Goal: Task Accomplishment & Management: Use online tool/utility

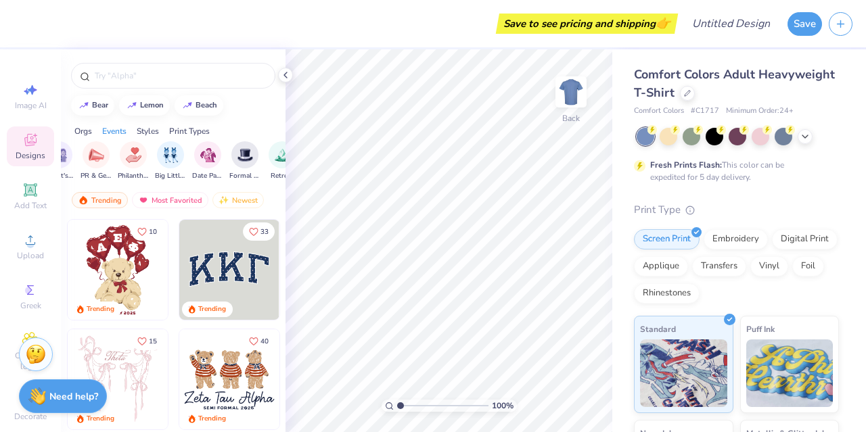
scroll to position [0, 418]
click at [769, 140] on div at bounding box center [761, 136] width 18 height 18
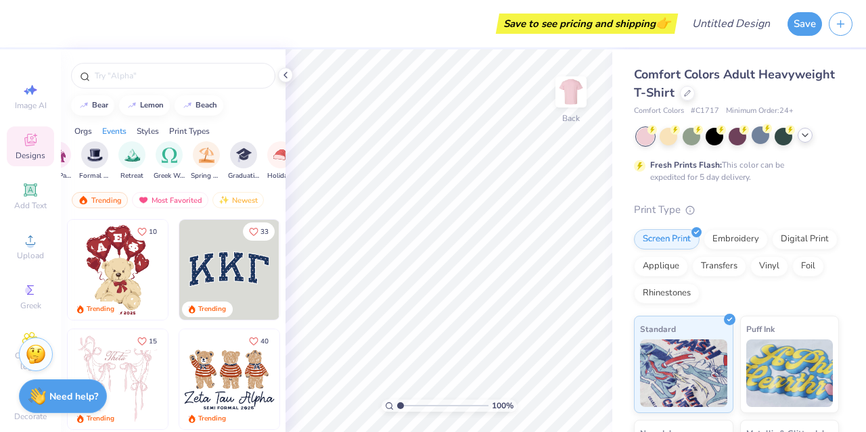
click at [808, 133] on icon at bounding box center [805, 135] width 11 height 11
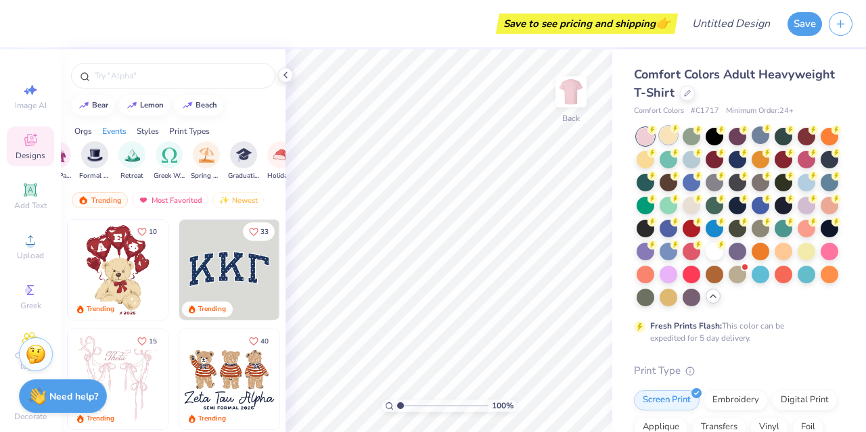
click at [663, 140] on div at bounding box center [669, 136] width 18 height 18
click at [821, 259] on div at bounding box center [830, 251] width 18 height 18
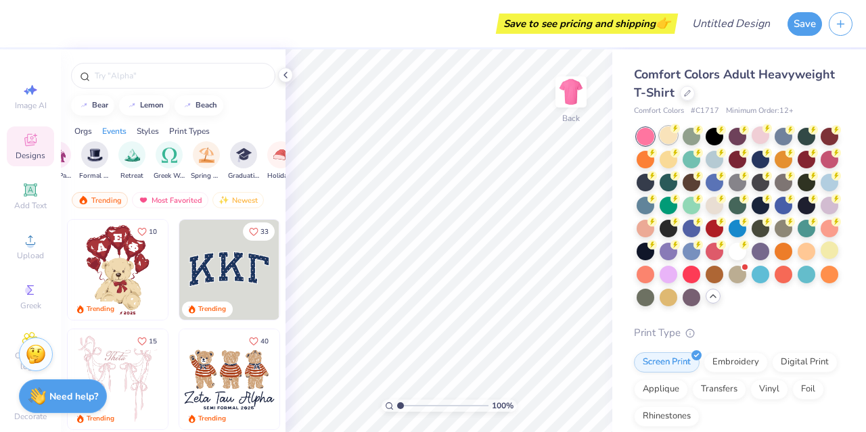
click at [673, 134] on div at bounding box center [669, 136] width 18 height 18
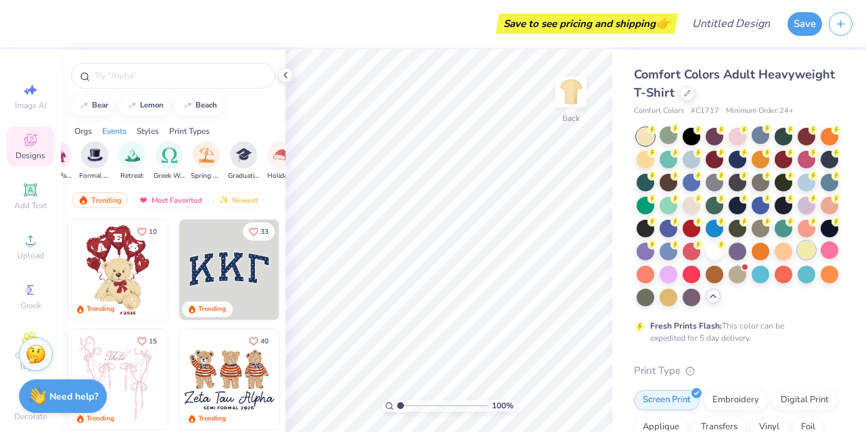
click at [798, 259] on div at bounding box center [807, 251] width 18 height 18
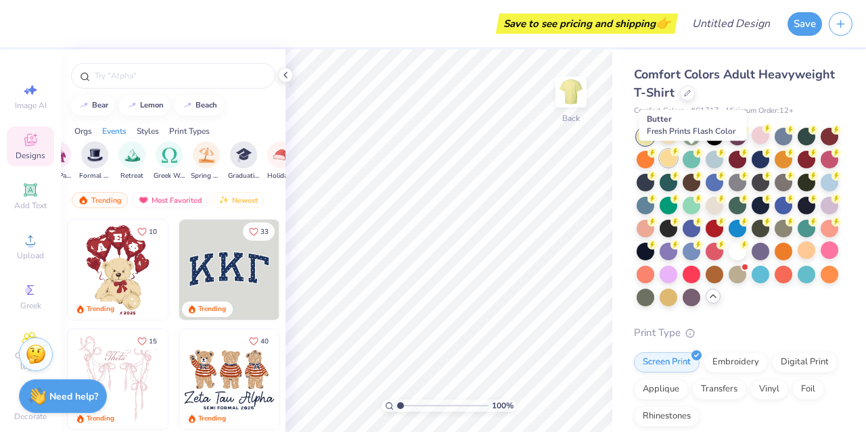
click at [680, 155] on icon at bounding box center [675, 151] width 9 height 9
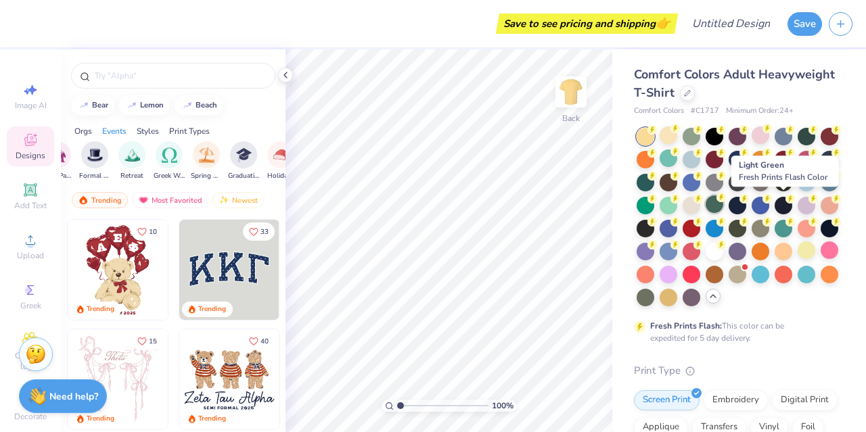
click at [723, 204] on div at bounding box center [715, 205] width 18 height 18
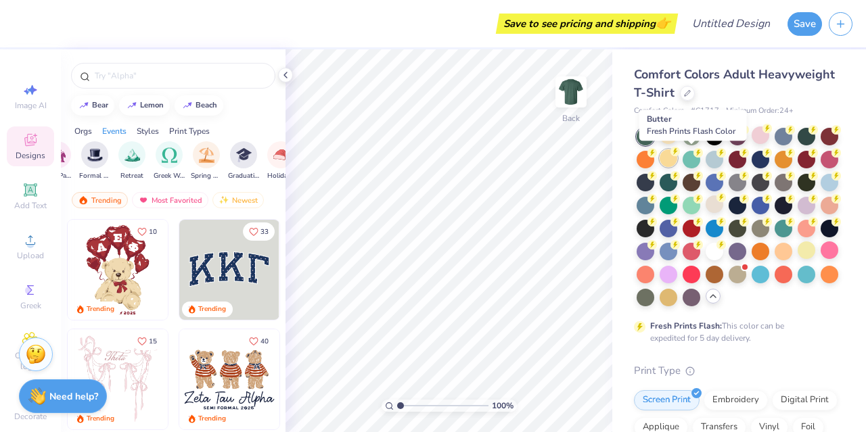
click at [677, 156] on div at bounding box center [669, 159] width 18 height 18
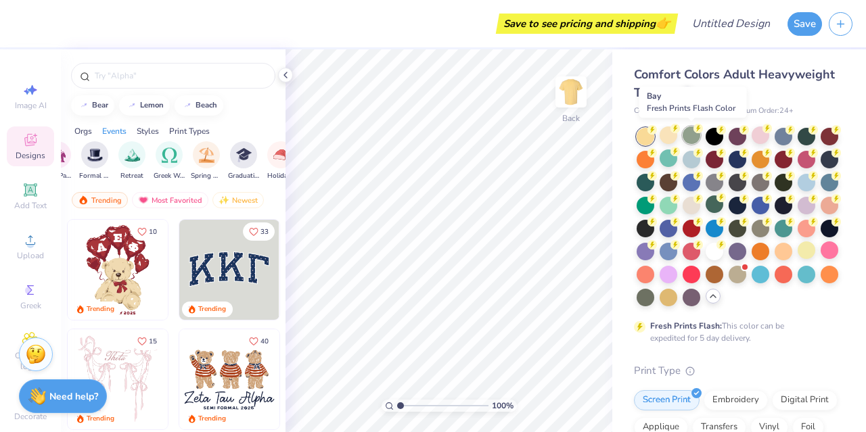
click at [694, 133] on div at bounding box center [692, 136] width 18 height 18
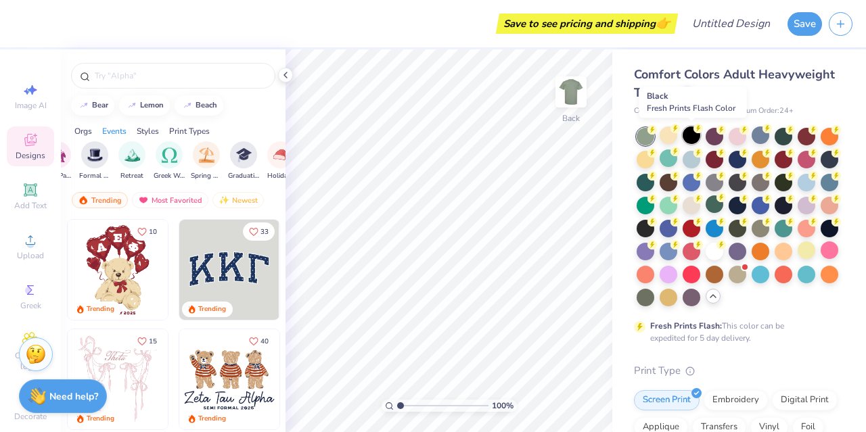
click at [694, 137] on div at bounding box center [692, 136] width 18 height 18
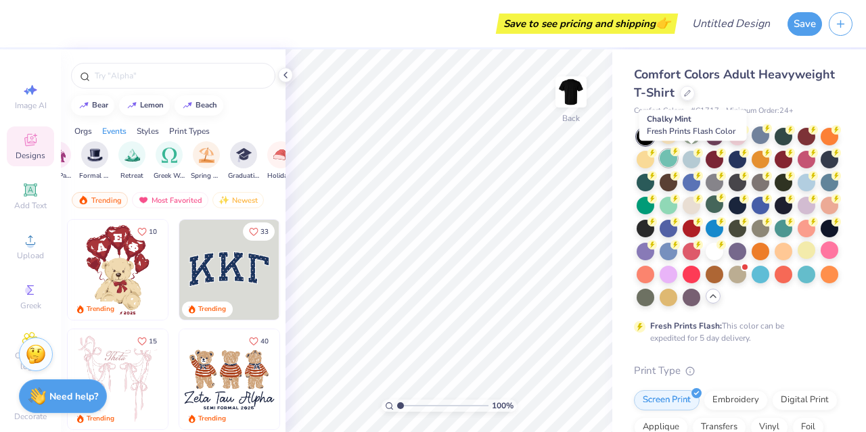
click at [677, 156] on div at bounding box center [669, 159] width 18 height 18
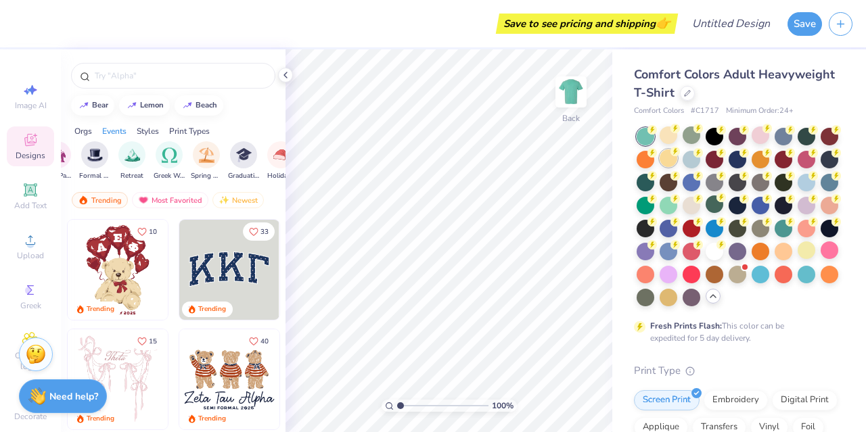
click at [677, 162] on div at bounding box center [669, 159] width 18 height 18
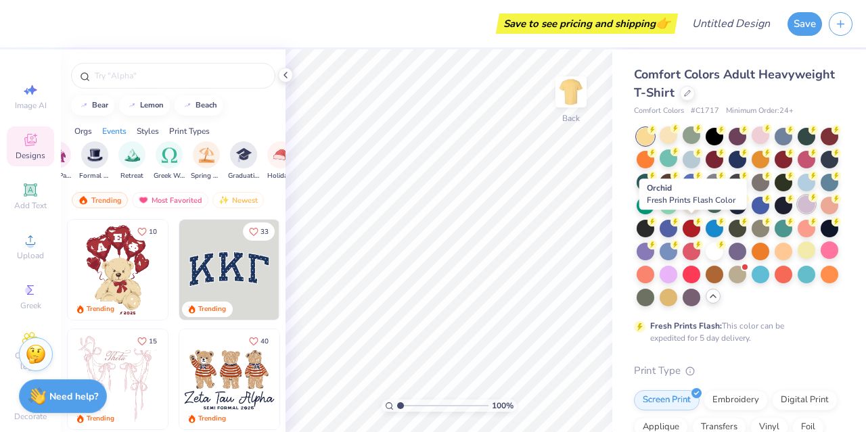
click at [798, 213] on div at bounding box center [807, 205] width 18 height 18
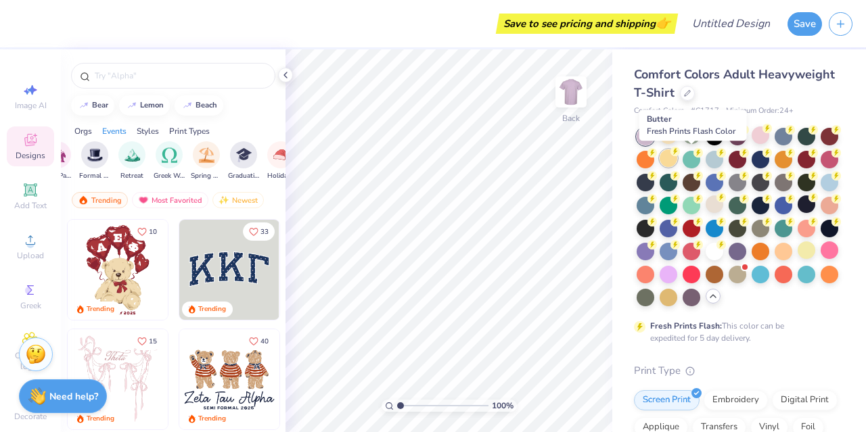
click at [677, 160] on div at bounding box center [669, 159] width 18 height 18
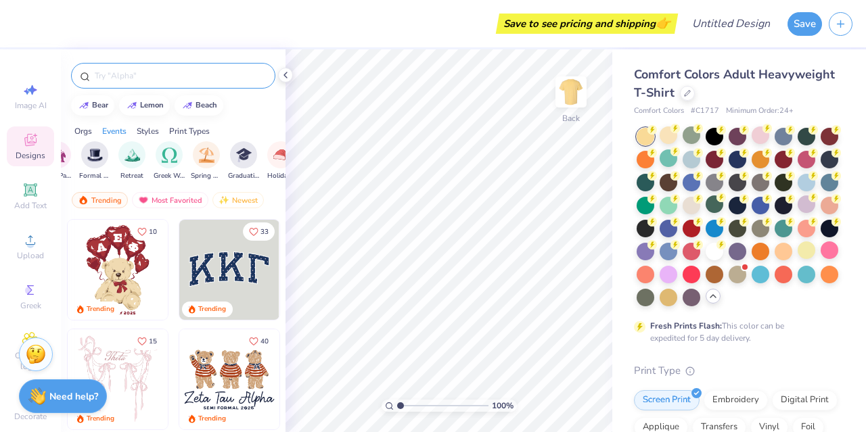
click at [100, 71] on input "text" at bounding box center [179, 76] width 173 height 14
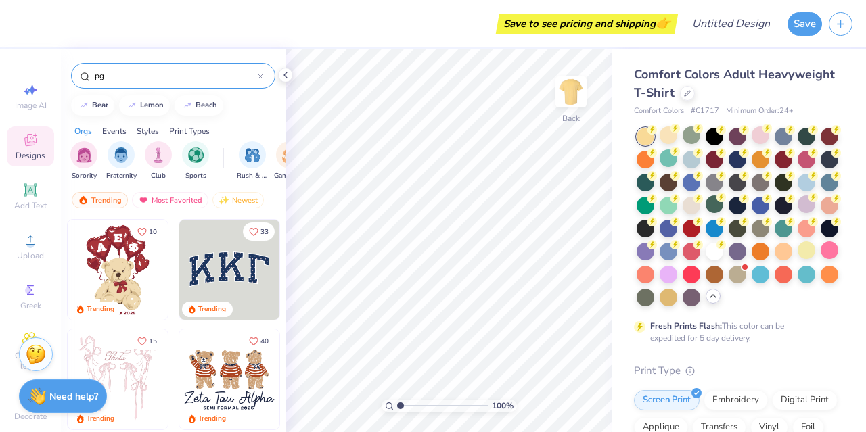
type input "p"
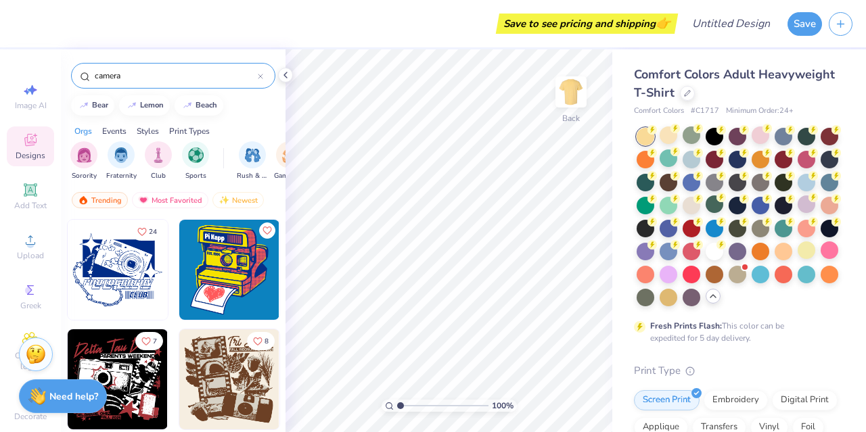
type input "camera"
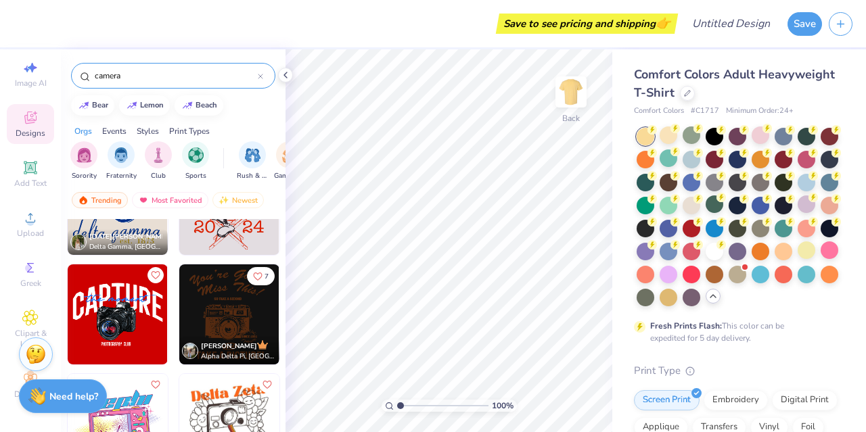
scroll to position [32, 0]
click at [19, 328] on span "Clipart & logos" at bounding box center [30, 339] width 47 height 22
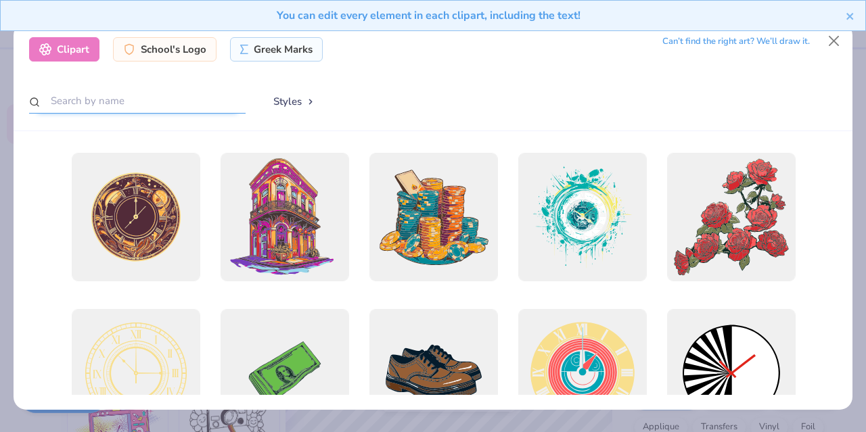
click at [107, 101] on input "text" at bounding box center [137, 101] width 217 height 25
type input "camera"
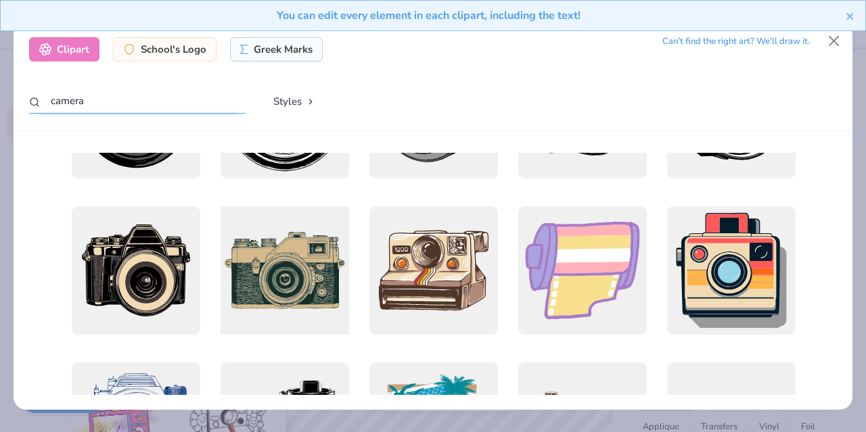
scroll to position [403, 0]
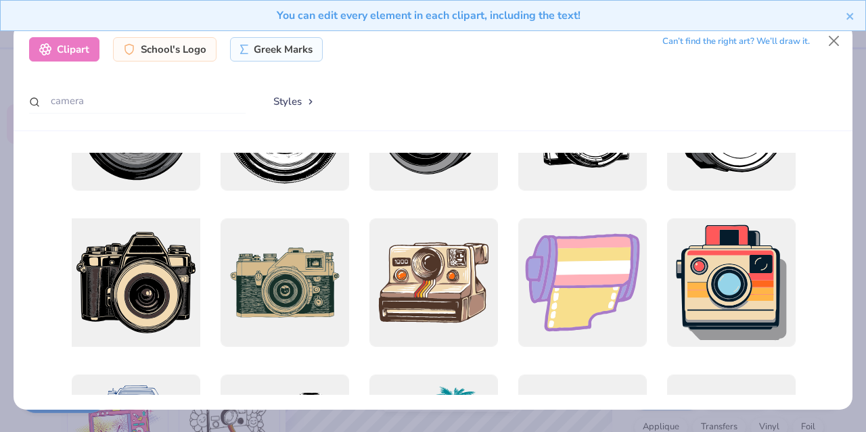
click at [168, 278] on div at bounding box center [135, 282] width 141 height 141
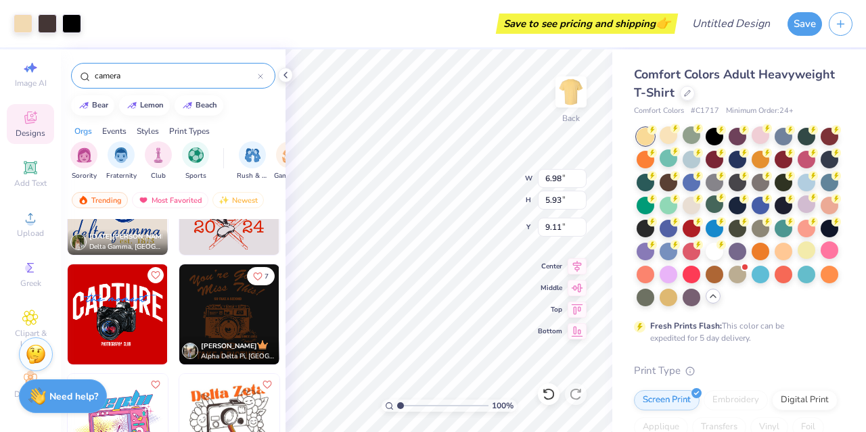
type input "6.98"
type input "5.93"
type input "9.11"
type input "4.08"
type input "3.47"
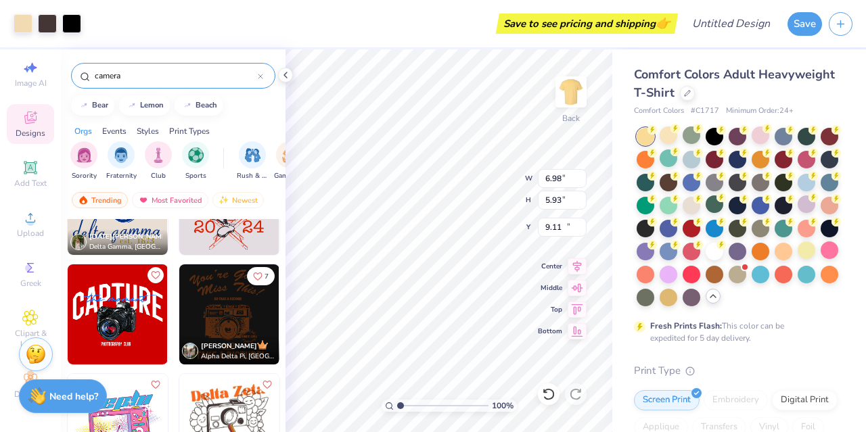
type input "11.58"
type input "4.06"
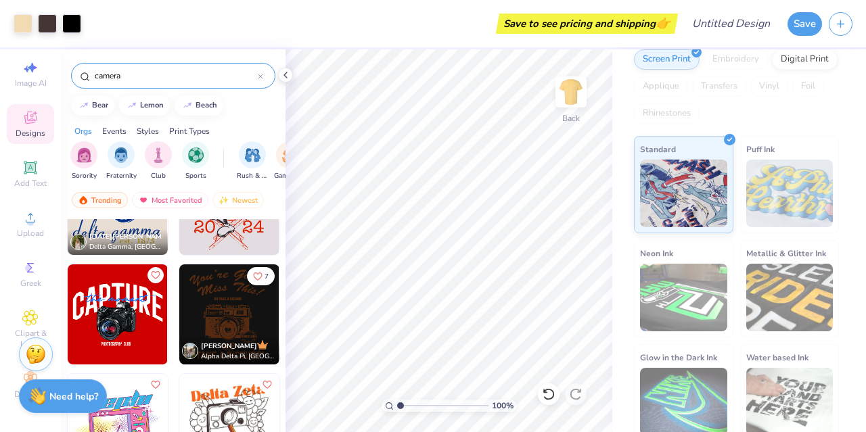
scroll to position [373, 0]
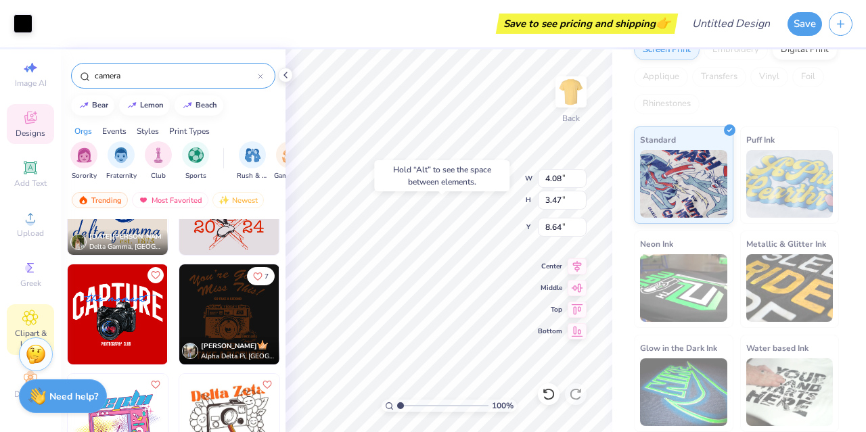
type input "8.64"
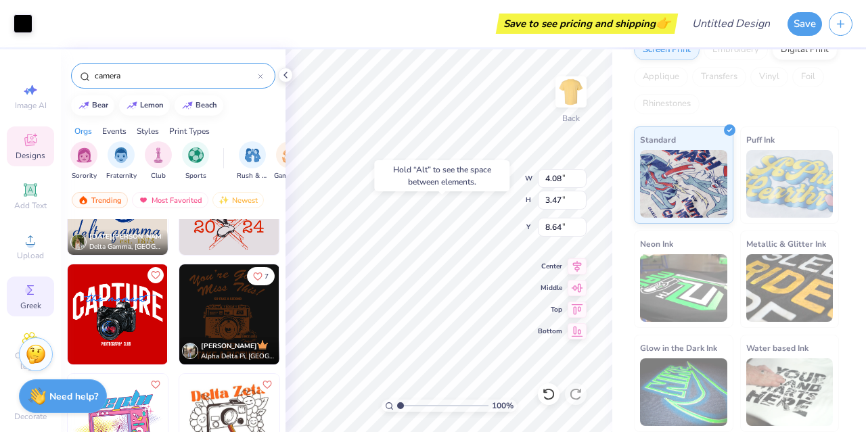
scroll to position [32, 5]
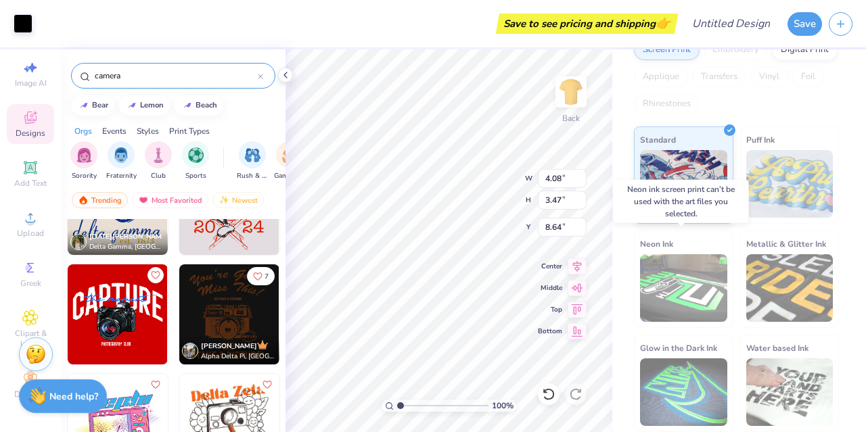
click at [668, 267] on img at bounding box center [683, 288] width 87 height 68
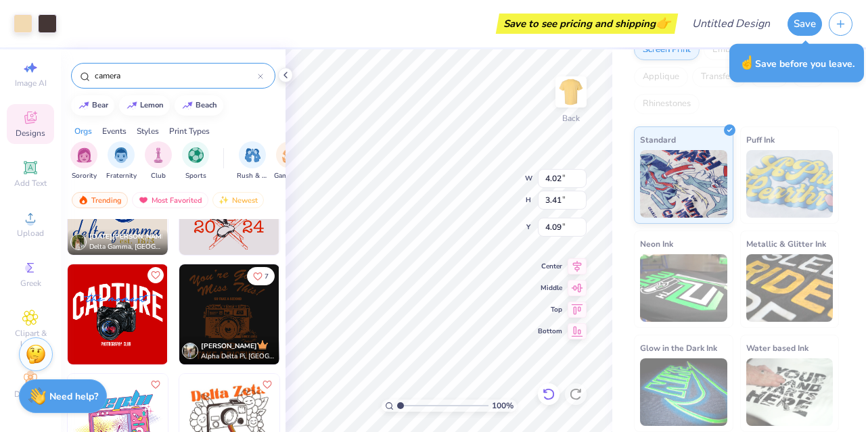
click at [546, 388] on icon at bounding box center [549, 395] width 14 height 14
type input "8.29"
click at [717, 324] on div "Neon Ink" at bounding box center [683, 279] width 99 height 97
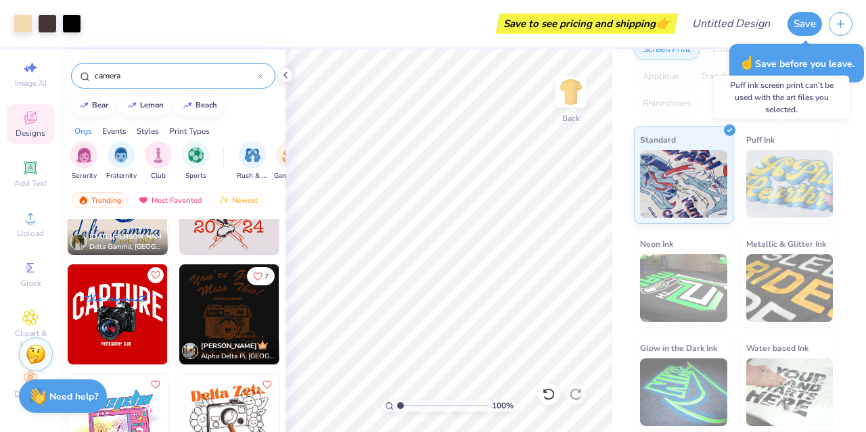
click at [746, 163] on img at bounding box center [789, 184] width 87 height 68
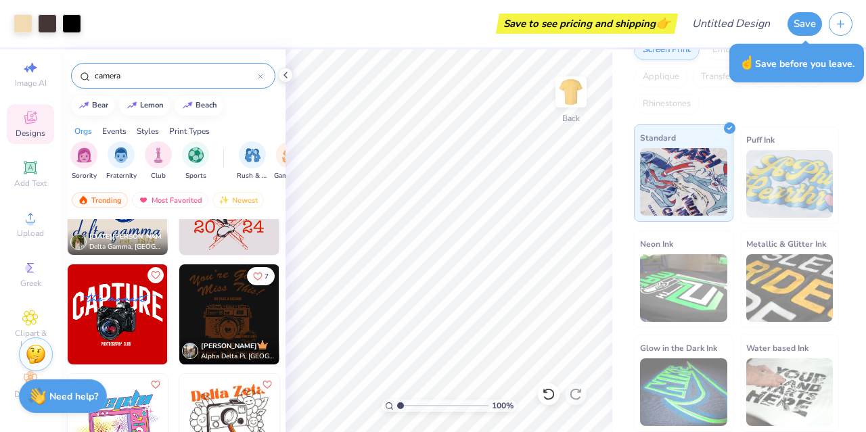
click at [709, 158] on img at bounding box center [683, 182] width 87 height 68
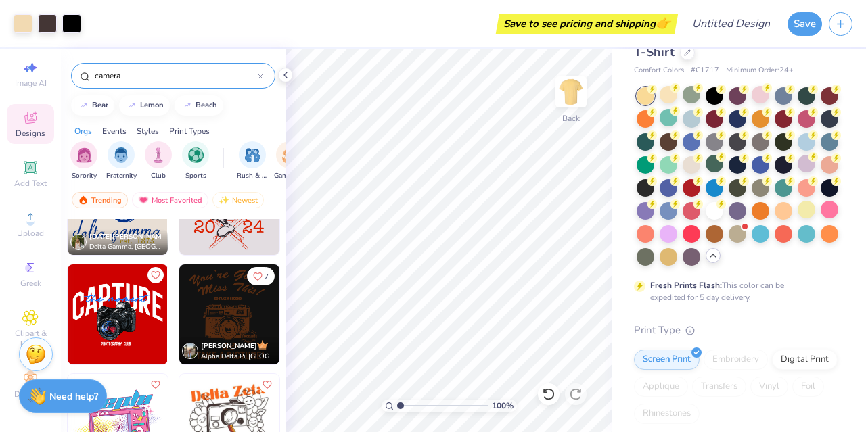
scroll to position [0, 0]
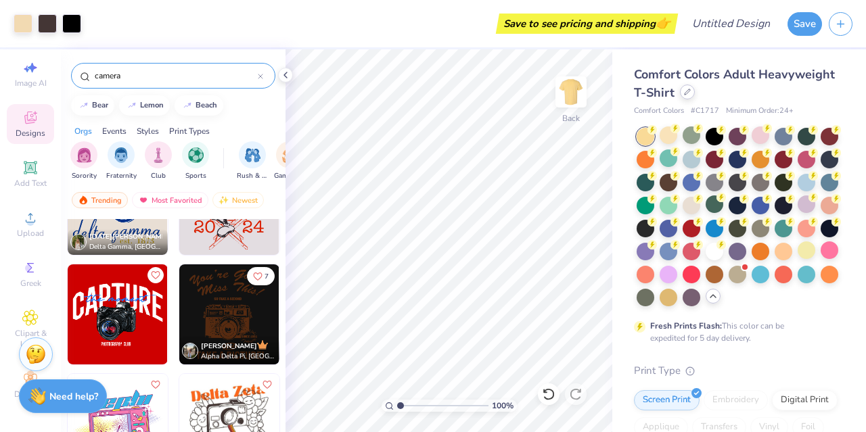
click at [691, 93] on icon at bounding box center [687, 92] width 7 height 7
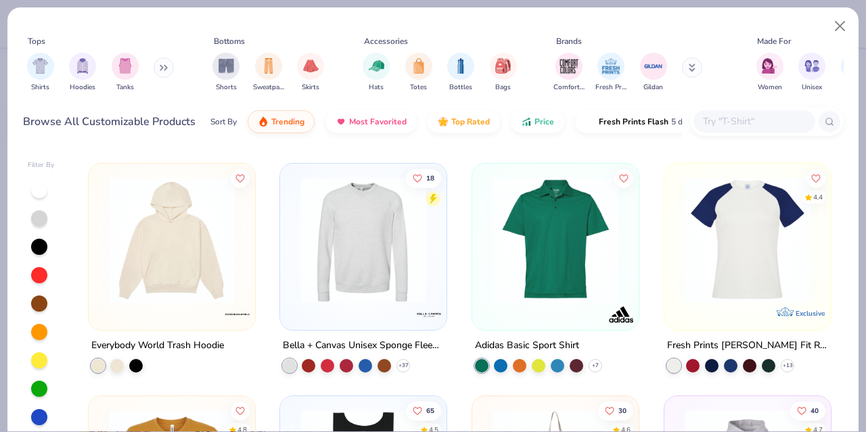
scroll to position [4192, 0]
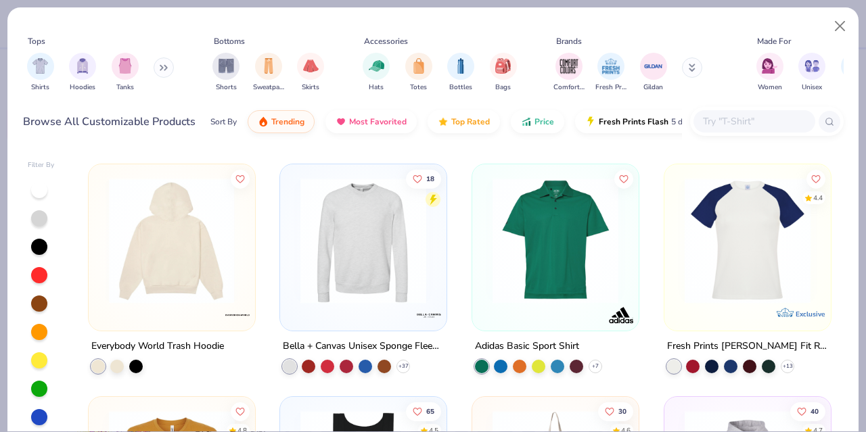
click at [165, 280] on div at bounding box center [172, 240] width 418 height 126
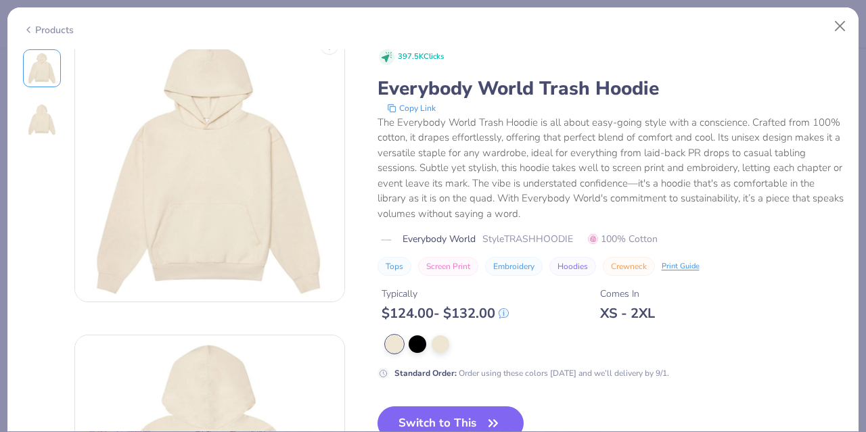
scroll to position [17, 0]
click at [840, 8] on div "Products" at bounding box center [432, 24] width 851 height 35
click at [845, 21] on button "Close" at bounding box center [841, 27] width 26 height 26
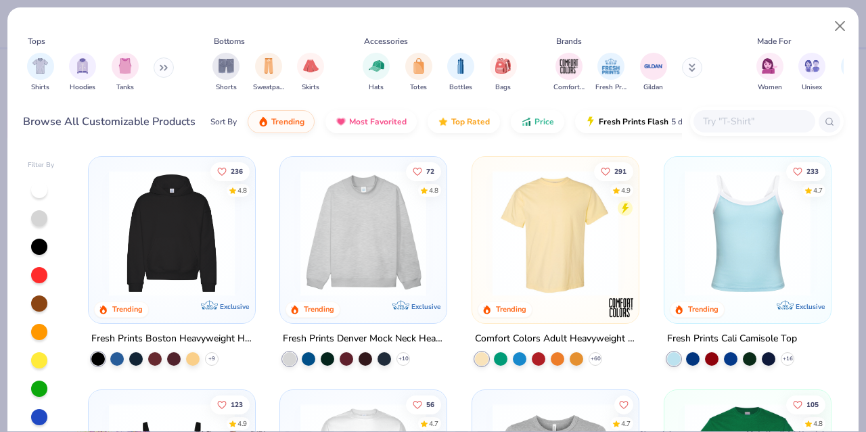
drag, startPoint x: 526, startPoint y: 219, endPoint x: 517, endPoint y: 208, distance: 14.4
click at [517, 208] on img at bounding box center [555, 234] width 139 height 126
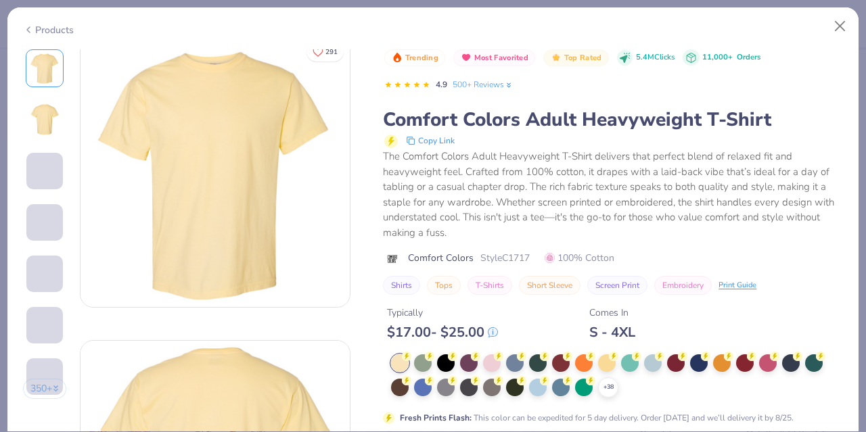
scroll to position [15, 0]
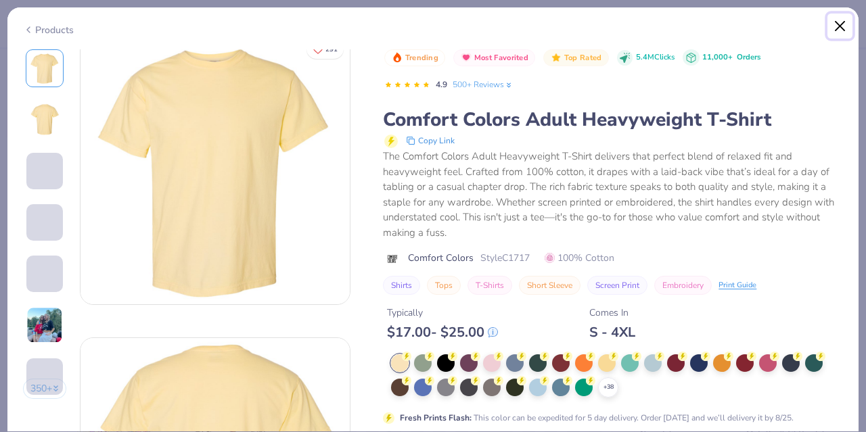
click at [840, 28] on button "Close" at bounding box center [841, 27] width 26 height 26
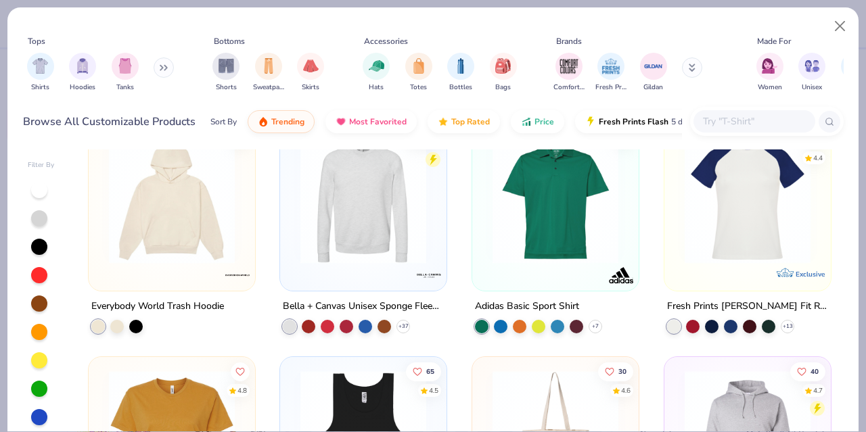
scroll to position [4237, 0]
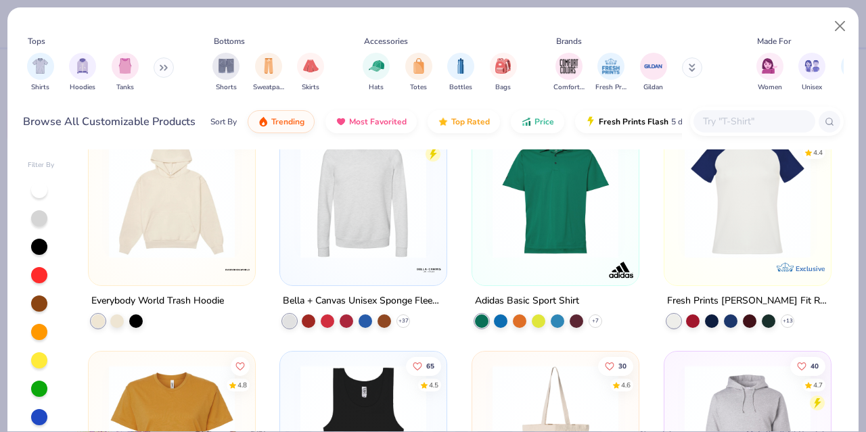
click at [139, 215] on img at bounding box center [171, 195] width 139 height 126
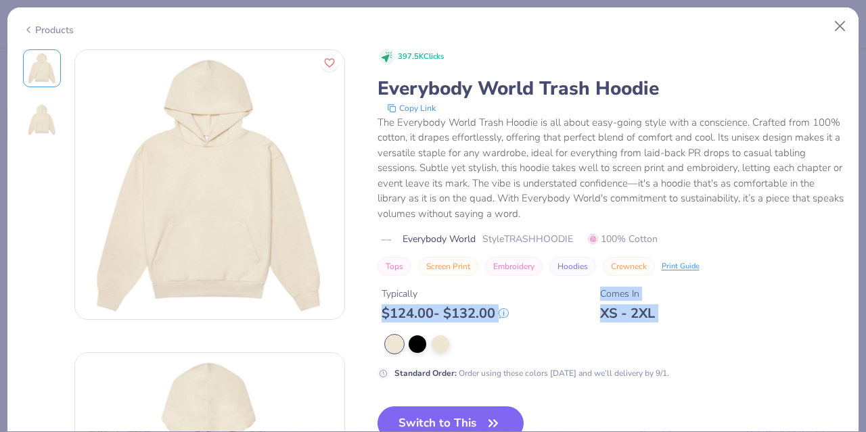
drag, startPoint x: 383, startPoint y: 315, endPoint x: 551, endPoint y: 321, distance: 167.9
click at [551, 321] on div "397.5K Clicks Everybody World Trash Hoodie Copy Link The Everybody World Trash …" at bounding box center [611, 214] width 466 height 331
click at [837, 25] on button "Close" at bounding box center [841, 27] width 26 height 26
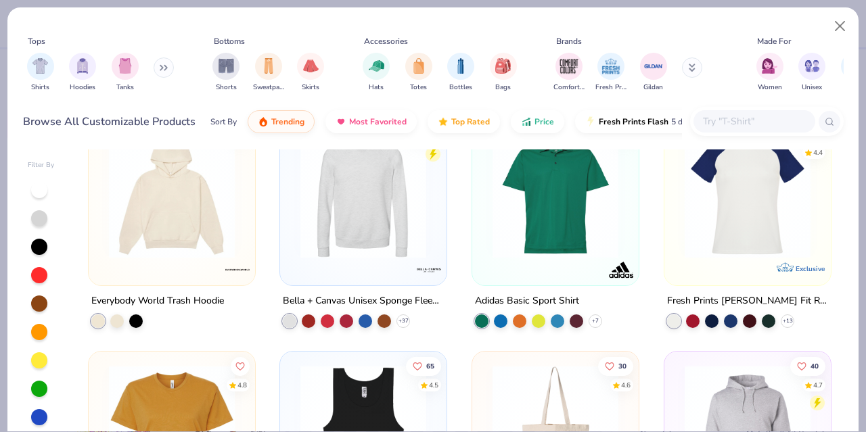
scroll to position [4488, 0]
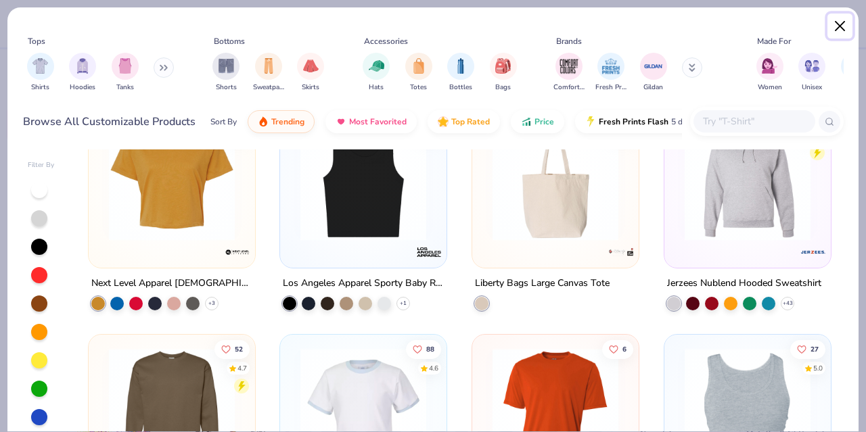
click at [851, 18] on button "Close" at bounding box center [841, 27] width 26 height 26
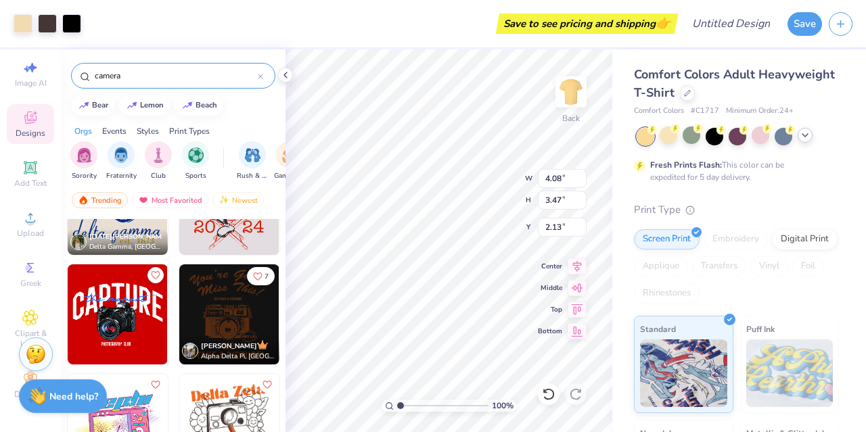
type input "4.82"
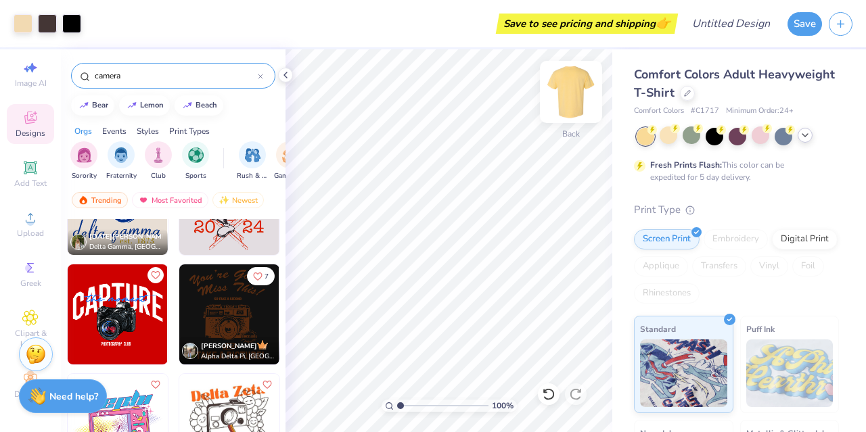
click at [575, 87] on img at bounding box center [571, 92] width 54 height 54
click at [129, 69] on input "camera" at bounding box center [175, 76] width 164 height 14
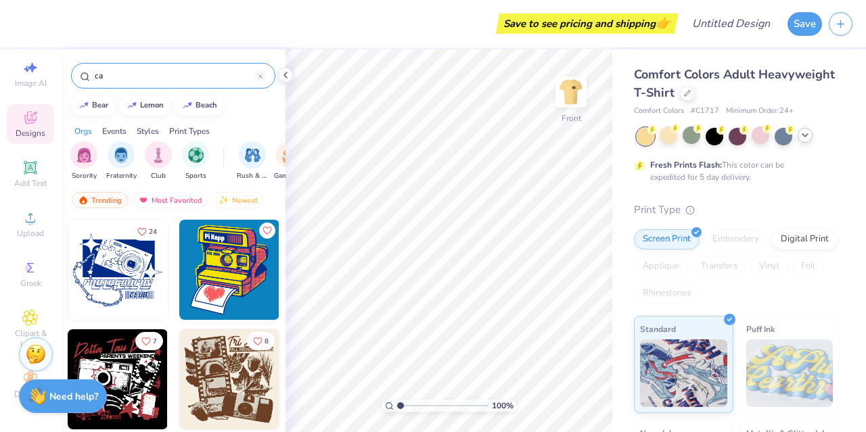
type input "c"
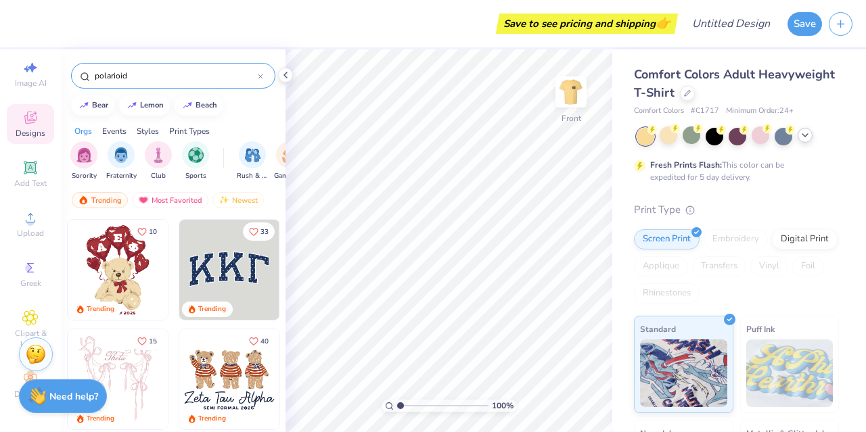
type input "polarioid"
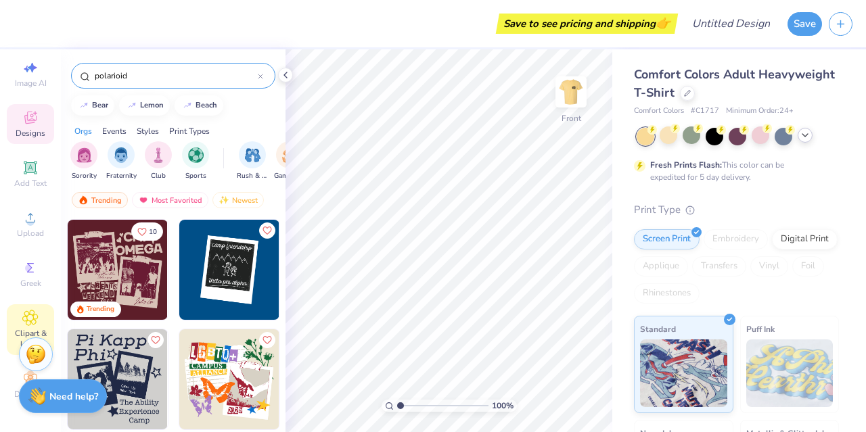
click at [9, 307] on div "Clipart & logos" at bounding box center [30, 330] width 47 height 51
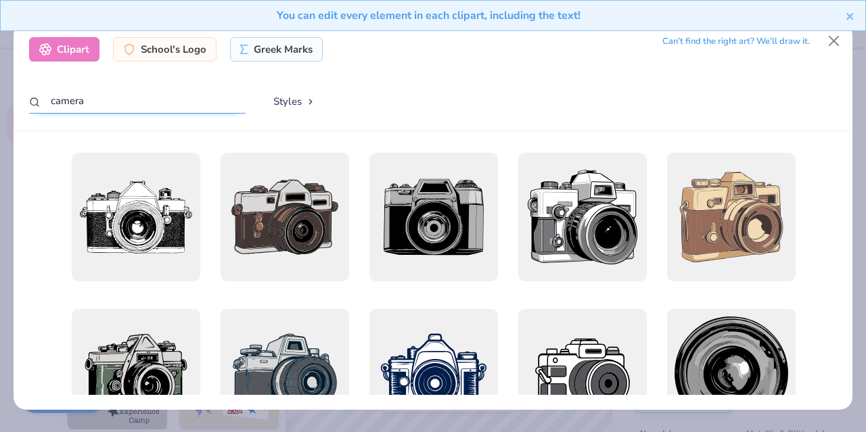
click at [101, 98] on input "camera" at bounding box center [137, 101] width 217 height 25
type input "c"
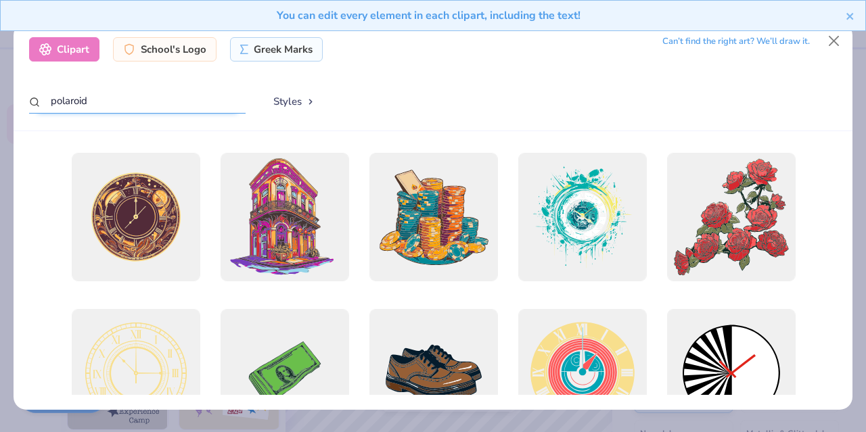
type input "polaroid"
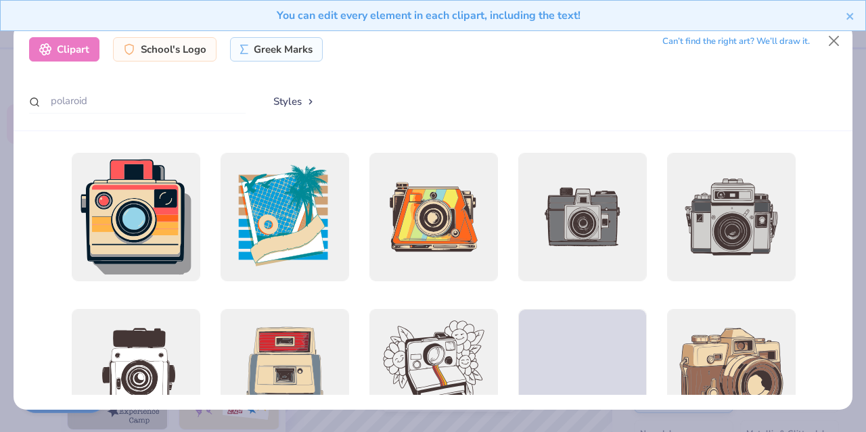
click at [291, 102] on button "Styles" at bounding box center [294, 102] width 70 height 26
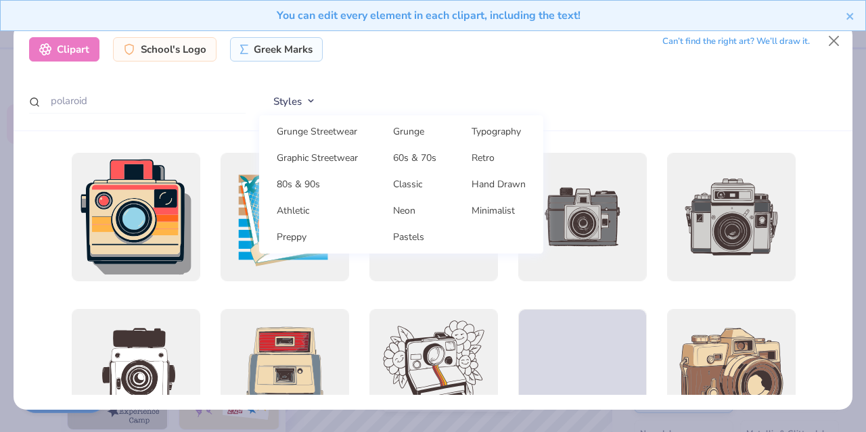
click at [290, 102] on button "Styles" at bounding box center [294, 102] width 70 height 26
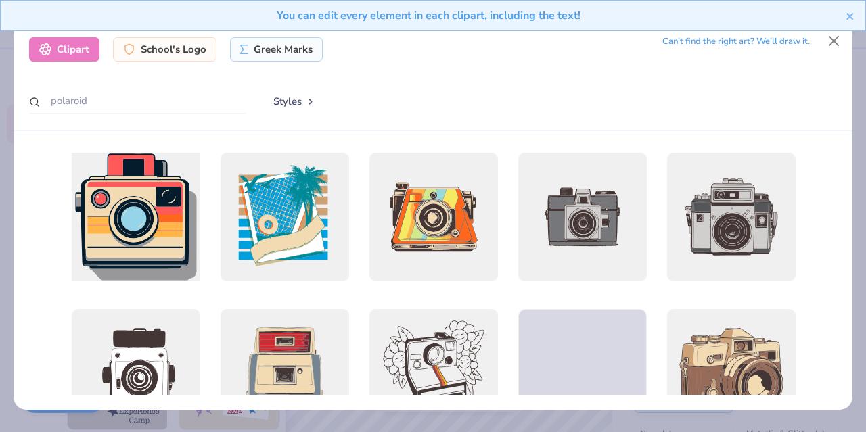
scroll to position [69, 0]
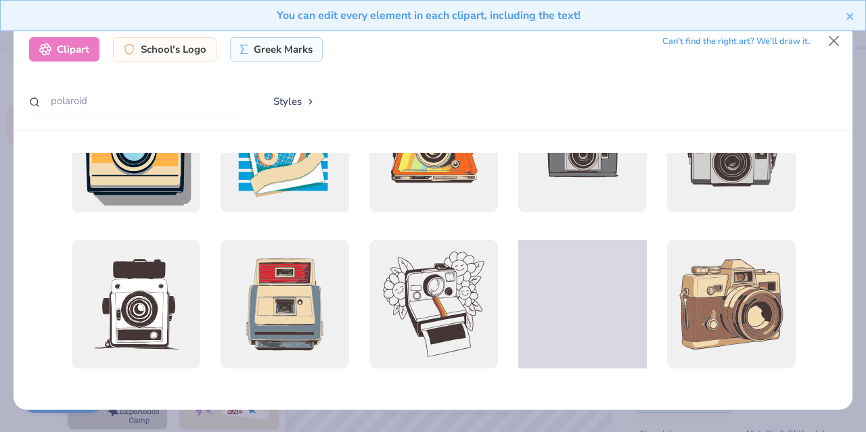
click at [579, 308] on span at bounding box center [582, 305] width 140 height 140
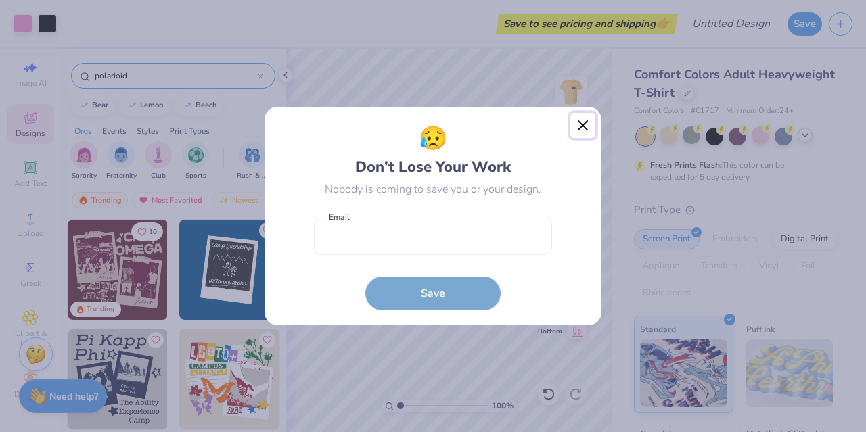
click at [584, 125] on button "Close" at bounding box center [583, 126] width 26 height 26
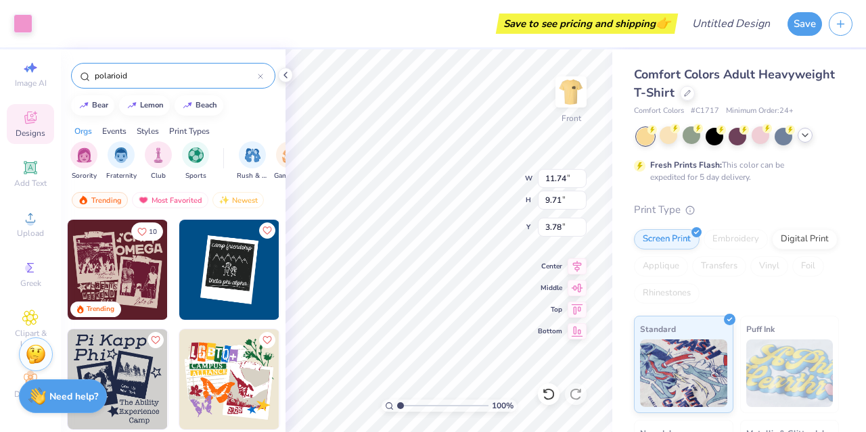
type input "14.53"
type input "13.70"
type input "12.86"
click at [543, 392] on icon at bounding box center [549, 395] width 14 height 14
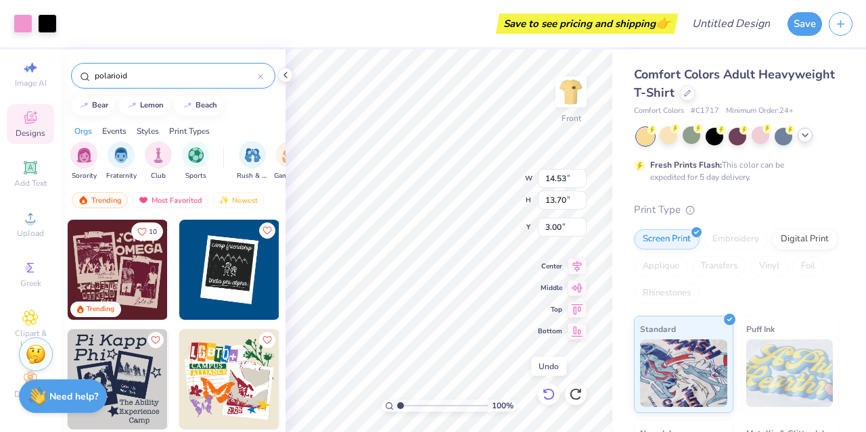
click at [543, 392] on icon at bounding box center [549, 395] width 14 height 14
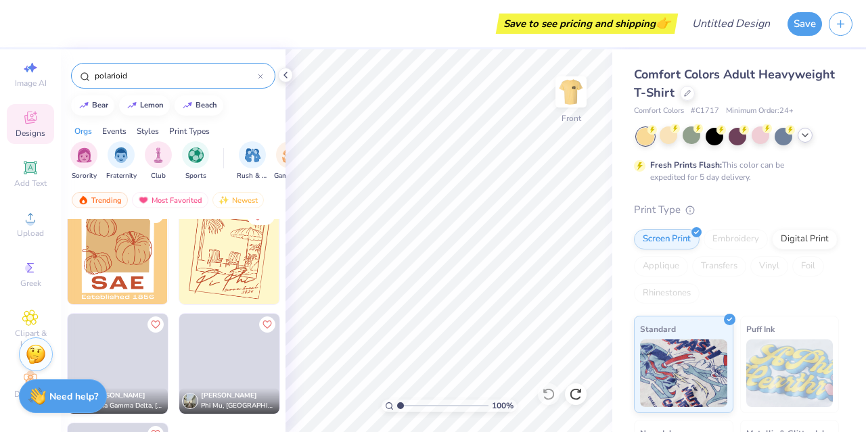
scroll to position [394, 0]
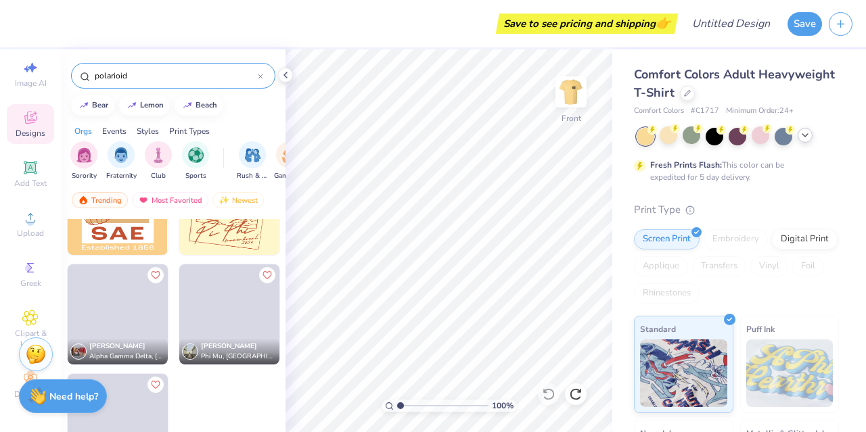
click at [219, 249] on img at bounding box center [229, 205] width 100 height 100
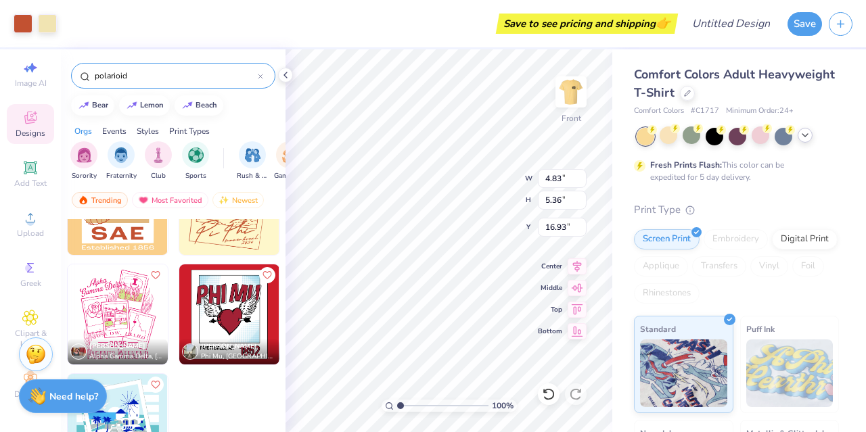
type input "16.93"
type input "7.19"
type input "7.97"
type input "10.21"
type input "9.70"
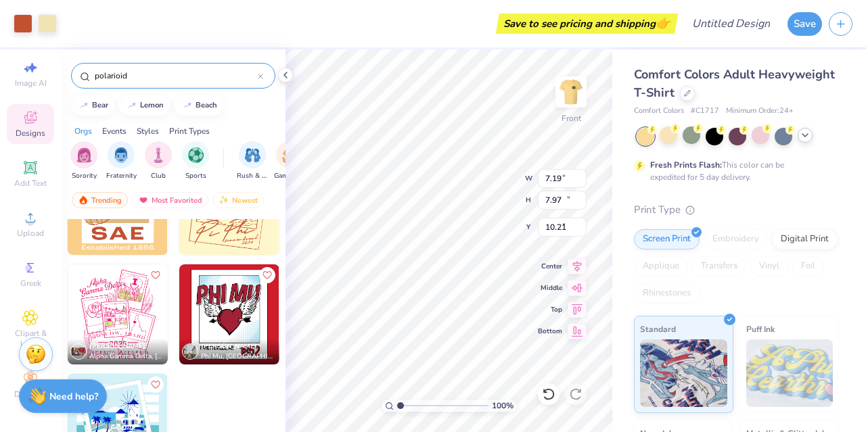
type input "10.75"
type input "8.37"
type input "12.22"
type input "13.54"
type input "7.98"
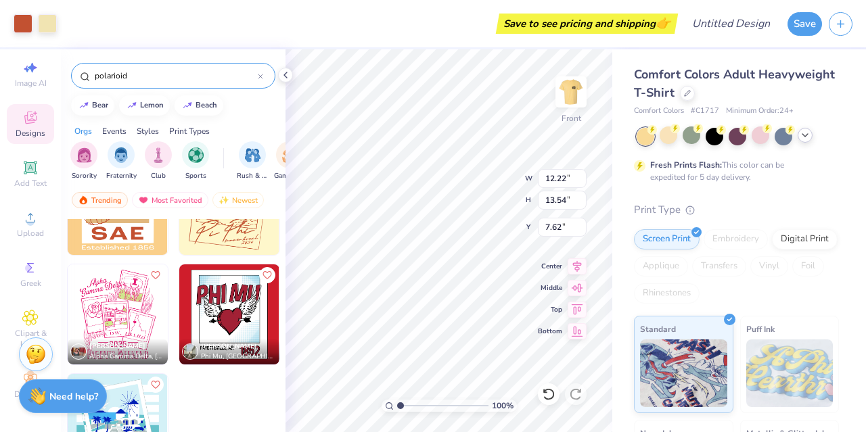
type input "6.98"
type input "4.28"
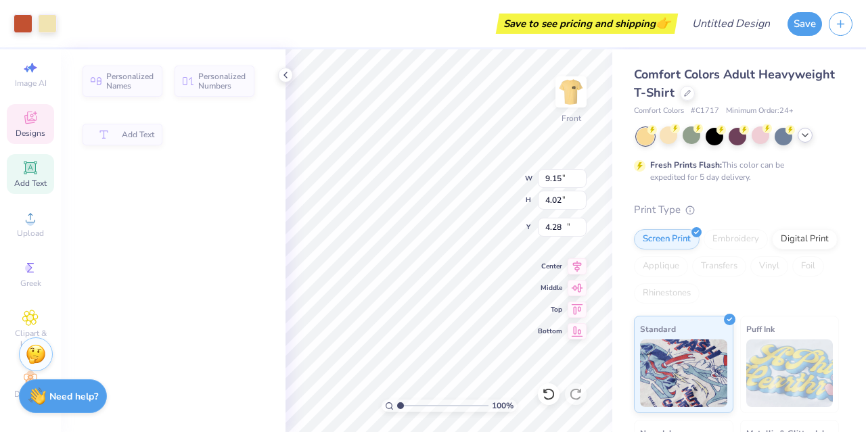
type input "9.15"
type input "4.02"
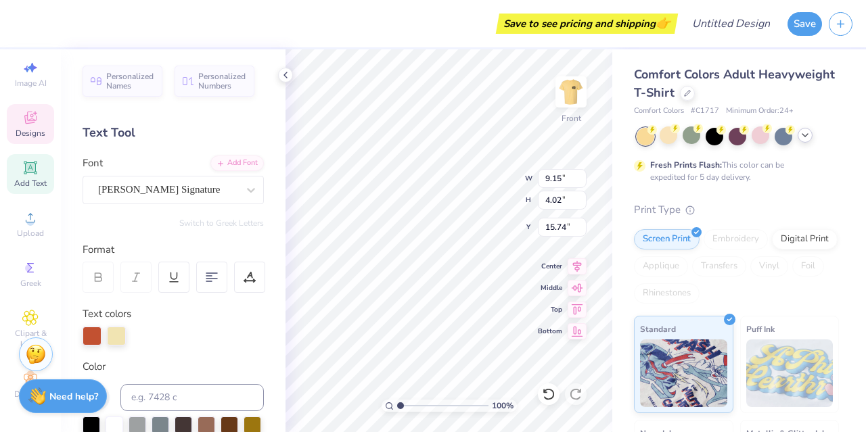
type input "15.69"
type textarea "P"
type textarea "Cor Jesu"
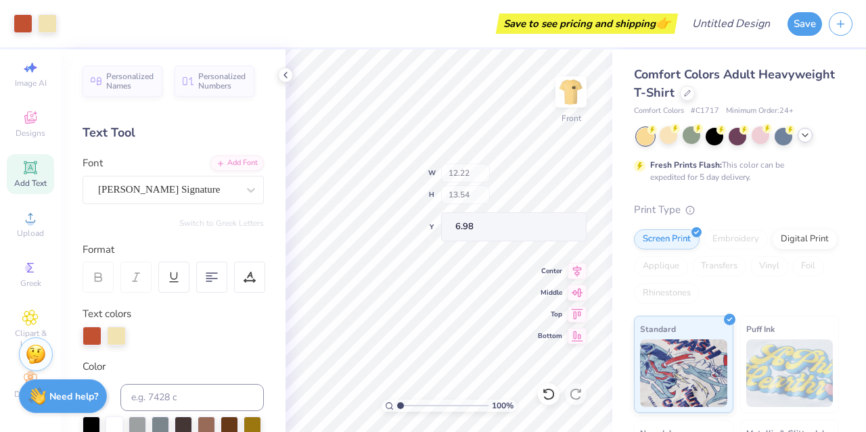
click at [474, 173] on div "100 % Front W 12.22 H 13.54 Y 6.98 Center Middle Top Bottom" at bounding box center [449, 240] width 327 height 383
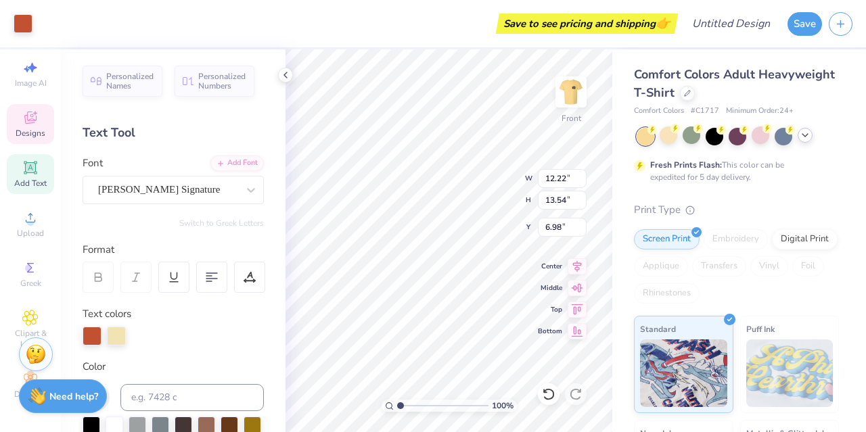
type input "6.65"
type input "13.09"
type input "14.51"
type input "5.68"
type input "10.85"
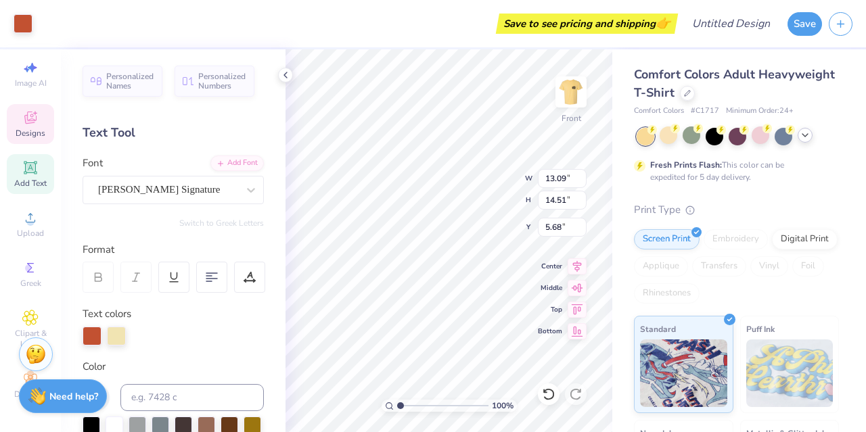
type input "3.39"
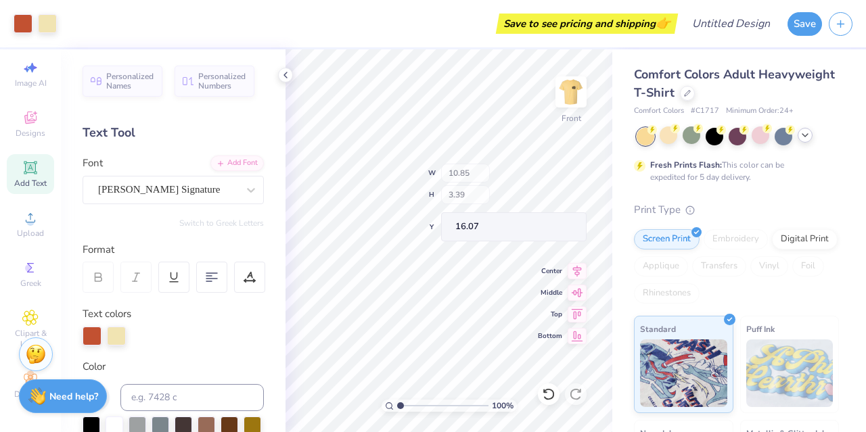
type input "15.42"
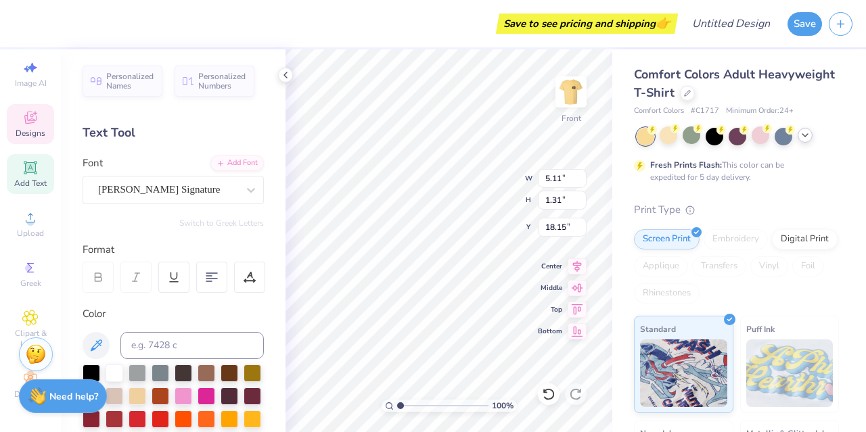
scroll to position [11, 5]
type textarea "s"
type textarea "Photography club"
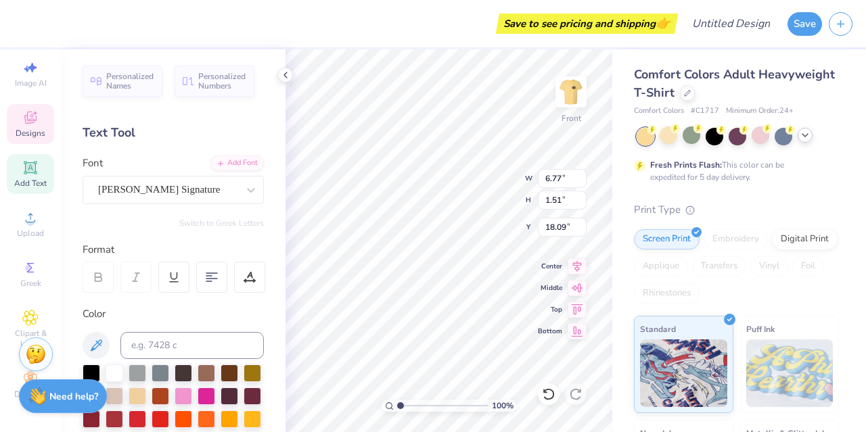
type input "6.77"
type input "1.51"
type input "18.09"
type input "7.70"
type input "1.72"
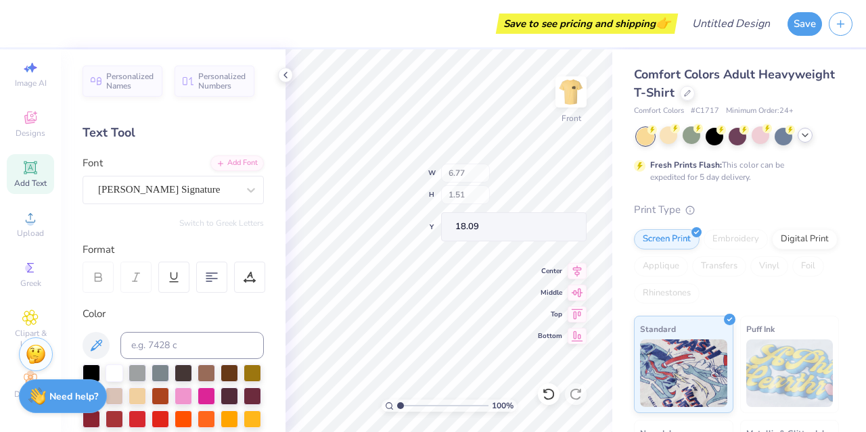
type input "17.96"
type input "10.85"
type input "3.39"
type input "15.42"
type input "8.27"
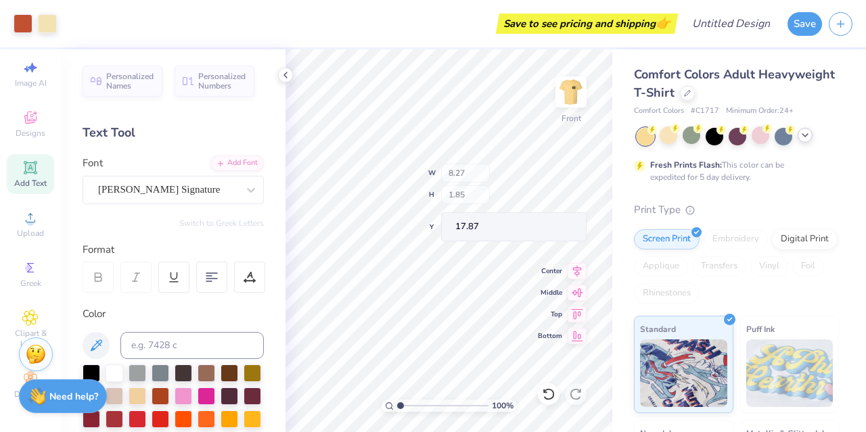
type input "1.85"
type input "17.87"
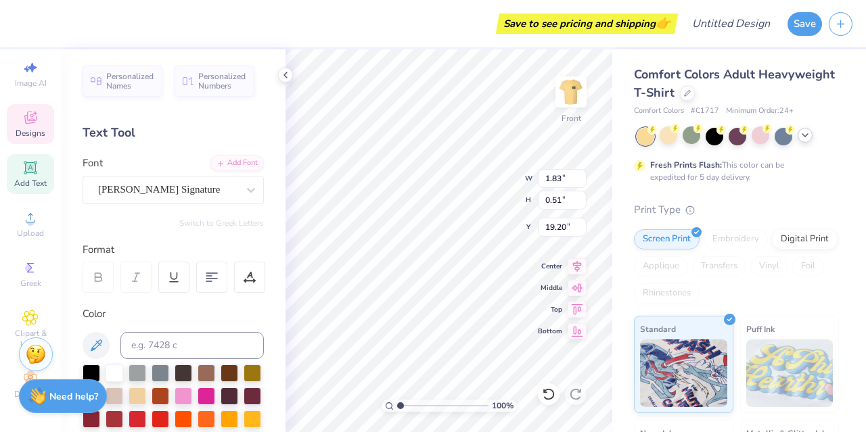
scroll to position [11, 3]
type textarea "20252026"
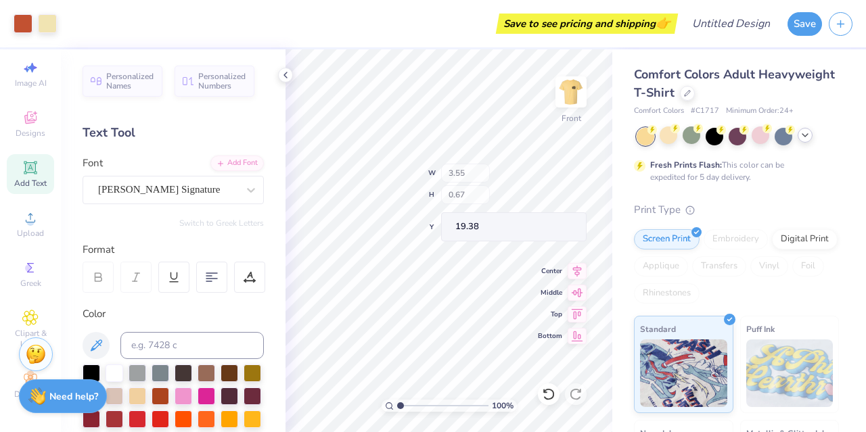
type input "19.38"
type input "7.29"
type input "1.63"
type input "18.02"
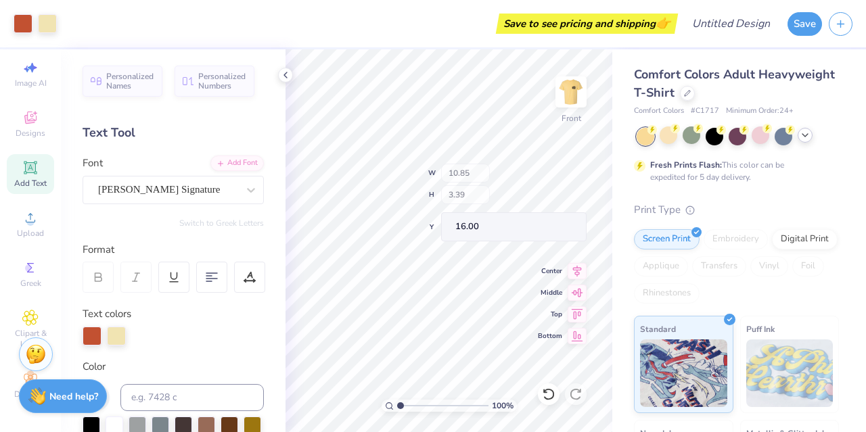
type input "16.00"
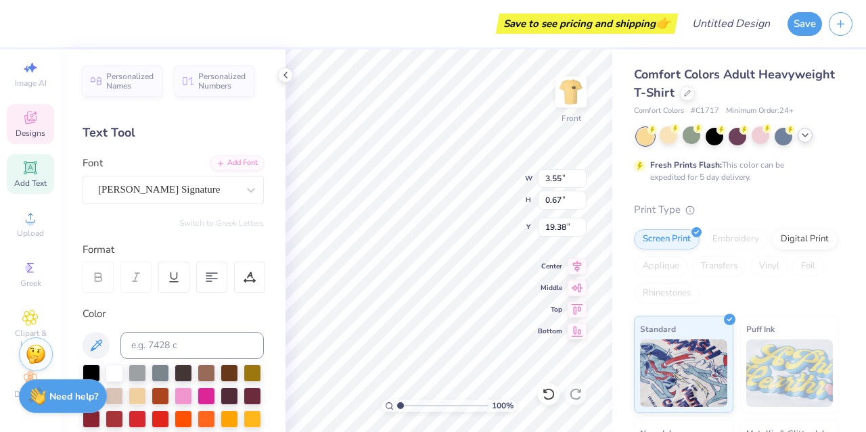
type input "19.31"
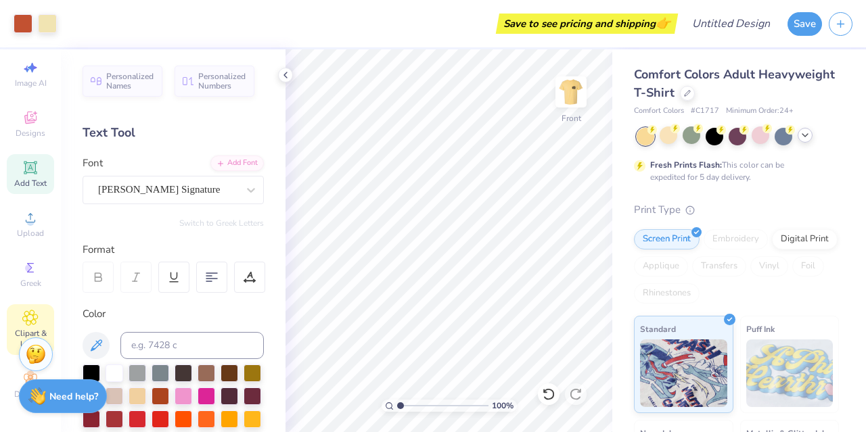
click at [8, 308] on div "Clipart & logos" at bounding box center [30, 330] width 47 height 51
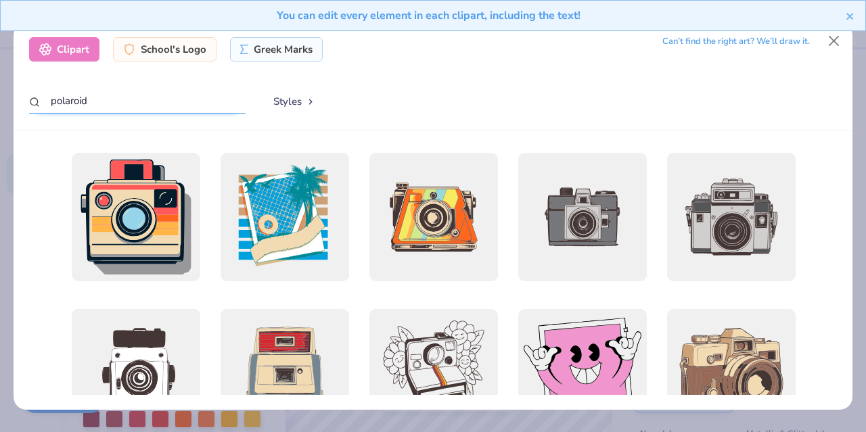
click at [148, 97] on input "polaroid" at bounding box center [137, 101] width 217 height 25
type input "p"
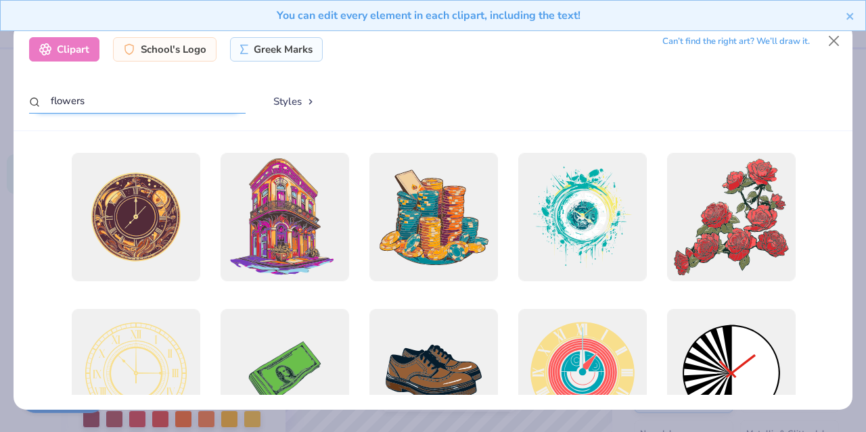
type input "flowers"
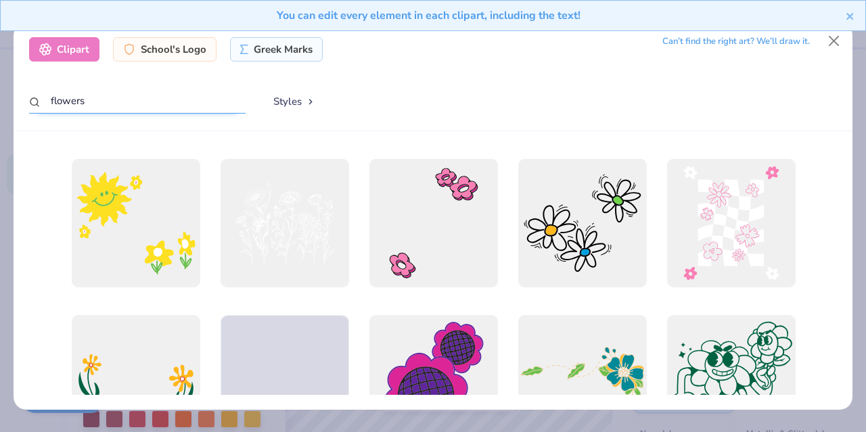
scroll to position [2184, 0]
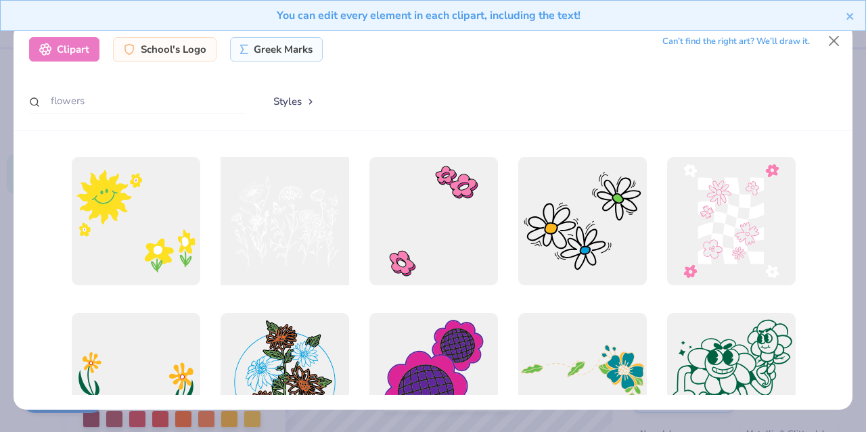
click at [279, 238] on div at bounding box center [284, 221] width 141 height 141
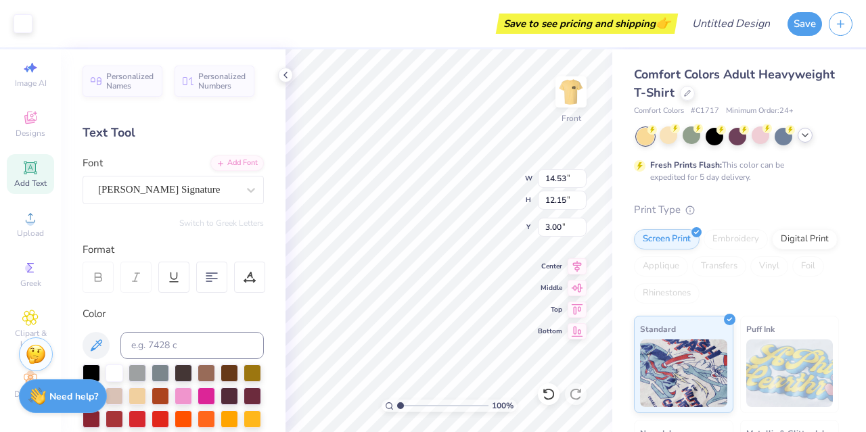
type input "8.42"
type input "7.04"
type input "8.62"
type input "8.55"
type input "7.77"
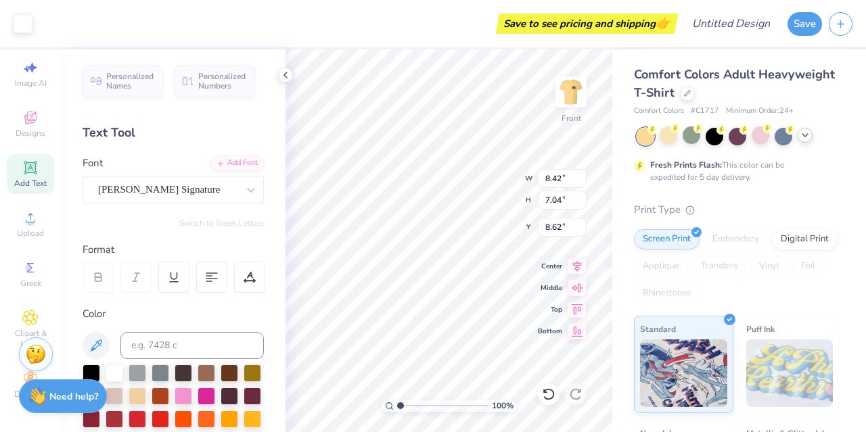
type input "8.43"
type input "8.61"
type input "8.85"
type input "8.04"
type input "8.39"
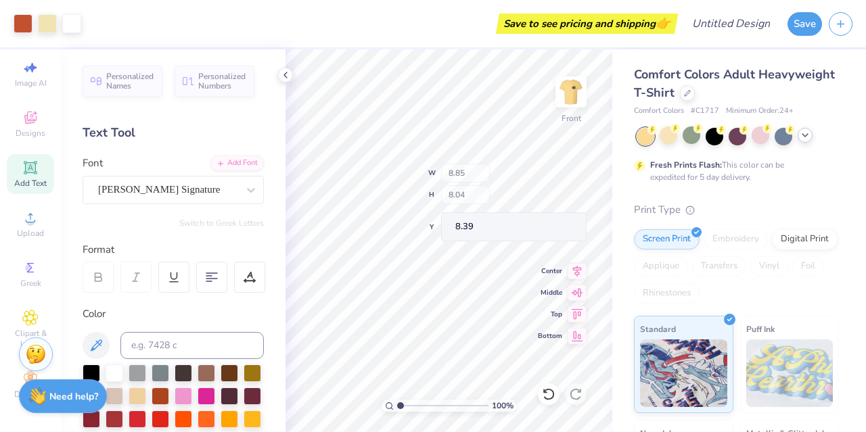
type input "8.76"
type input "7.91"
type input "8.42"
click at [807, 135] on polyline at bounding box center [805, 135] width 5 height 3
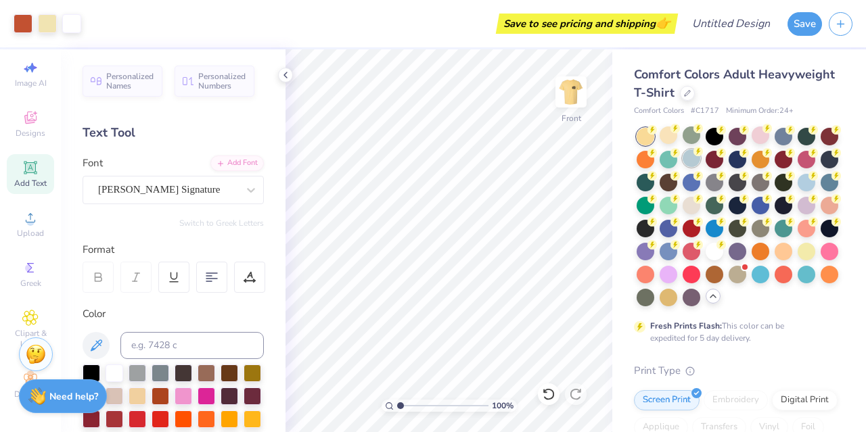
click at [700, 159] on div at bounding box center [692, 159] width 18 height 18
click at [821, 213] on div at bounding box center [830, 205] width 18 height 18
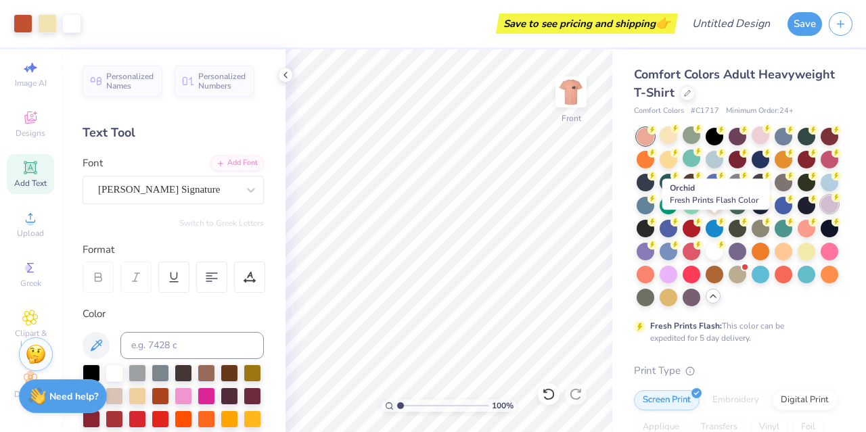
click at [821, 213] on div at bounding box center [830, 205] width 18 height 18
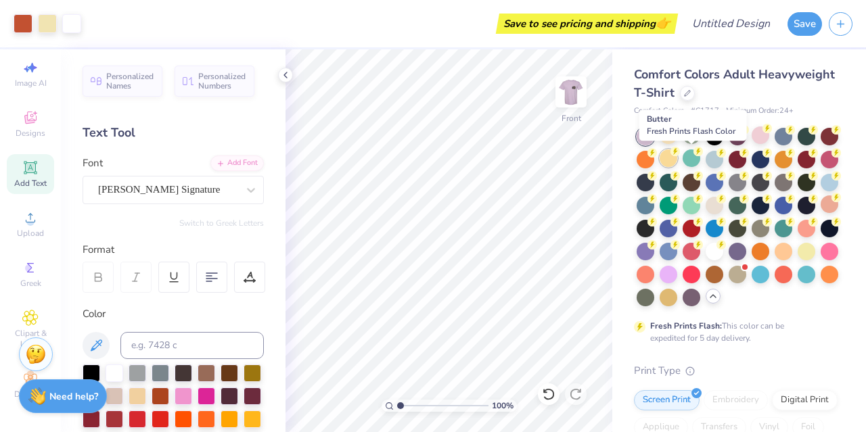
click at [677, 160] on div at bounding box center [669, 159] width 18 height 18
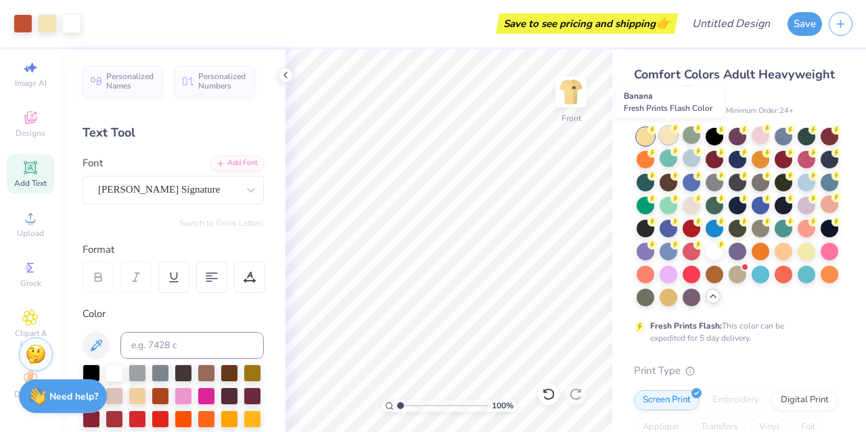
click at [669, 139] on div at bounding box center [669, 136] width 18 height 18
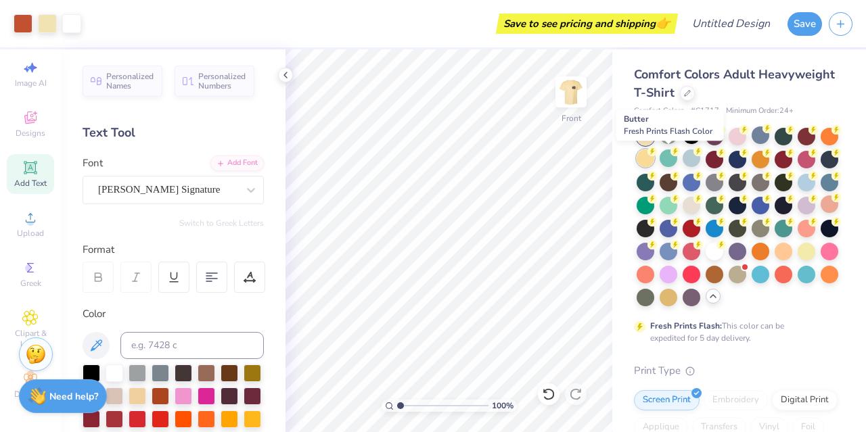
click at [654, 162] on div at bounding box center [646, 159] width 18 height 18
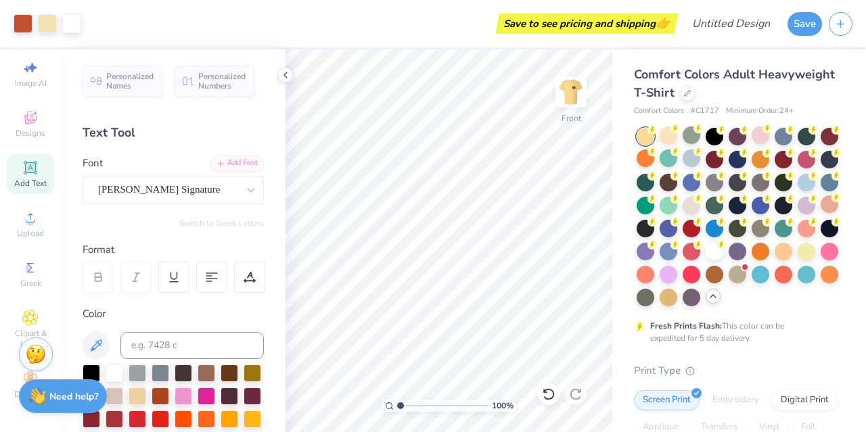
click at [650, 141] on div at bounding box center [646, 137] width 18 height 18
click at [644, 141] on div at bounding box center [646, 137] width 18 height 18
click at [657, 132] on circle at bounding box center [652, 129] width 9 height 9
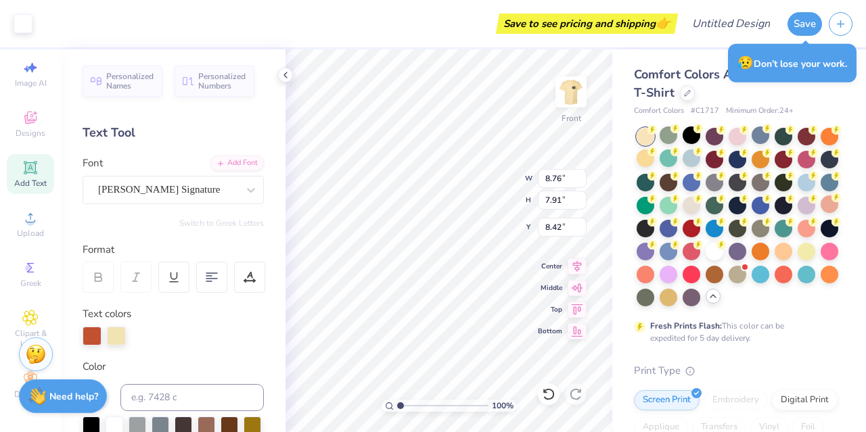
type input "8.09"
click at [93, 424] on div at bounding box center [92, 424] width 18 height 18
click at [134, 423] on div at bounding box center [138, 424] width 18 height 18
click at [547, 389] on icon at bounding box center [549, 394] width 12 height 12
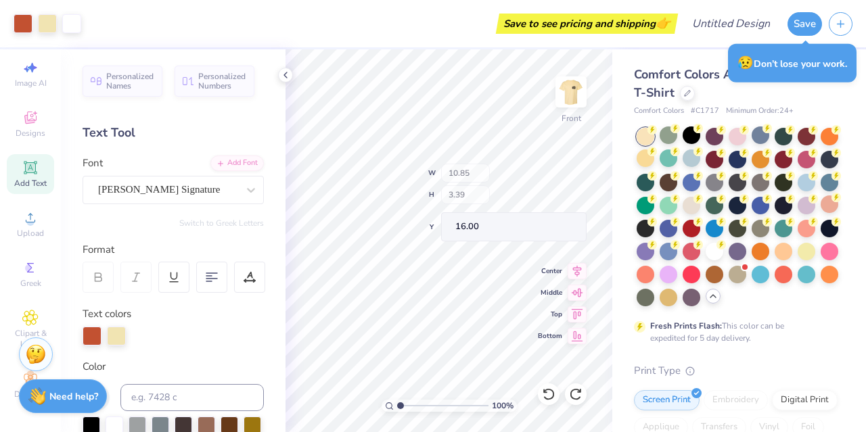
click at [560, 341] on div "100 % Front W 10.85 H 3.39 Y 16.00 Center Middle Top Bottom" at bounding box center [449, 240] width 327 height 383
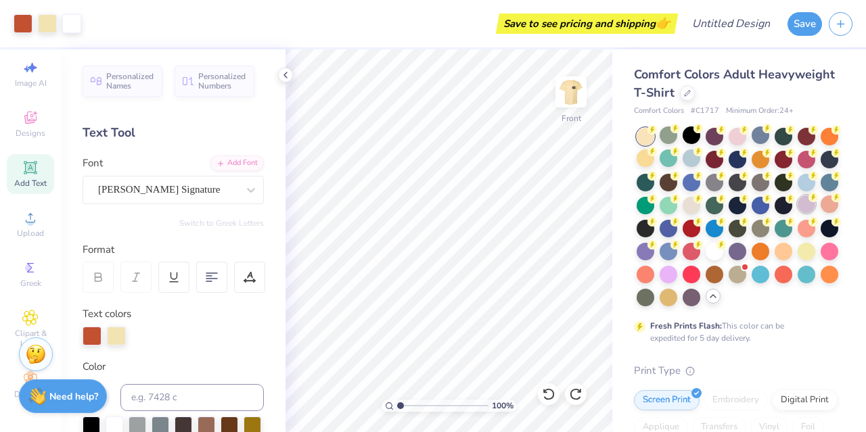
click at [798, 213] on div at bounding box center [807, 205] width 18 height 18
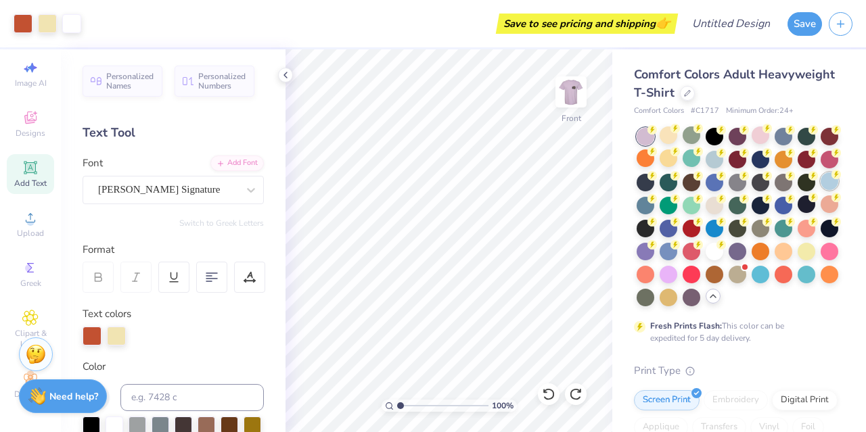
click at [821, 190] on div at bounding box center [830, 182] width 18 height 18
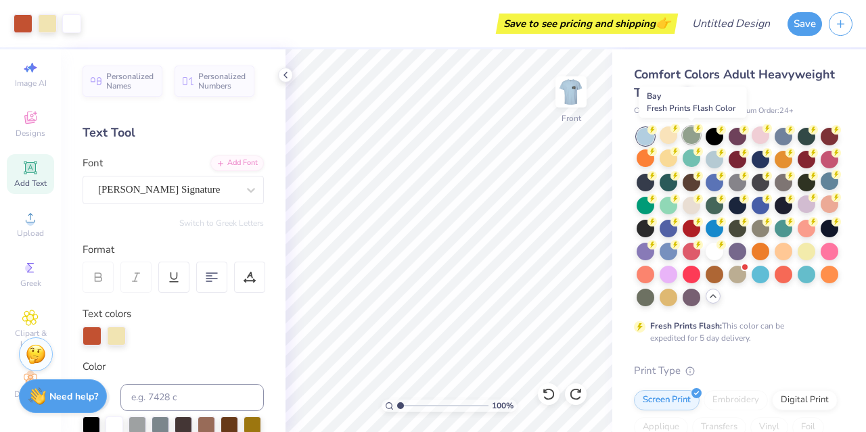
click at [696, 139] on div at bounding box center [692, 136] width 18 height 18
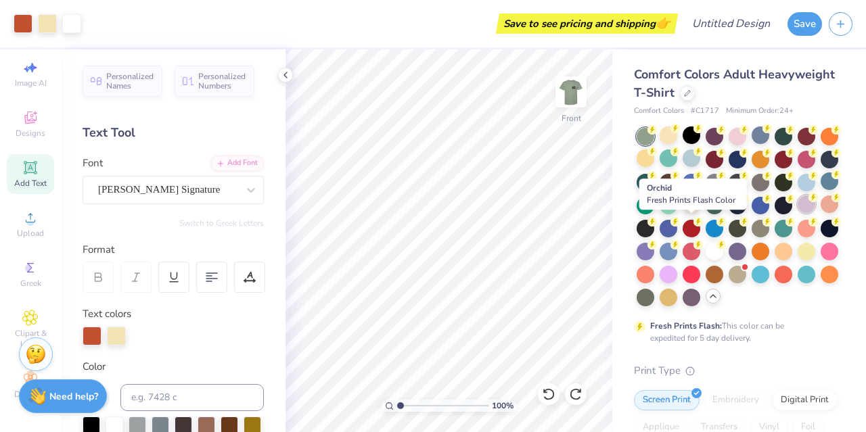
click at [798, 213] on div at bounding box center [807, 205] width 18 height 18
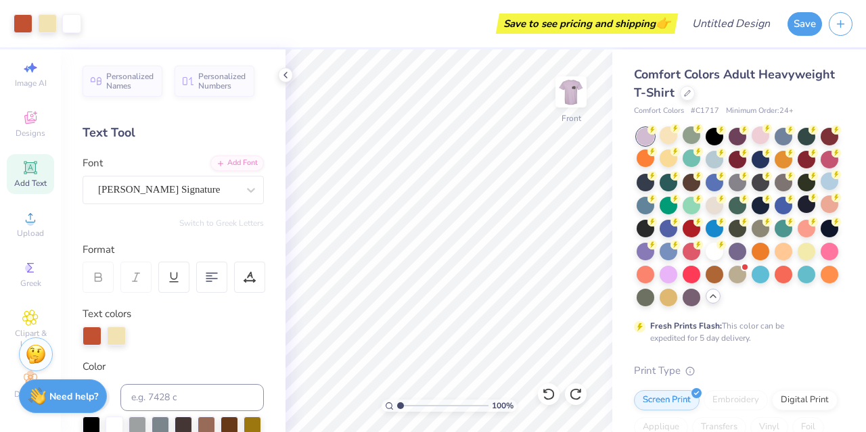
click at [798, 213] on div at bounding box center [807, 205] width 18 height 18
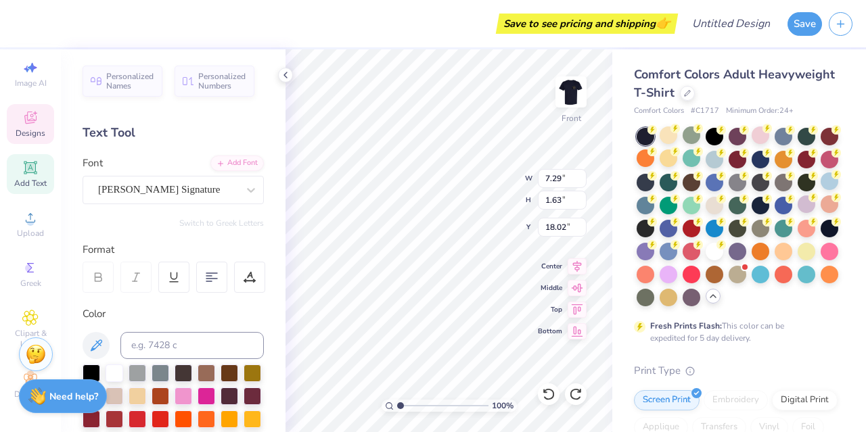
type input "10.85"
type input "3.39"
type input "16.00"
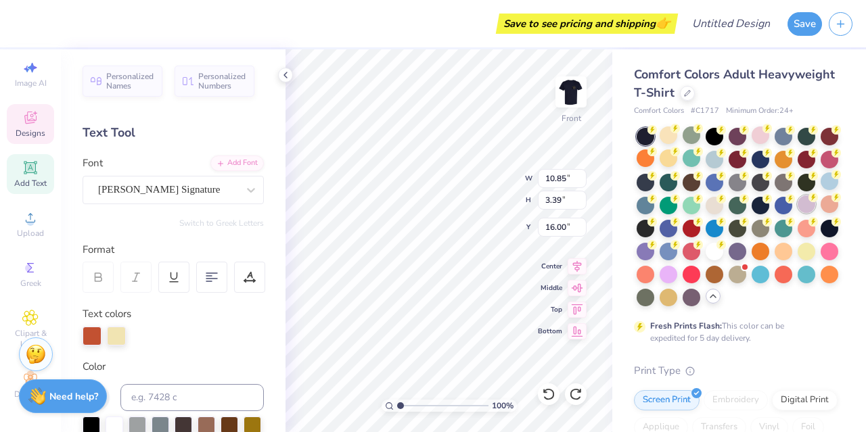
click at [798, 213] on div at bounding box center [807, 205] width 18 height 18
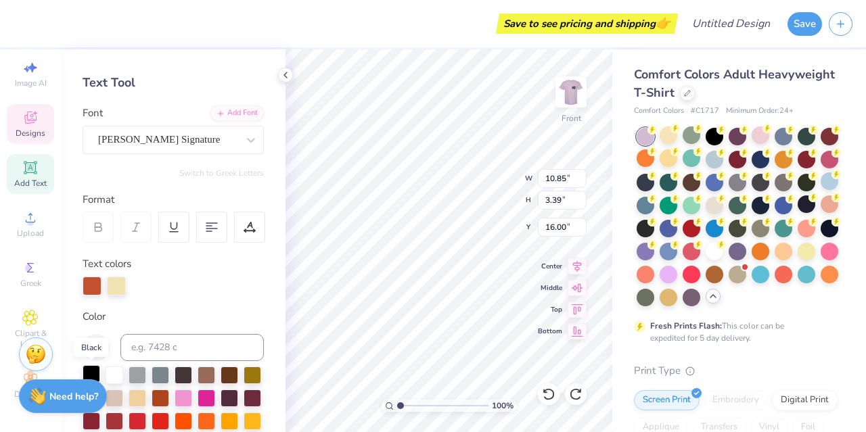
click at [88, 377] on div at bounding box center [92, 374] width 18 height 18
click at [120, 282] on div at bounding box center [116, 286] width 19 height 19
click at [115, 370] on div at bounding box center [115, 374] width 18 height 18
click at [88, 368] on div at bounding box center [92, 374] width 18 height 18
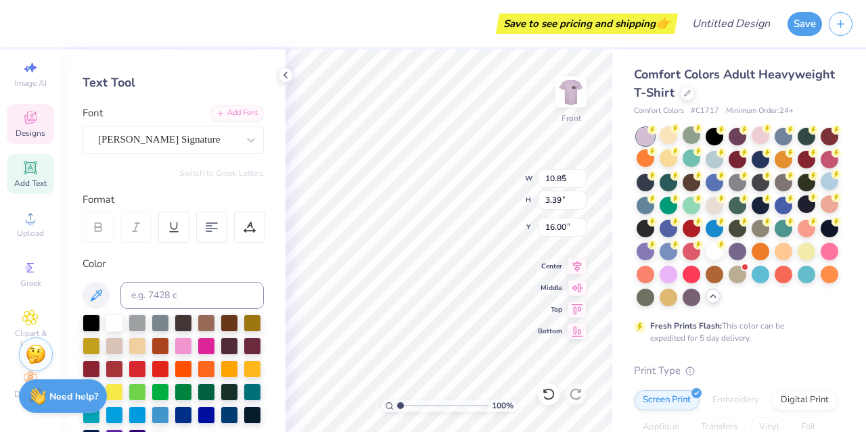
type input "7.29"
type input "1.63"
type input "18.02"
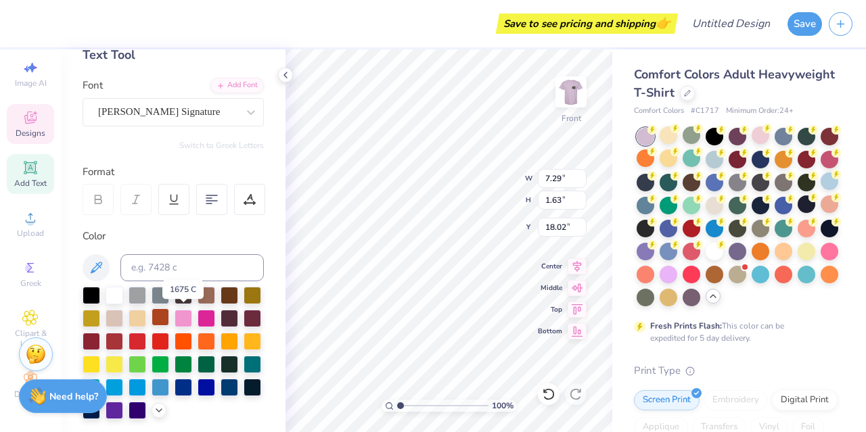
scroll to position [78, 0]
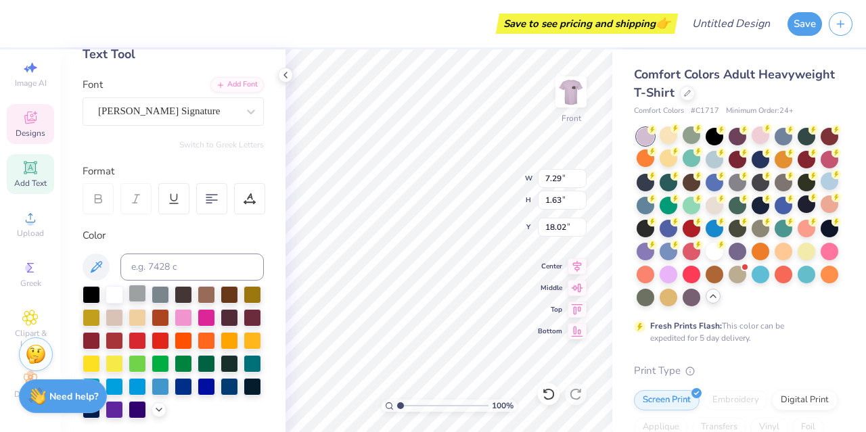
click at [139, 297] on div at bounding box center [138, 294] width 18 height 18
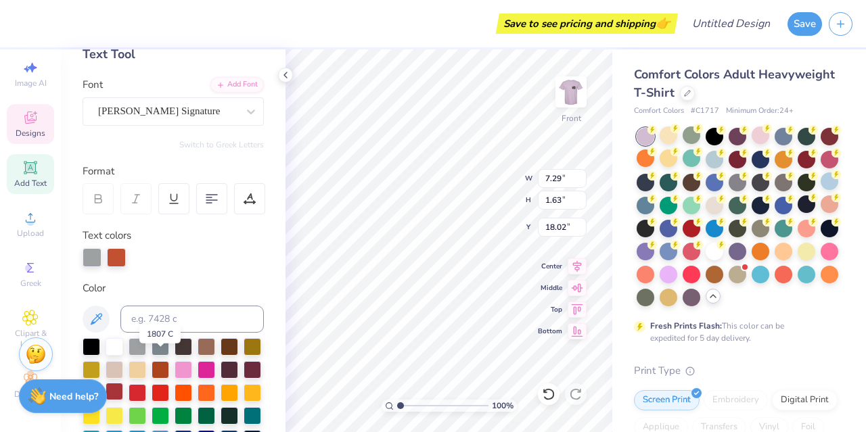
scroll to position [196, 0]
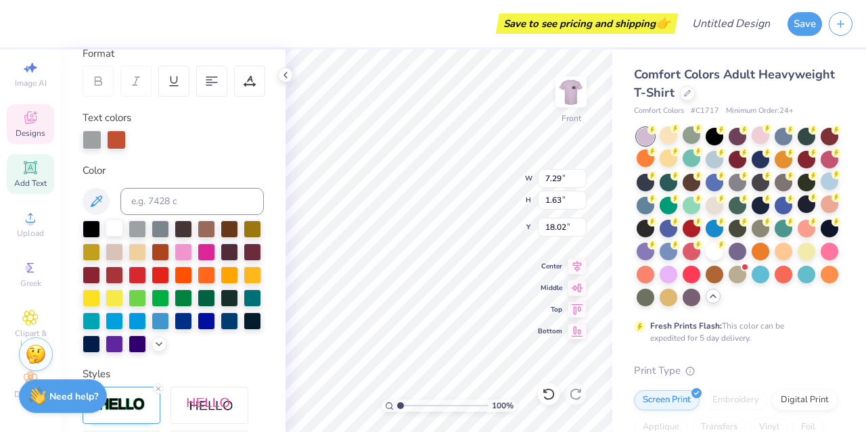
click at [109, 227] on div at bounding box center [115, 228] width 18 height 18
click at [154, 228] on div at bounding box center [161, 228] width 18 height 18
click at [91, 225] on div at bounding box center [92, 228] width 18 height 18
type input "3.55"
type input "0.67"
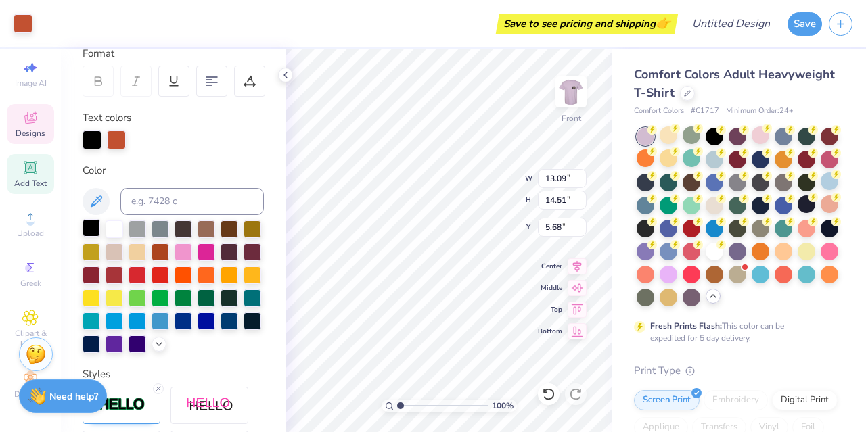
type input "19.31"
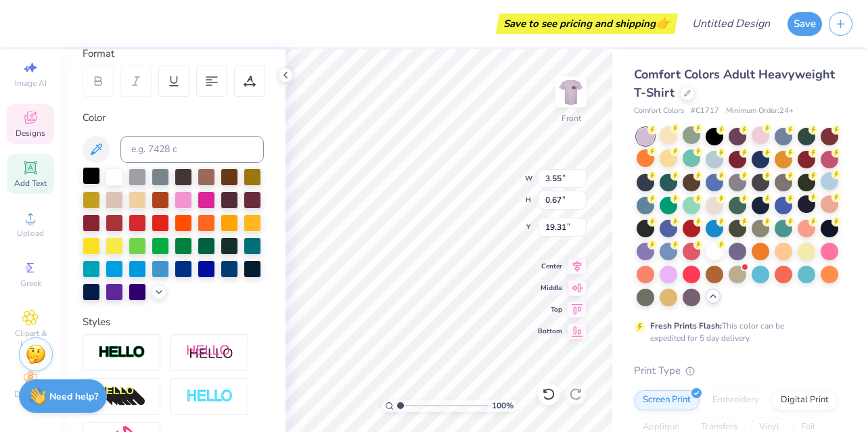
click at [91, 177] on div at bounding box center [92, 176] width 18 height 18
click at [90, 173] on div at bounding box center [92, 176] width 18 height 18
click at [91, 174] on div at bounding box center [92, 176] width 18 height 18
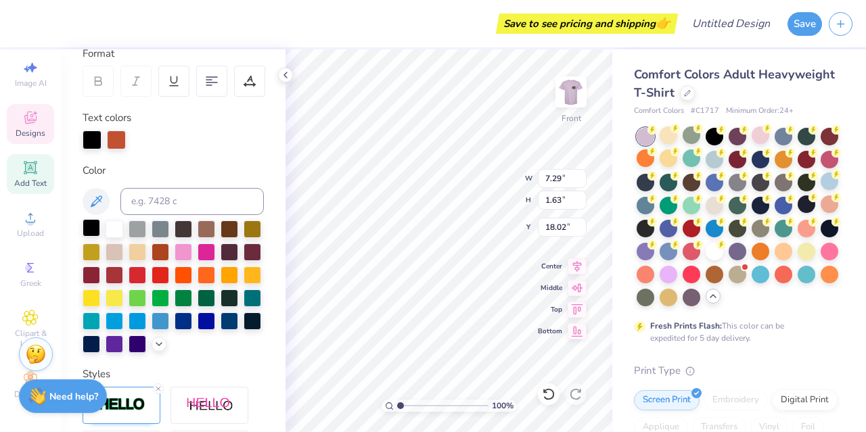
click at [89, 225] on div at bounding box center [92, 228] width 18 height 18
click at [91, 221] on div at bounding box center [92, 228] width 18 height 18
type input "10.85"
type input "3.39"
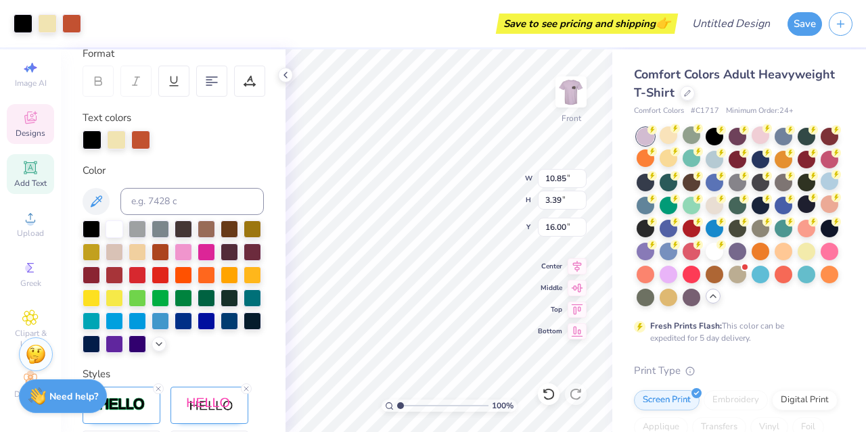
type input "16.00"
click at [88, 229] on div at bounding box center [92, 228] width 18 height 18
click at [115, 230] on div at bounding box center [115, 228] width 18 height 18
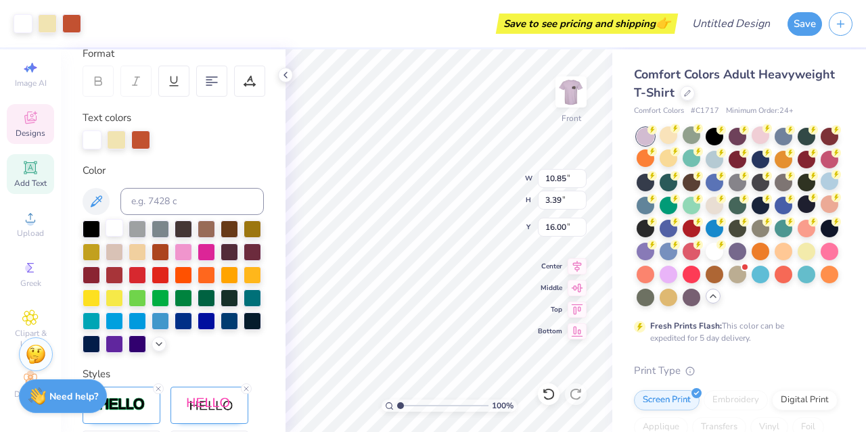
type input "10.85"
type input "3.39"
type input "16.00"
click at [85, 229] on div at bounding box center [92, 228] width 18 height 18
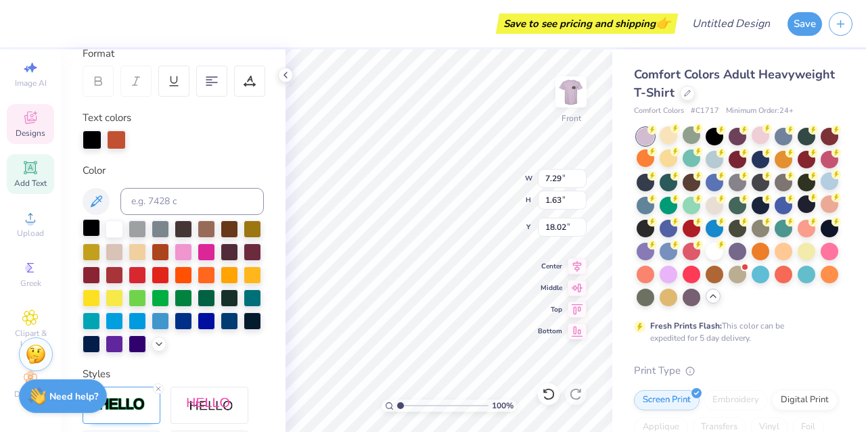
click at [87, 231] on div at bounding box center [92, 228] width 18 height 18
click at [100, 233] on div at bounding box center [92, 228] width 18 height 18
type input "10.85"
type input "3.39"
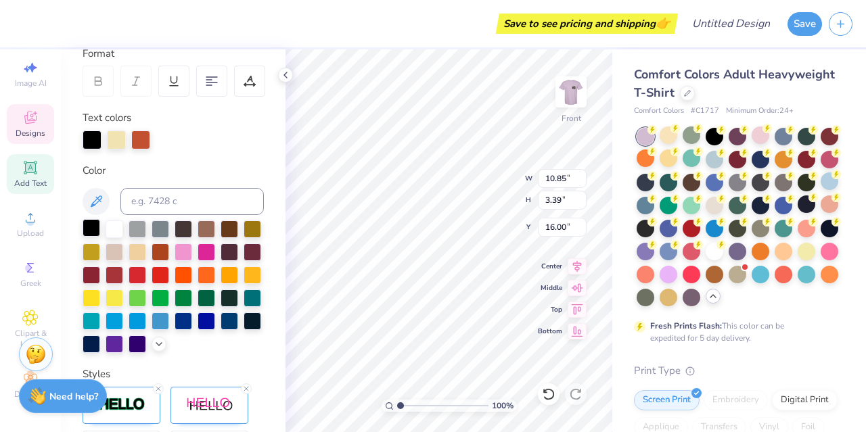
type input "16.00"
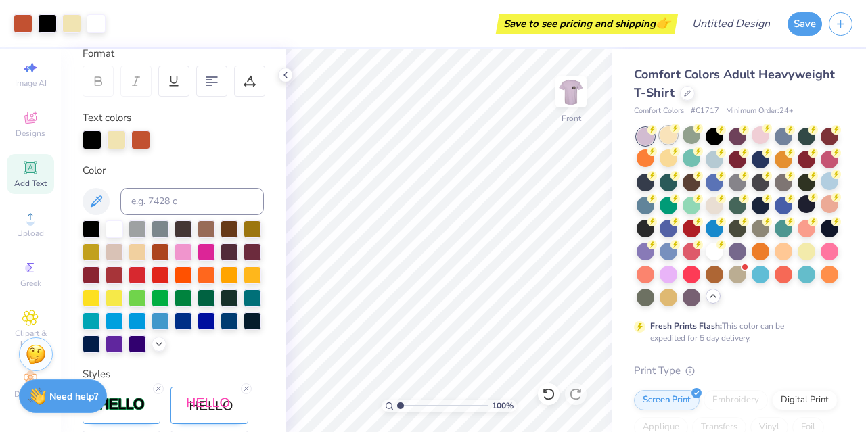
click at [670, 134] on div at bounding box center [669, 136] width 18 height 18
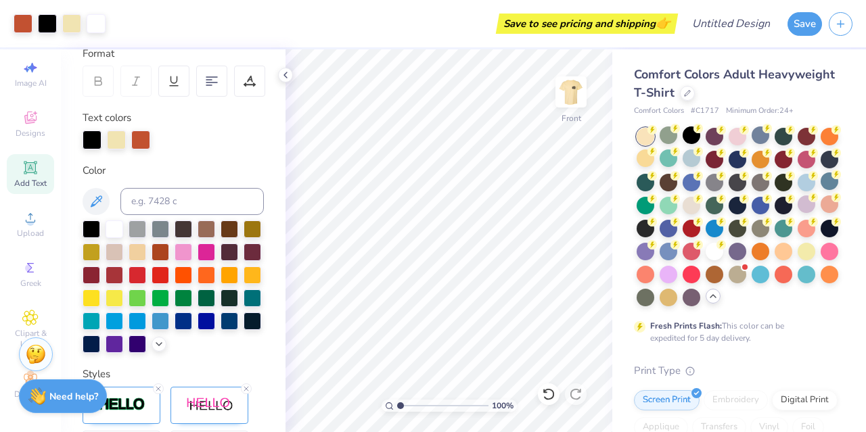
click at [704, 168] on div at bounding box center [738, 217] width 202 height 179
click at [654, 157] on div at bounding box center [646, 159] width 18 height 18
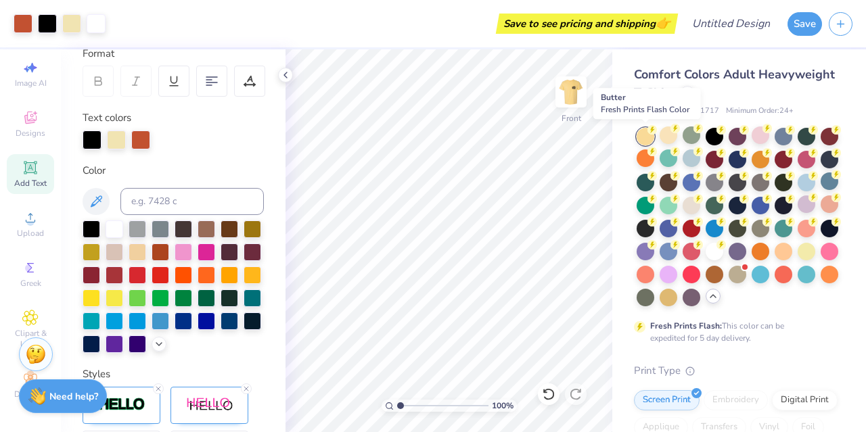
click at [646, 134] on div at bounding box center [646, 137] width 18 height 18
click at [646, 136] on div at bounding box center [646, 137] width 18 height 18
click at [664, 132] on div at bounding box center [669, 136] width 18 height 18
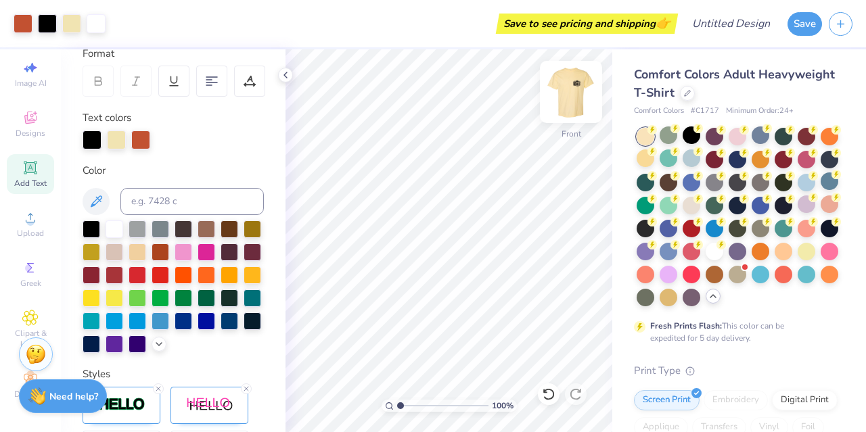
click at [575, 97] on img at bounding box center [571, 92] width 54 height 54
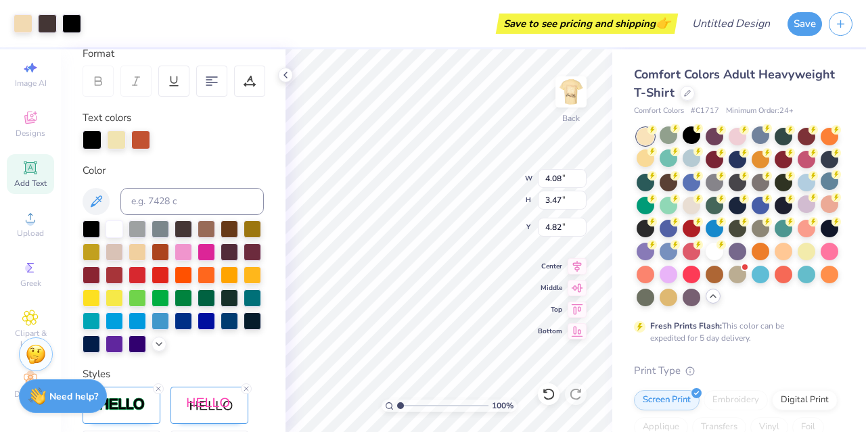
type input "3.30"
type input "2.81"
type input "5.47"
click at [7, 122] on div "Designs" at bounding box center [30, 124] width 47 height 40
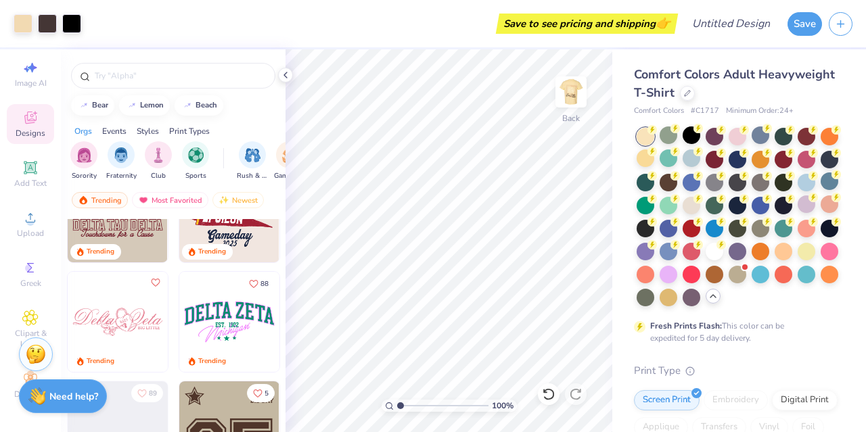
scroll to position [1715, 0]
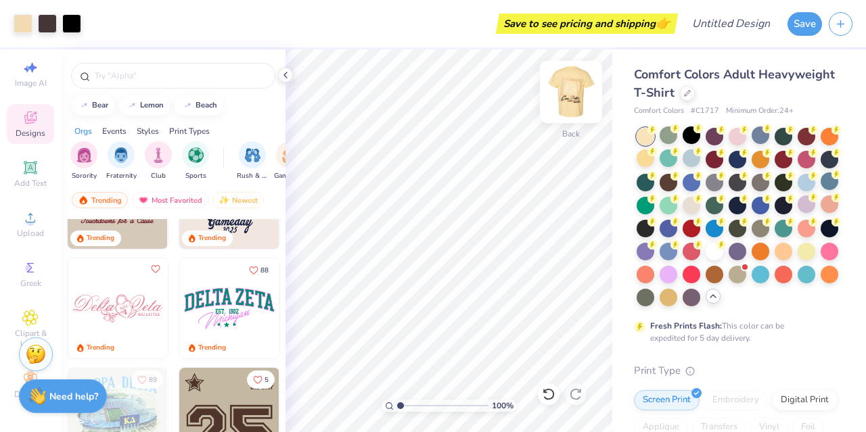
click at [568, 118] on div "Back" at bounding box center [571, 100] width 31 height 48
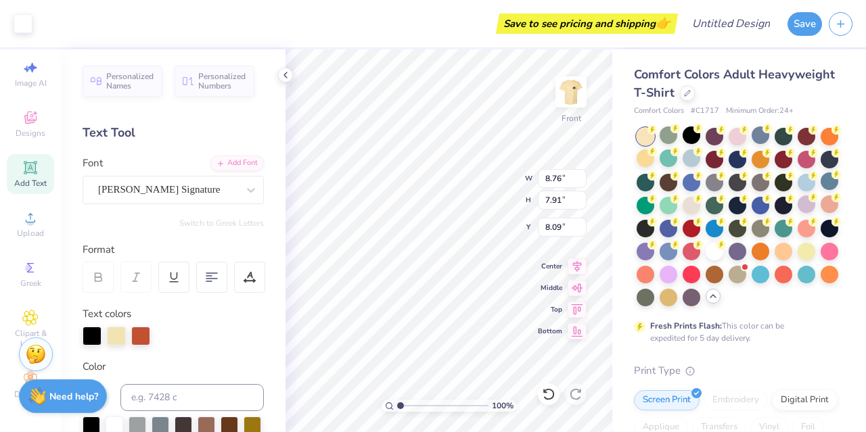
type input "8.76"
type input "7.91"
type input "8.09"
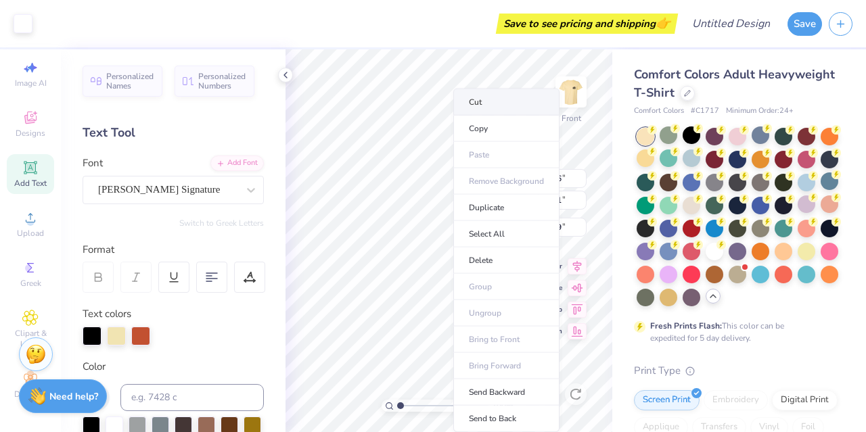
click at [481, 102] on li "Cut" at bounding box center [506, 102] width 106 height 27
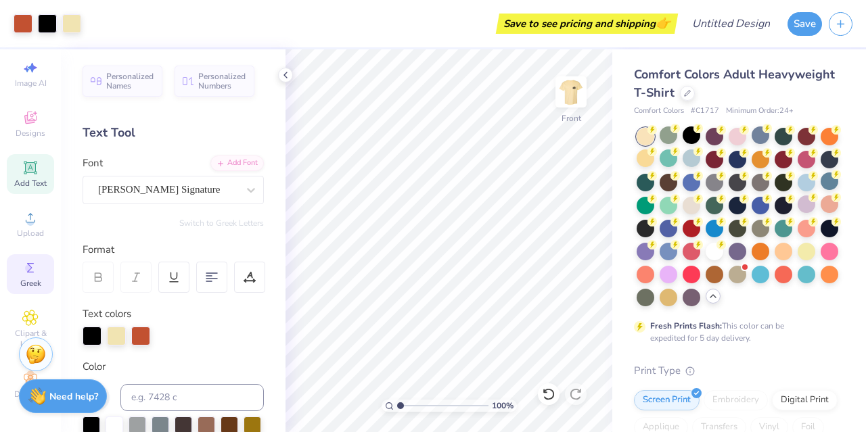
click at [20, 278] on span "Greek" at bounding box center [30, 283] width 21 height 11
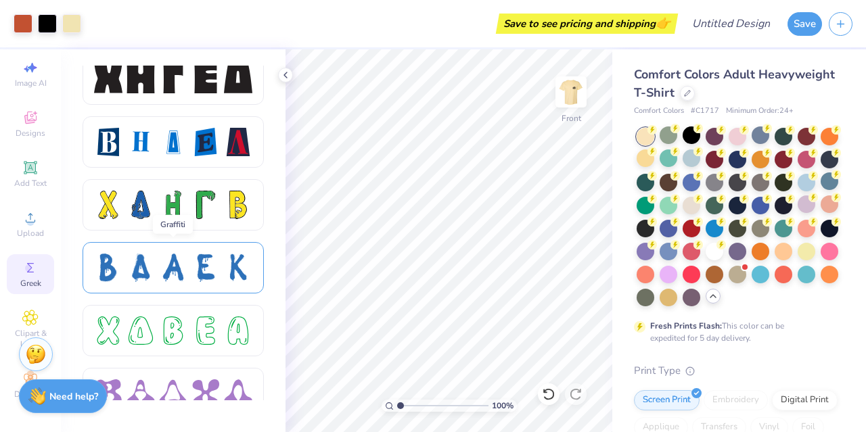
scroll to position [2066, 0]
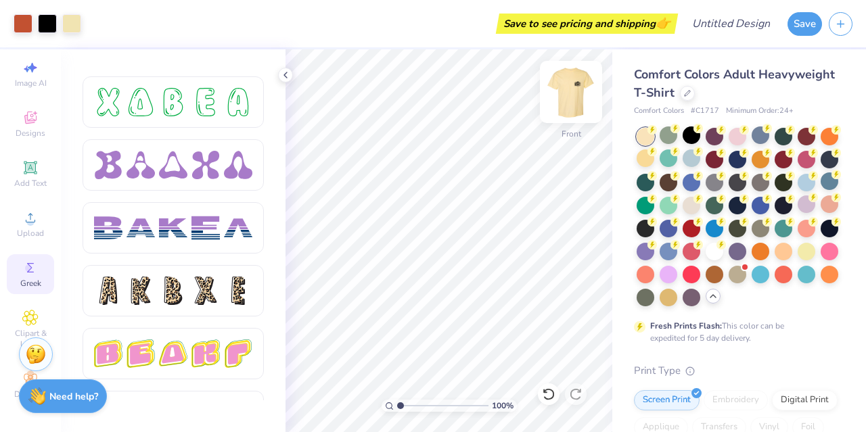
click at [564, 91] on img at bounding box center [571, 92] width 54 height 54
click at [572, 98] on img at bounding box center [571, 92] width 54 height 54
click at [572, 98] on img at bounding box center [571, 91] width 27 height 27
click at [700, 208] on div at bounding box center [692, 205] width 18 height 18
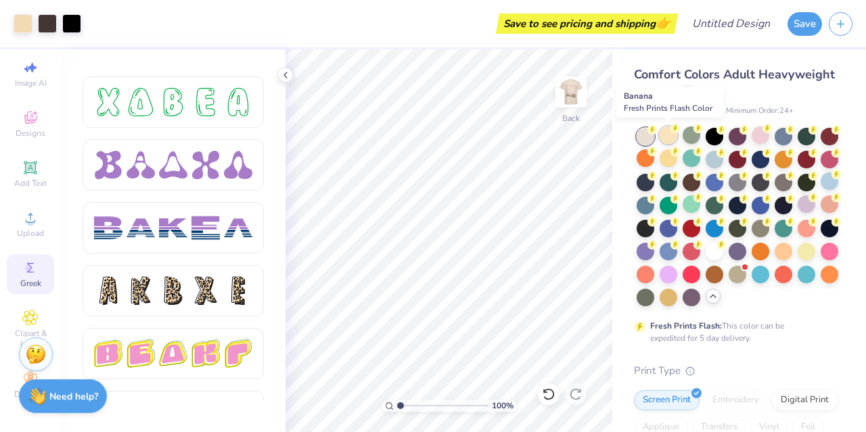
click at [667, 140] on div at bounding box center [669, 136] width 18 height 18
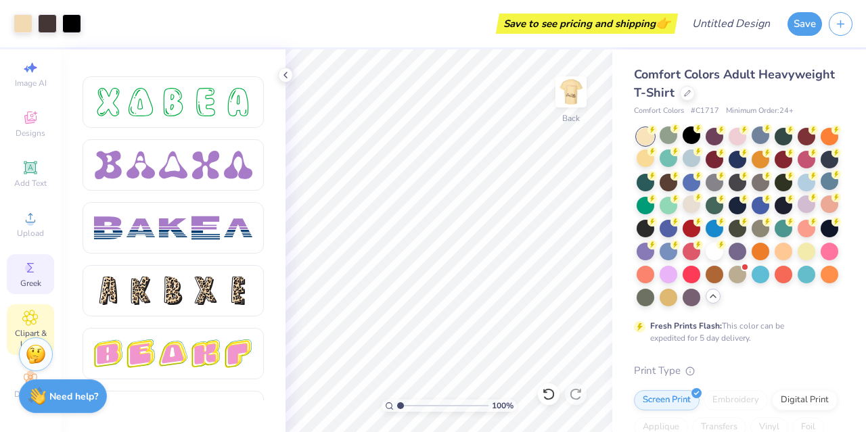
click at [22, 313] on icon at bounding box center [30, 318] width 16 height 16
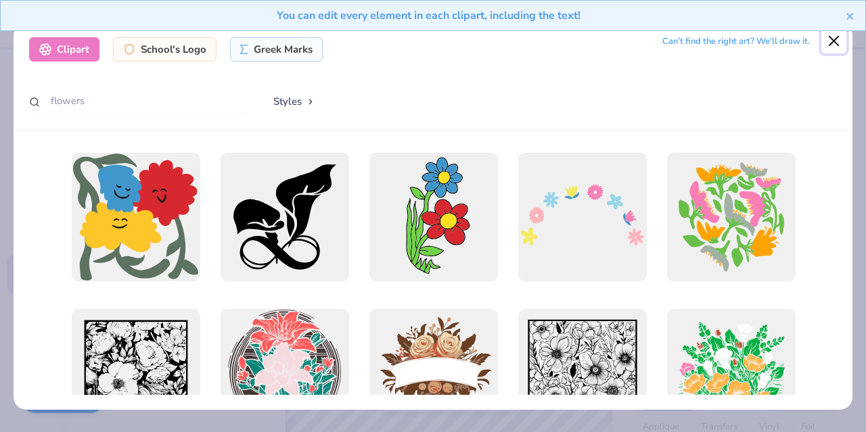
click at [840, 45] on button "Close" at bounding box center [834, 41] width 26 height 26
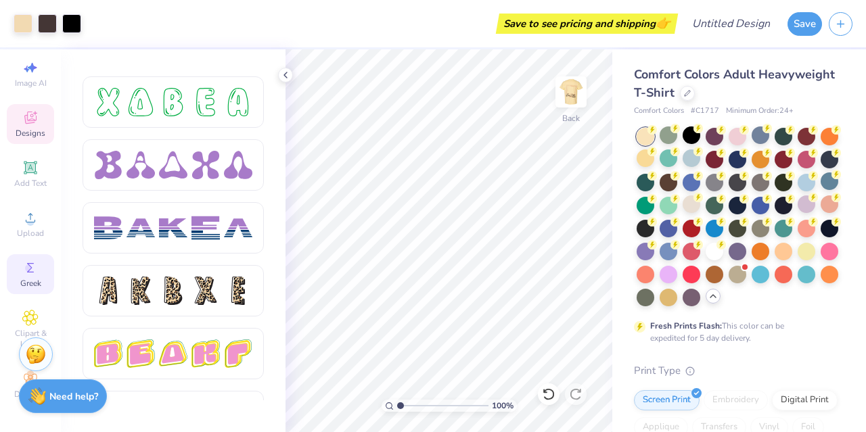
click at [7, 125] on div "Designs" at bounding box center [30, 124] width 47 height 40
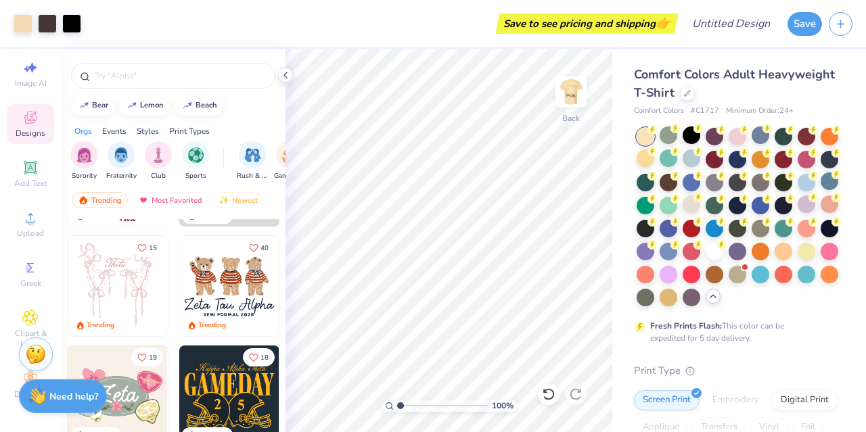
scroll to position [0, 0]
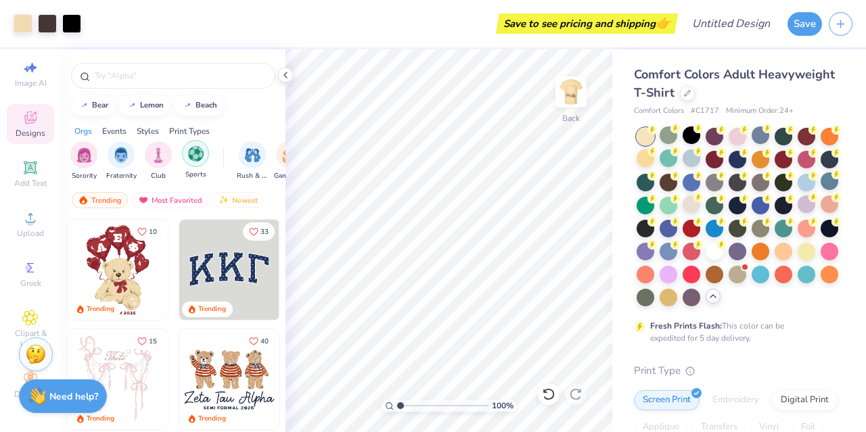
click at [187, 160] on div "filter for Sports" at bounding box center [195, 153] width 27 height 27
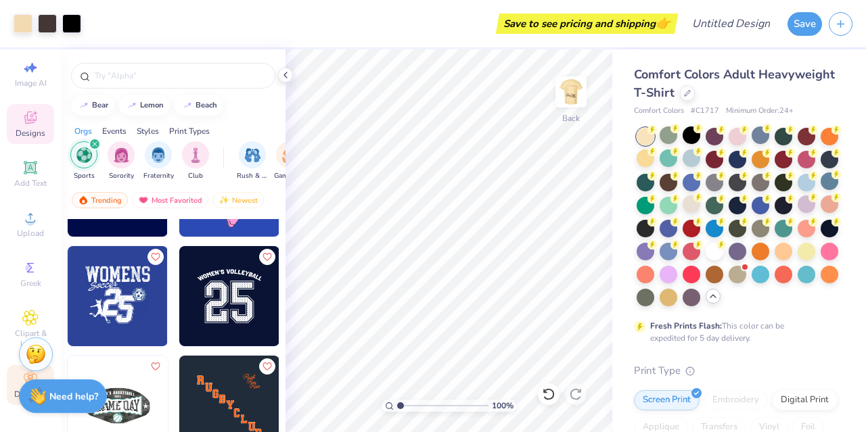
click at [9, 376] on div "Decorate" at bounding box center [30, 385] width 47 height 40
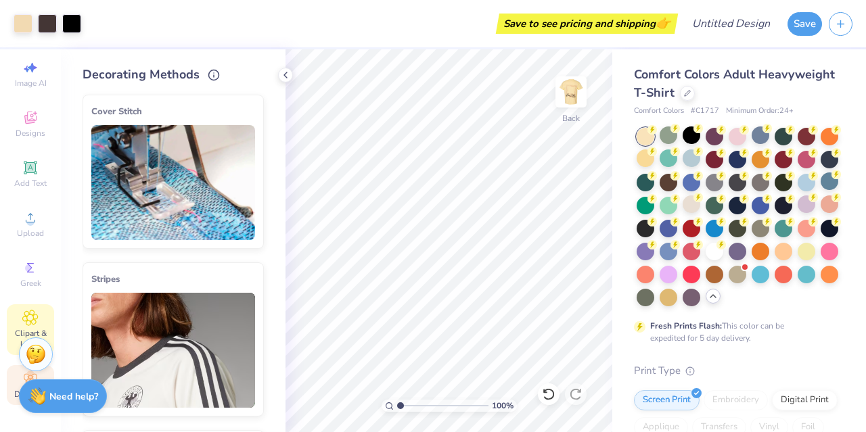
click at [10, 305] on div "Clipart & logos" at bounding box center [30, 330] width 47 height 51
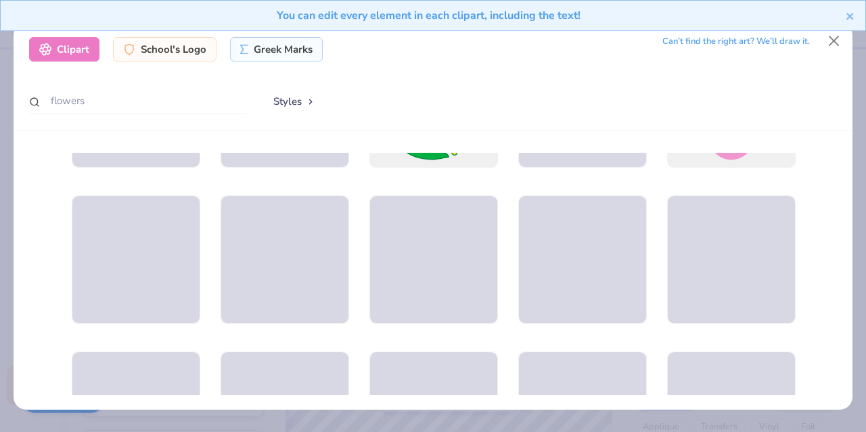
scroll to position [2772, 0]
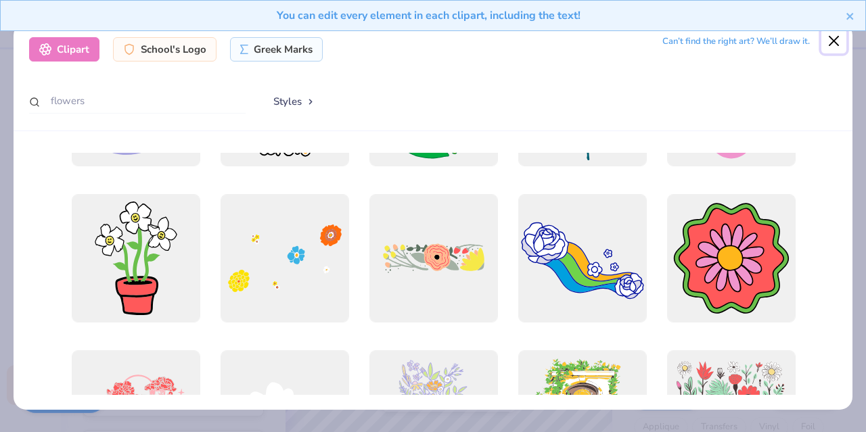
click at [828, 45] on button "Close" at bounding box center [834, 41] width 26 height 26
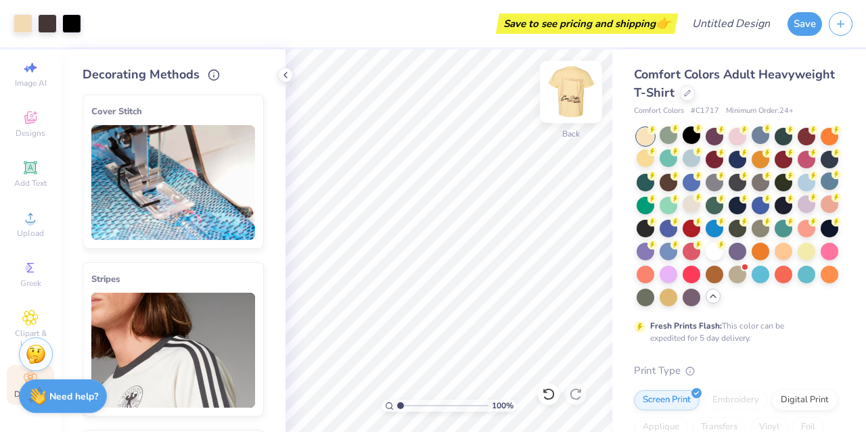
click at [567, 105] on img at bounding box center [571, 92] width 54 height 54
click at [571, 103] on img at bounding box center [571, 91] width 27 height 27
click at [571, 98] on img at bounding box center [571, 92] width 54 height 54
click at [574, 97] on img at bounding box center [571, 91] width 27 height 27
click at [574, 89] on img at bounding box center [571, 92] width 54 height 54
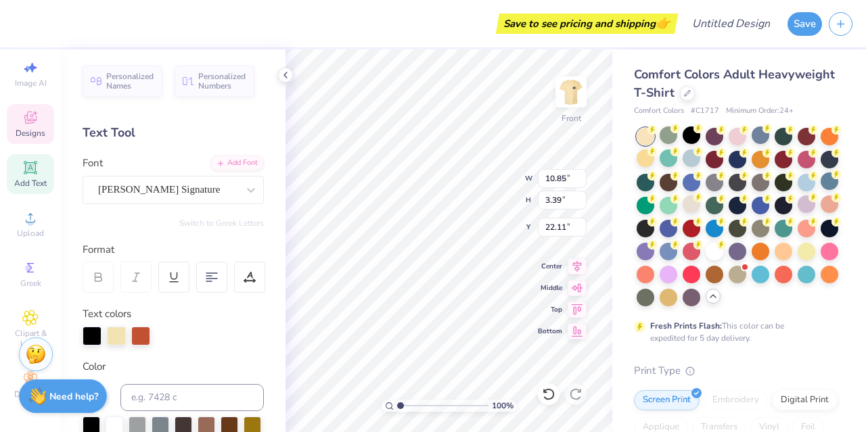
type input "22.11"
type input "7.29"
type input "1.63"
type input "21.30"
type input "13.09"
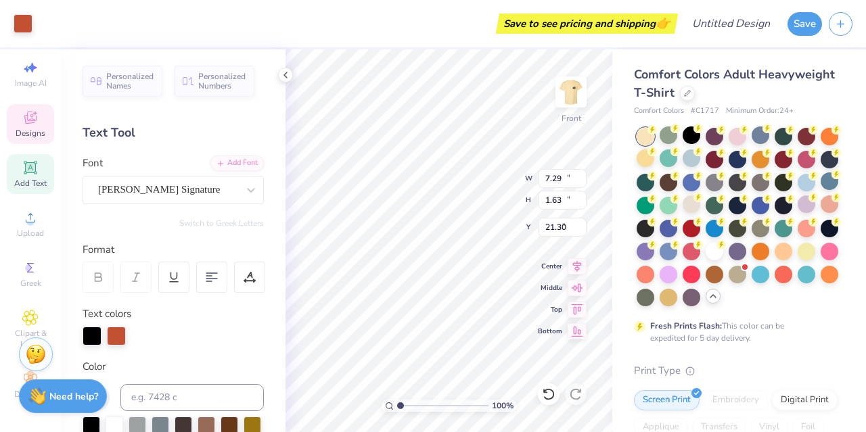
type input "14.51"
type input "5.68"
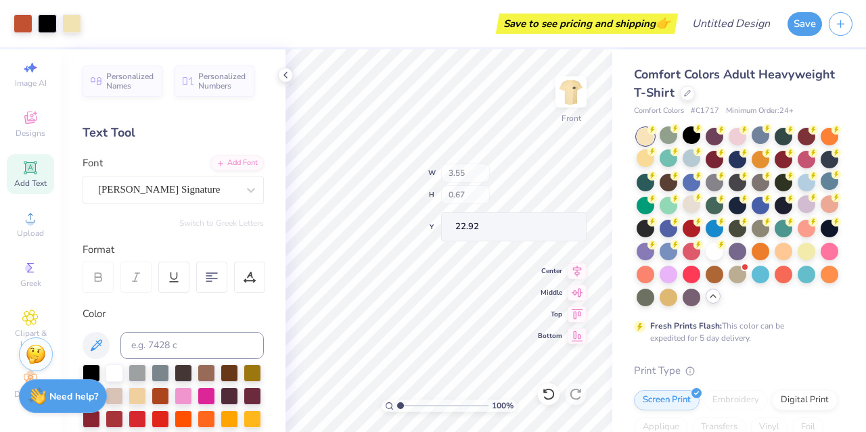
type input "22.92"
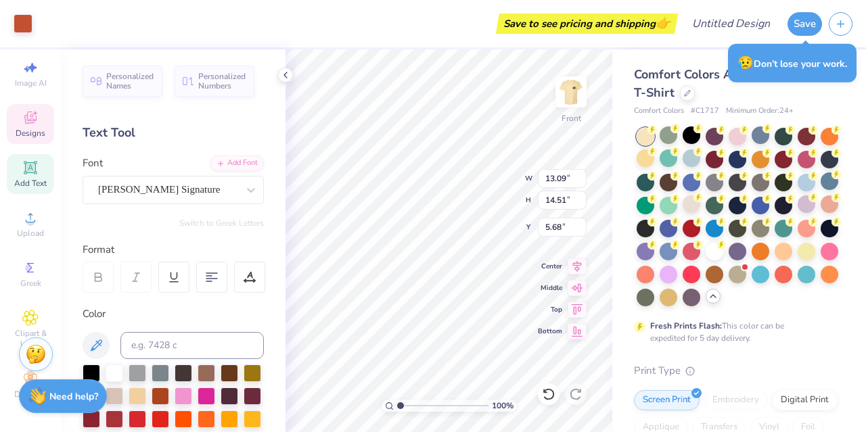
type input "5.78"
type input "6.41"
type input "13.79"
type input "6.80"
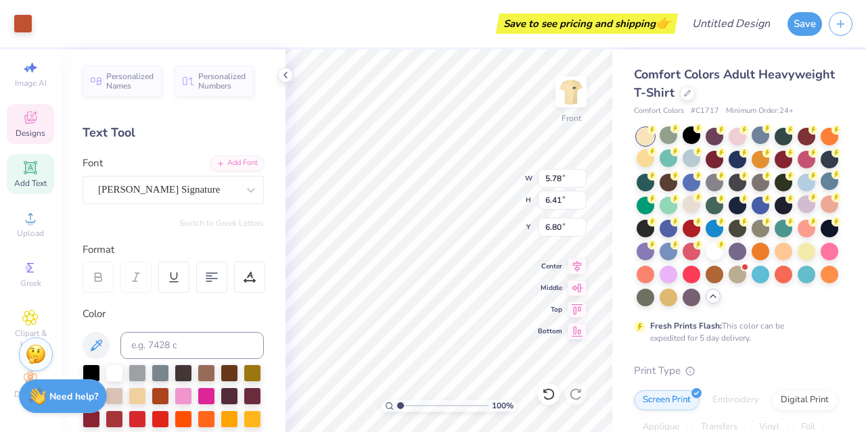
type input "6.38"
type input "6.89"
type input "6.56"
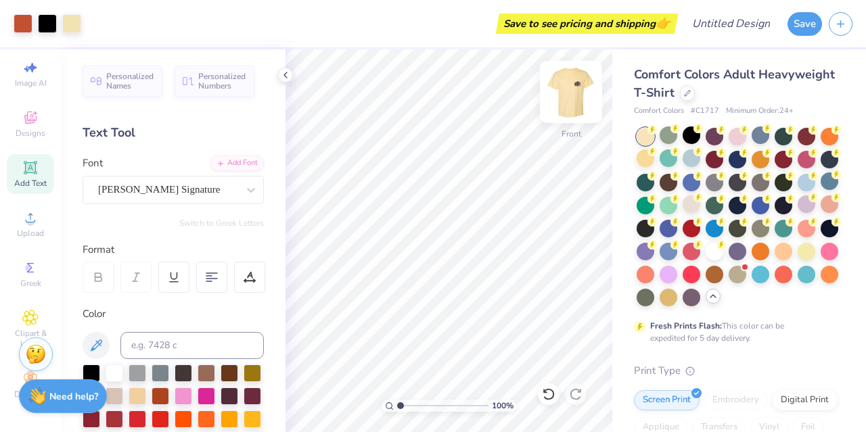
click at [572, 98] on img at bounding box center [571, 92] width 54 height 54
click at [570, 92] on img at bounding box center [571, 92] width 54 height 54
click at [578, 102] on img at bounding box center [571, 92] width 54 height 54
click at [572, 108] on img at bounding box center [571, 92] width 54 height 54
click at [572, 97] on img at bounding box center [571, 92] width 54 height 54
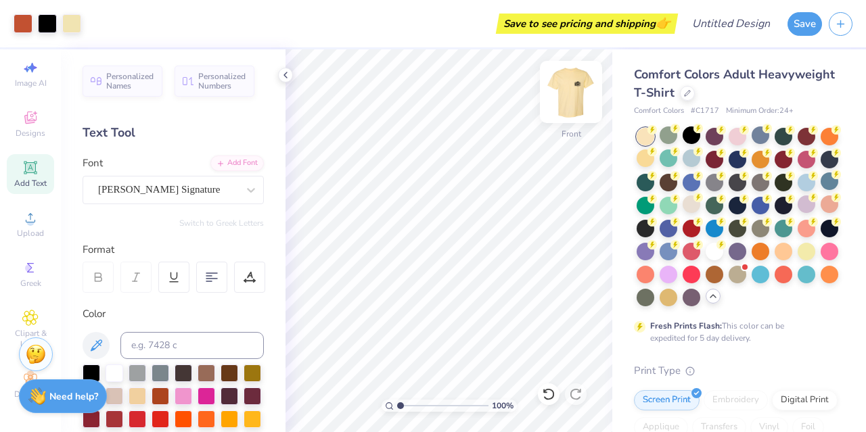
click at [388, 202] on div "100 % Front" at bounding box center [449, 240] width 327 height 383
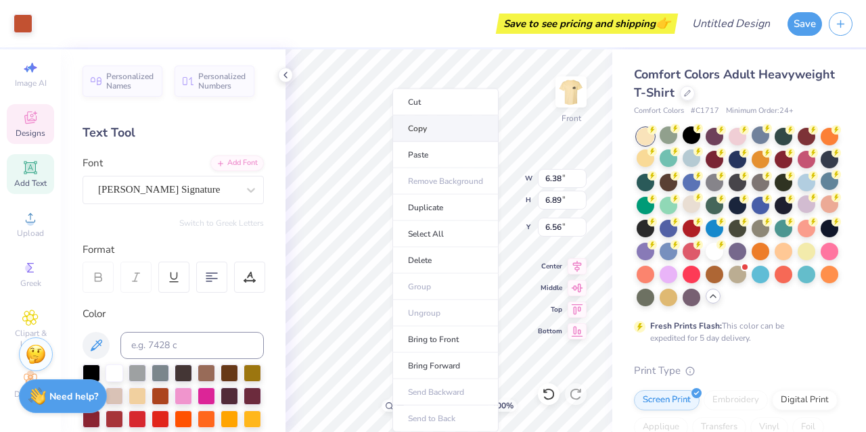
click at [436, 128] on li "Copy" at bounding box center [445, 129] width 106 height 26
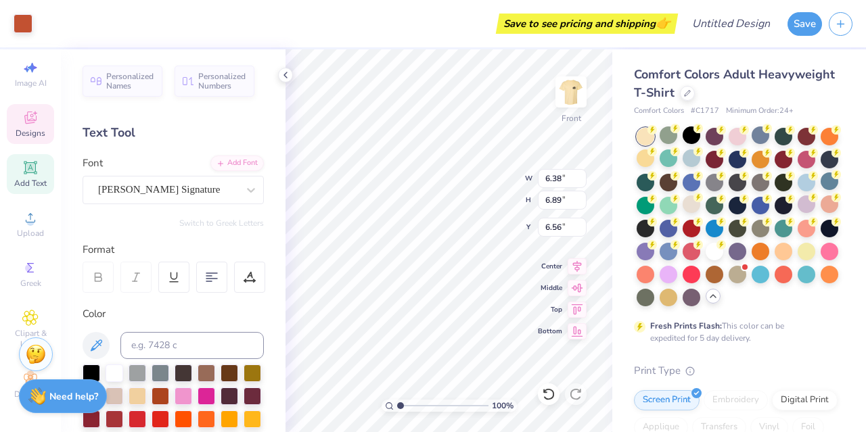
type input "9.14"
type input "6.41"
type input "6.91"
type input "9.13"
type input "5.96"
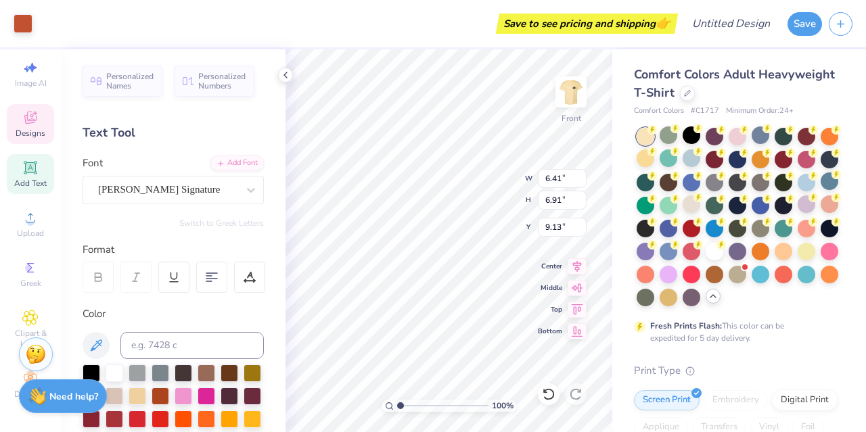
type input "6.60"
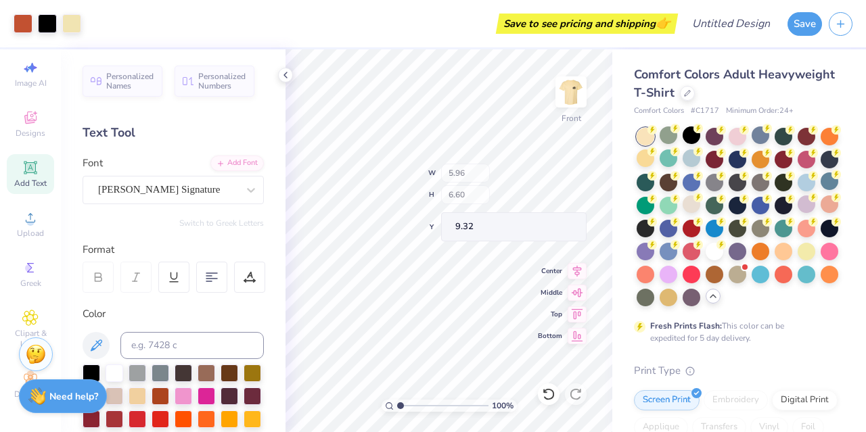
type input "6.00"
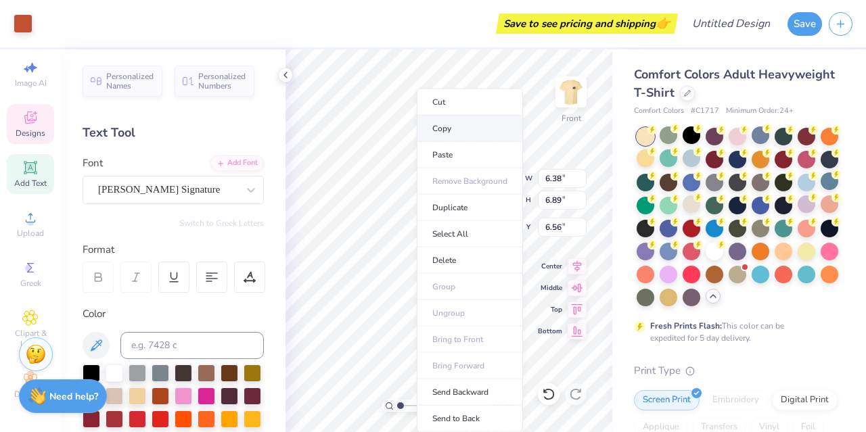
click at [448, 135] on li "Copy" at bounding box center [470, 129] width 106 height 26
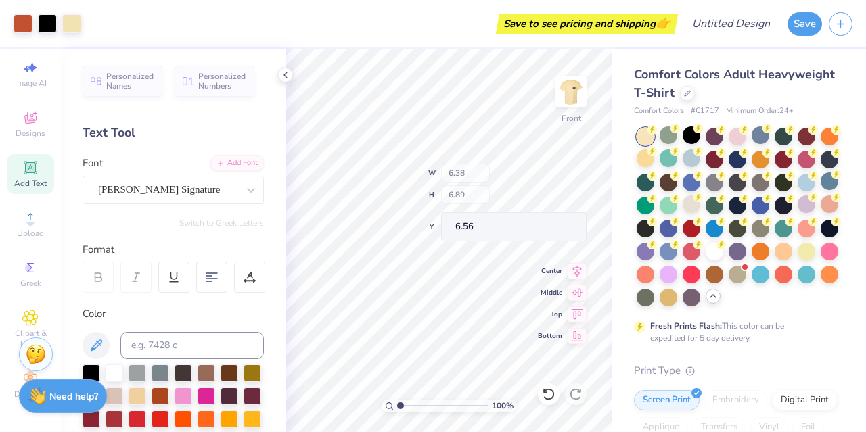
type input "11.25"
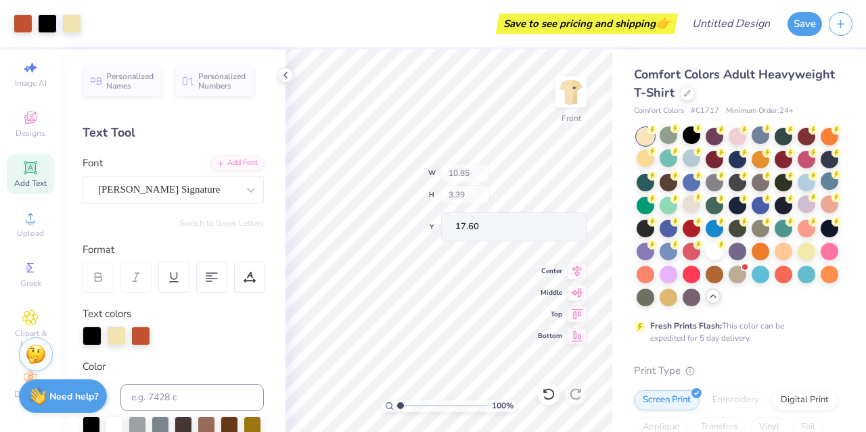
type input "17.60"
type input "16.87"
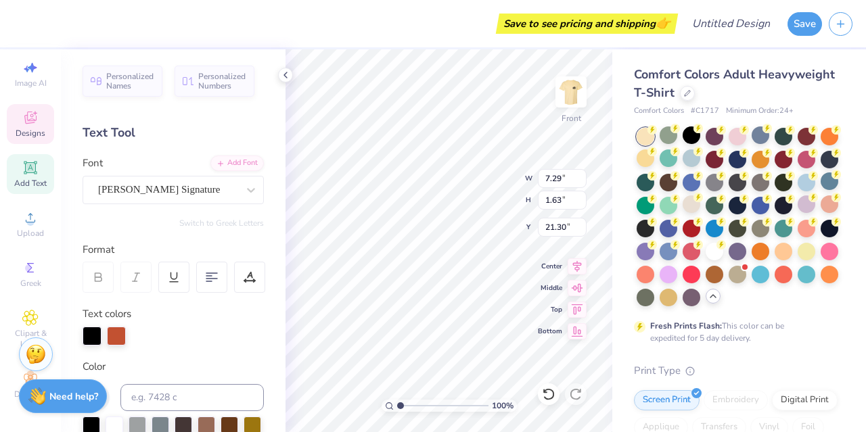
scroll to position [11, 1]
type input "10.85"
type input "3.39"
type input "6.90"
type input "6.38"
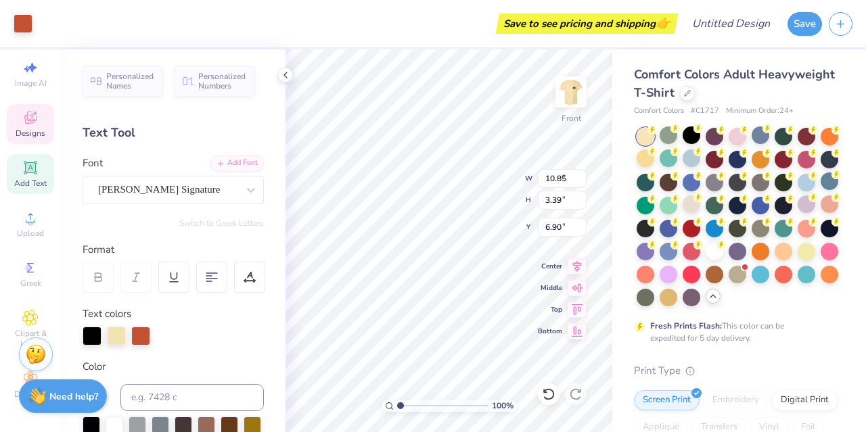
type input "6.89"
type input "6.56"
type input "5.96"
type input "6.60"
type input "9.46"
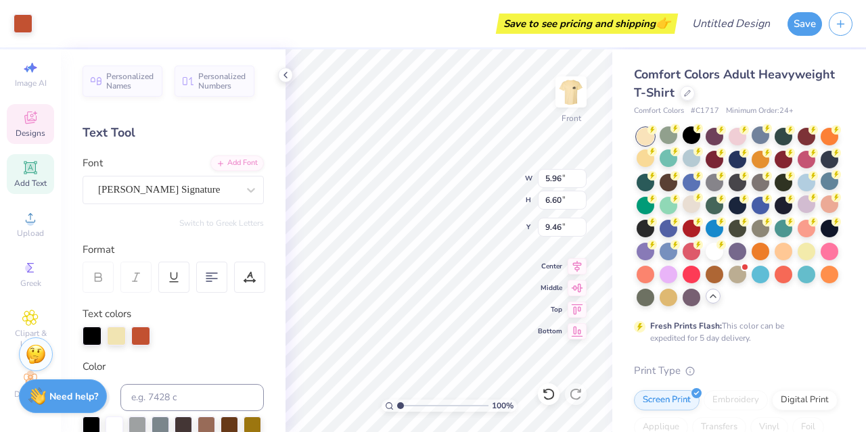
type input "6.38"
type input "6.89"
type input "6.56"
type input "8.24"
type input "7.16"
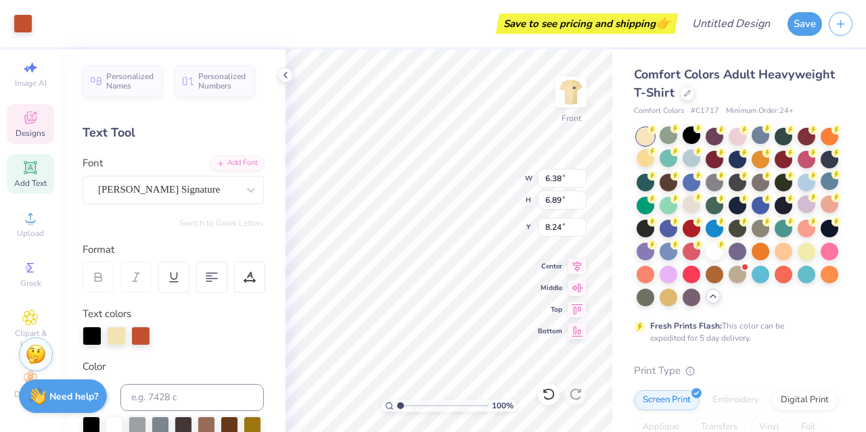
type input "7.46"
type input "7.95"
type input "7.16"
type input "7.46"
type input "7.95"
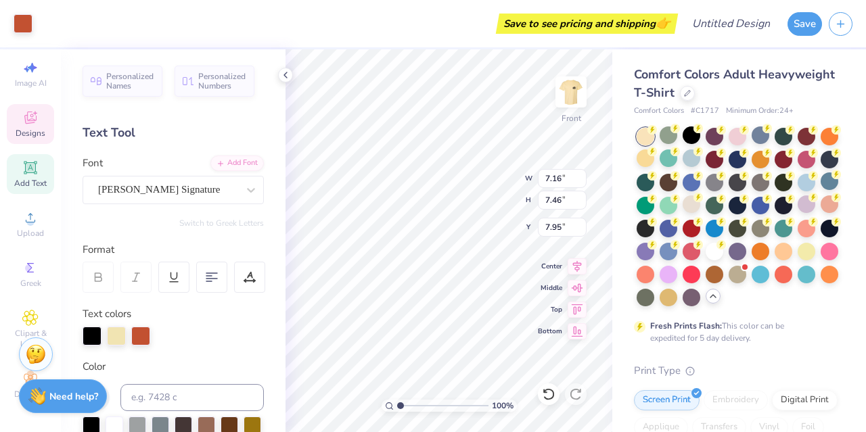
type input "6.72"
type input "7.15"
type input "8.11"
type input "12.76"
type input "5.96"
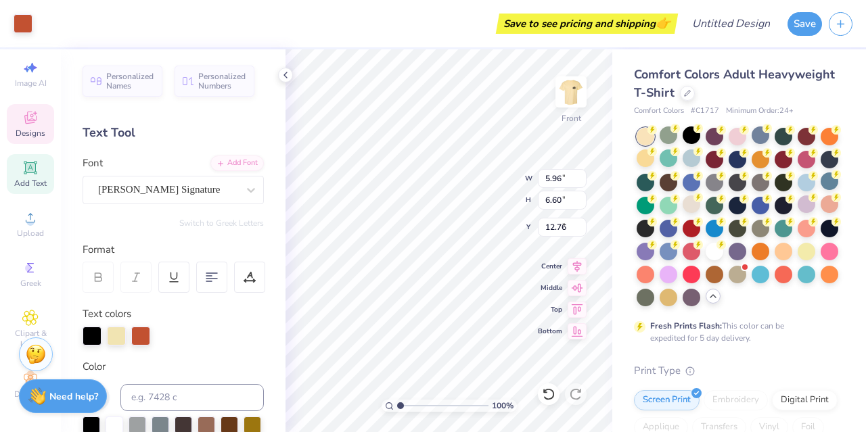
type input "6.60"
type input "6.73"
type input "5.76"
type input "6.39"
type input "12.83"
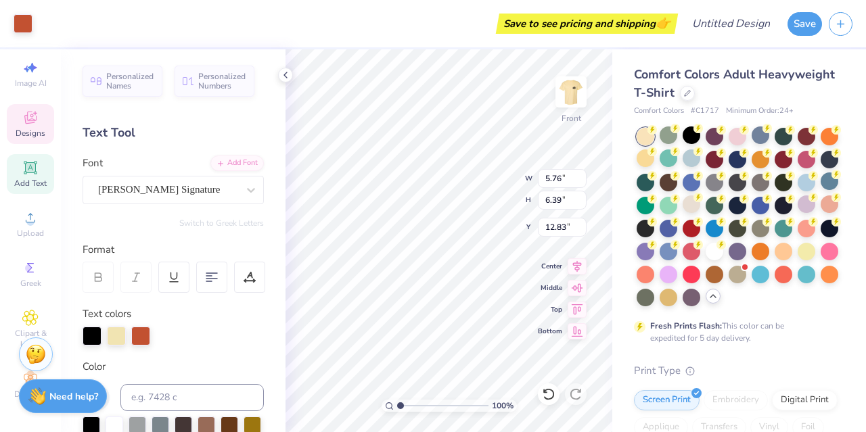
type input "6.72"
type input "7.15"
type input "8.11"
type input "14.36"
type input "9.13"
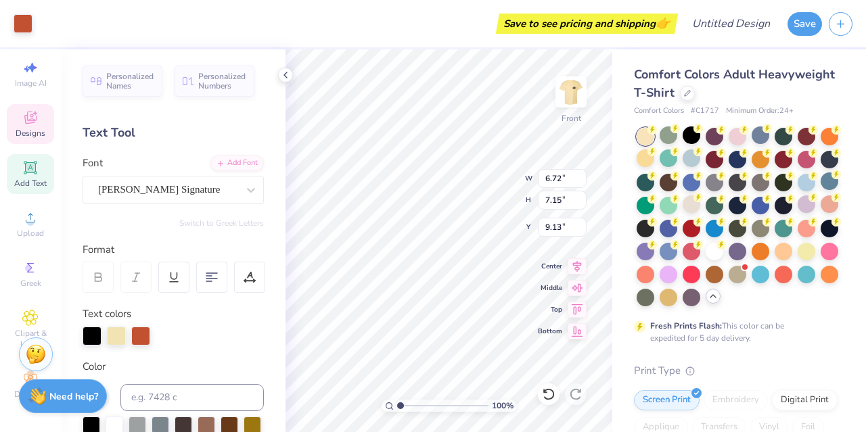
type input "5.96"
type input "6.60"
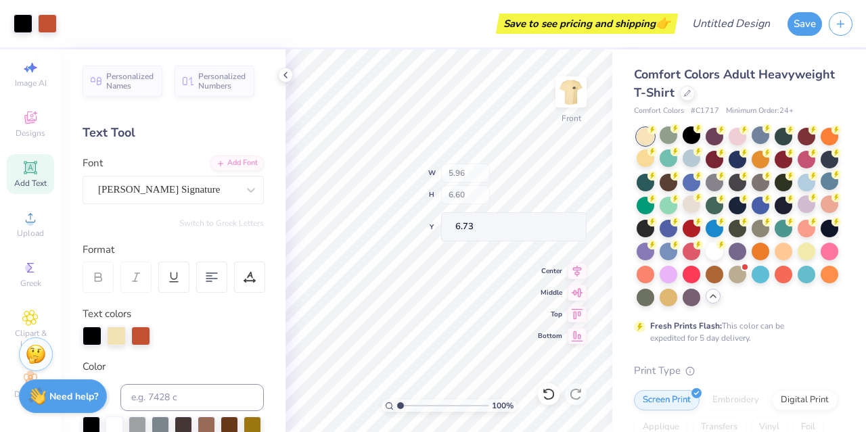
type input "7.76"
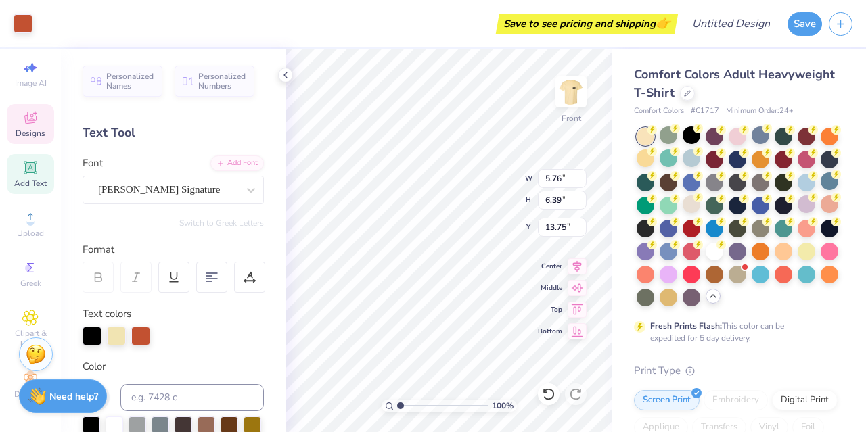
type input "13.75"
type input "9.25"
type input "2.06"
type input "21.01"
type input "20.86"
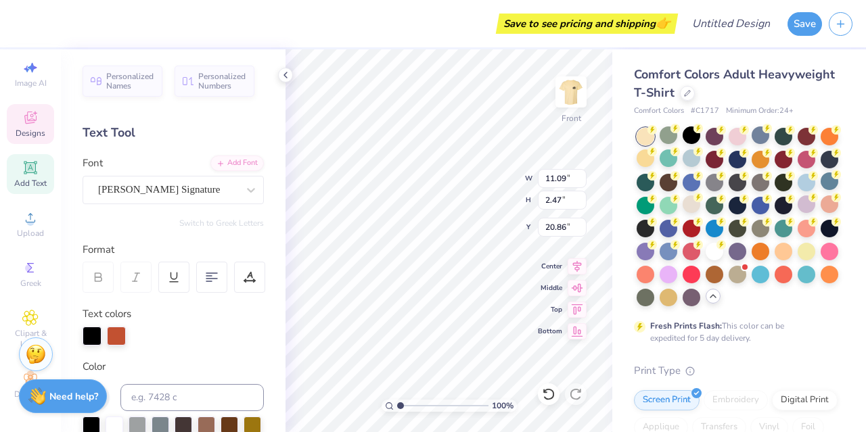
type input "11.09"
type input "2.47"
type input "18.30"
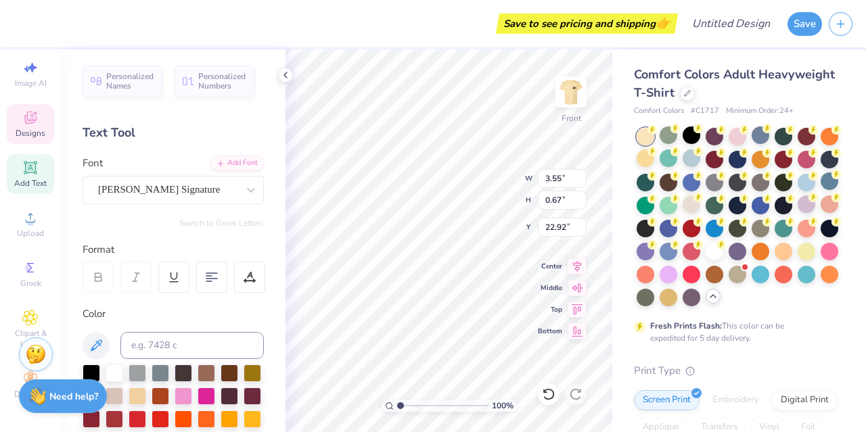
type input "6.68"
type input "1.26"
type input "22.54"
type input "20.77"
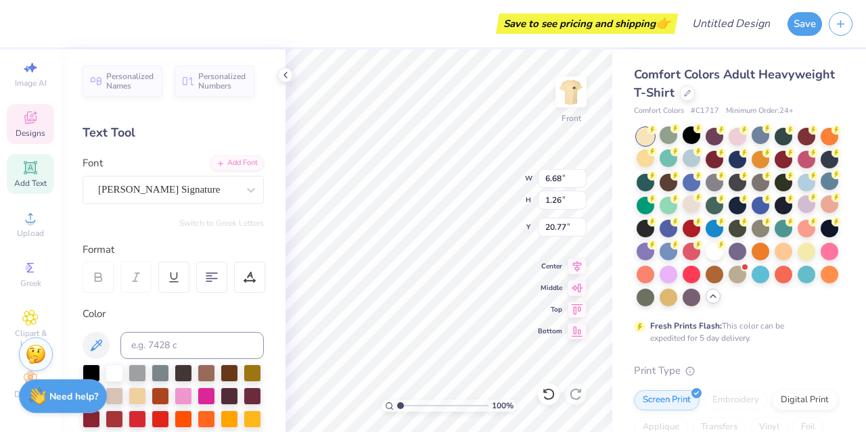
scroll to position [11, 1]
type textarea "2526"
type input "3.41"
type input "1.01"
type input "20.89"
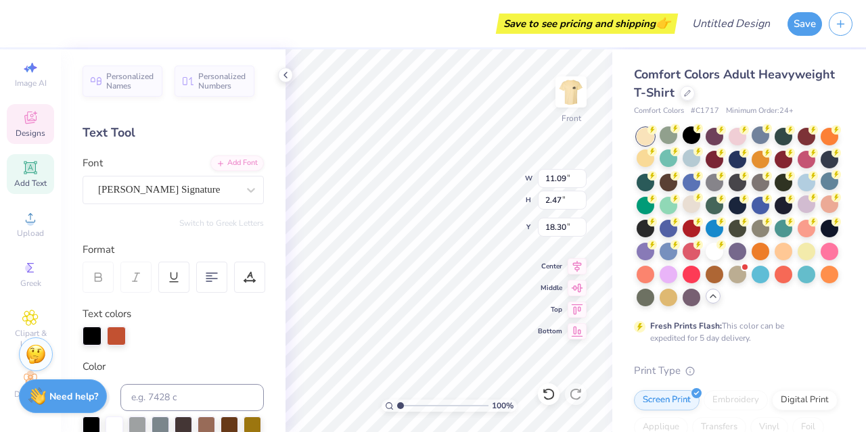
type input "12.27"
type input "2.74"
type input "18.34"
type input "6.53"
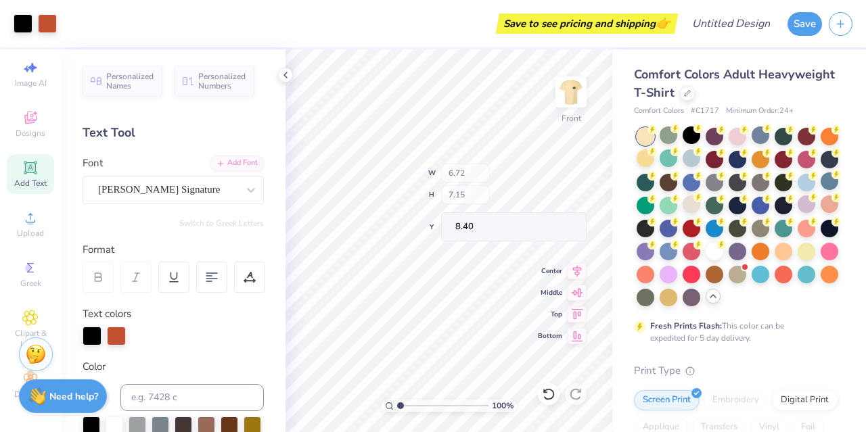
type input "8.40"
type input "12.35"
click at [14, 267] on div "Greek" at bounding box center [30, 274] width 47 height 40
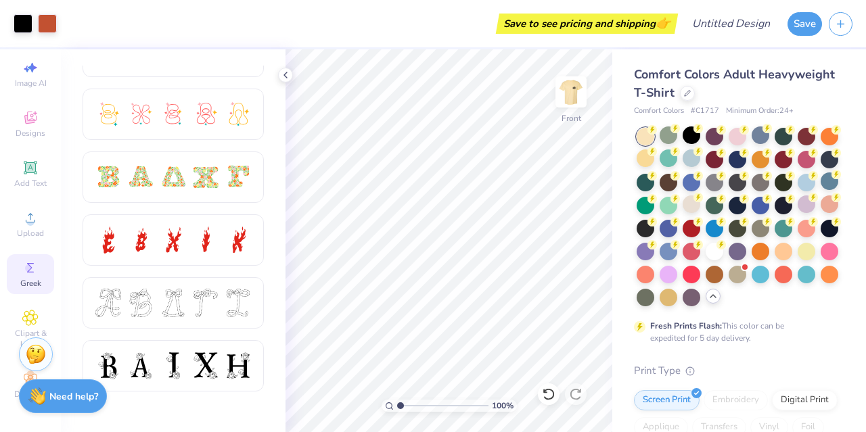
scroll to position [355, 0]
click at [206, 288] on div at bounding box center [173, 302] width 181 height 51
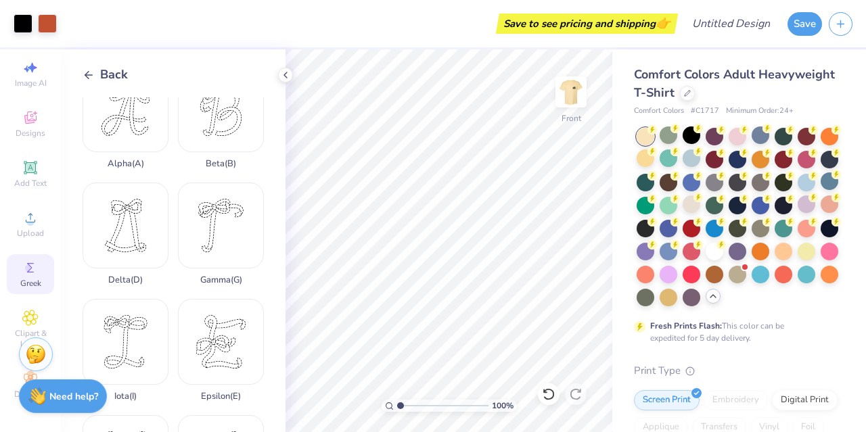
scroll to position [0, 0]
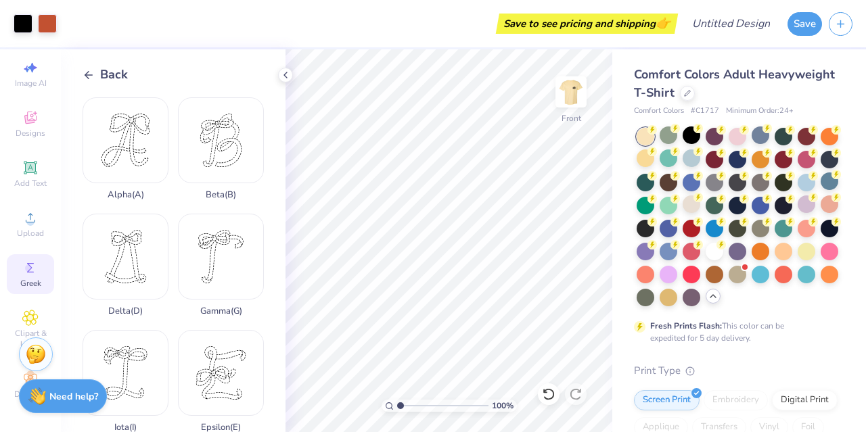
click at [92, 75] on icon at bounding box center [89, 75] width 12 height 12
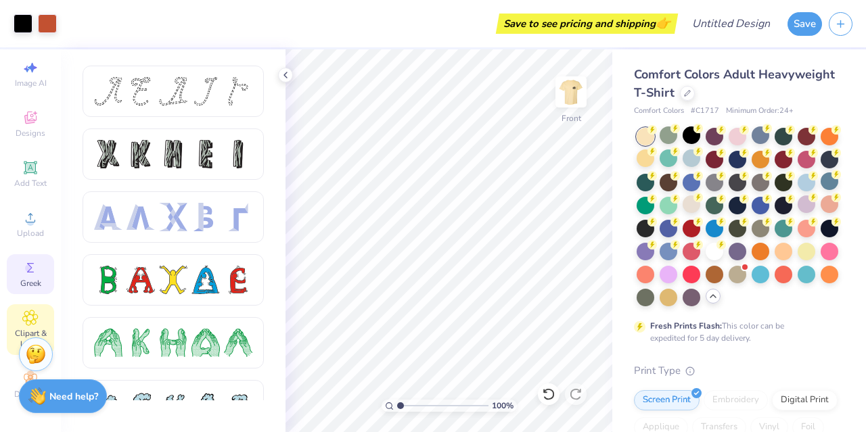
click at [7, 312] on div "Clipart & logos" at bounding box center [30, 330] width 47 height 51
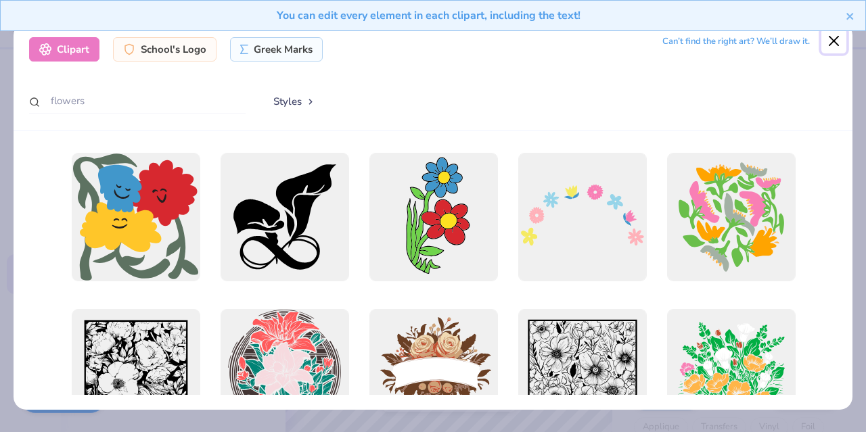
click at [834, 51] on button "Close" at bounding box center [834, 41] width 26 height 26
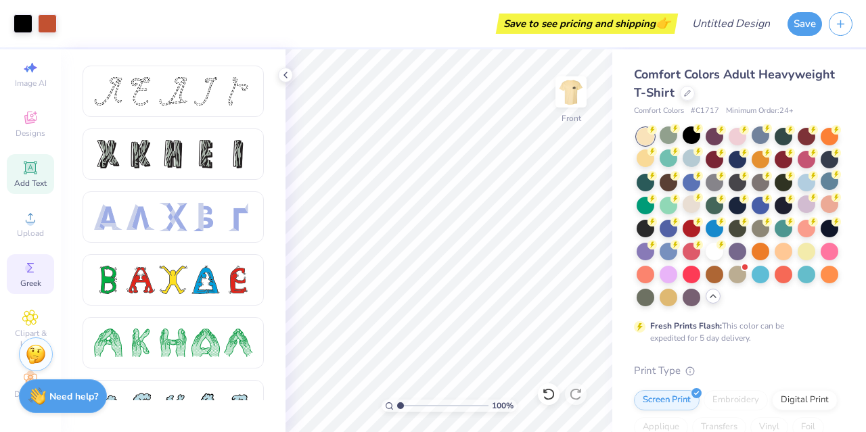
click at [25, 162] on icon at bounding box center [30, 167] width 10 height 10
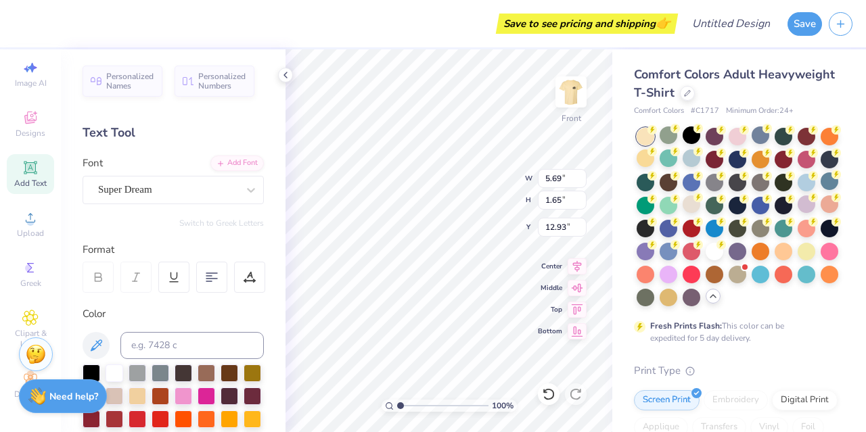
type textarea "T"
type textarea "C"
type input "1.43"
type input "1.64"
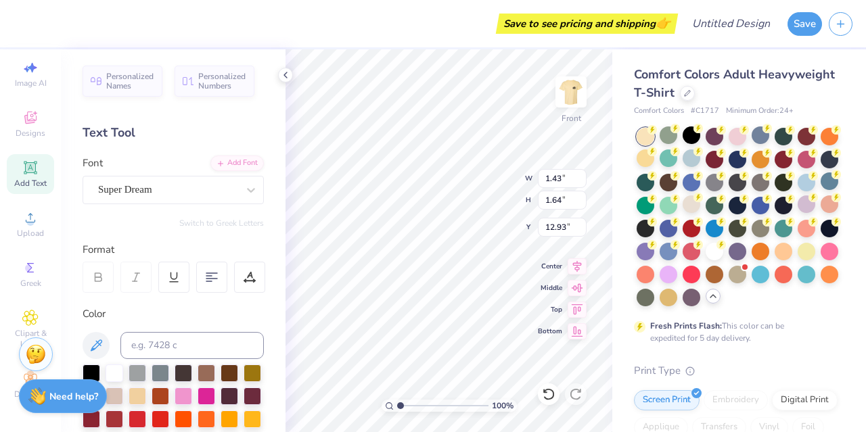
type input "15.22"
type input "2.77"
type input "3.19"
type input "9.82"
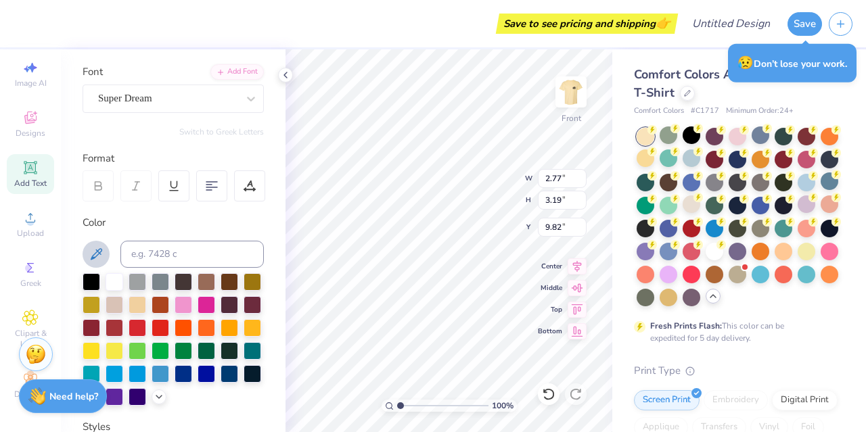
scroll to position [92, 0]
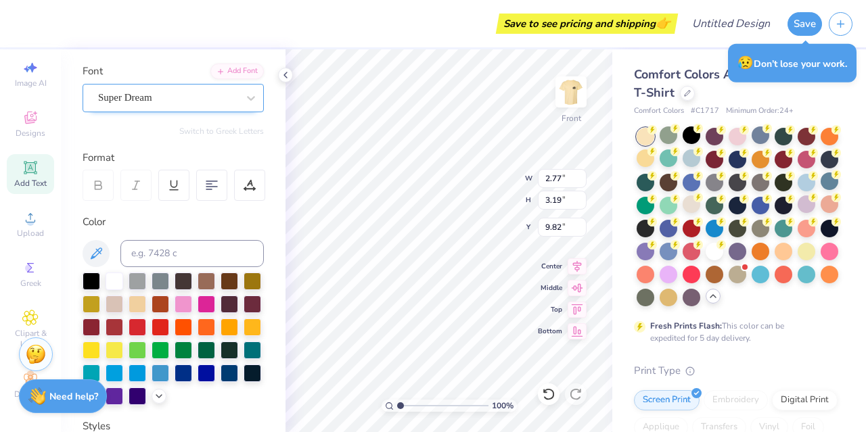
click at [133, 104] on div "Super Dream" at bounding box center [168, 97] width 142 height 21
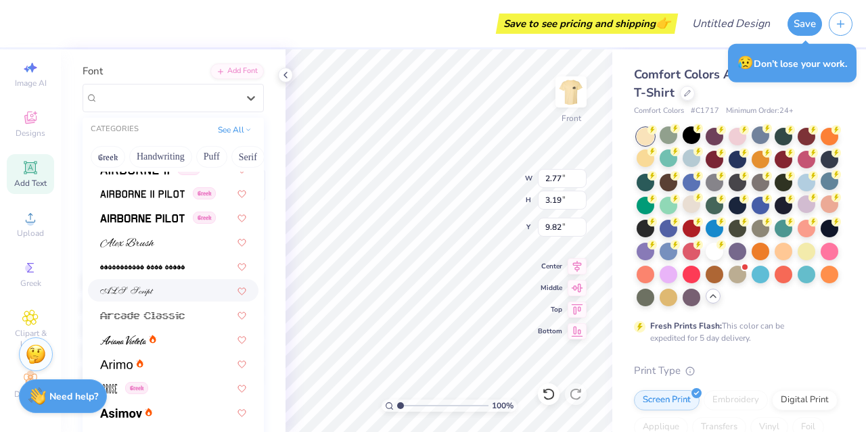
scroll to position [0, 0]
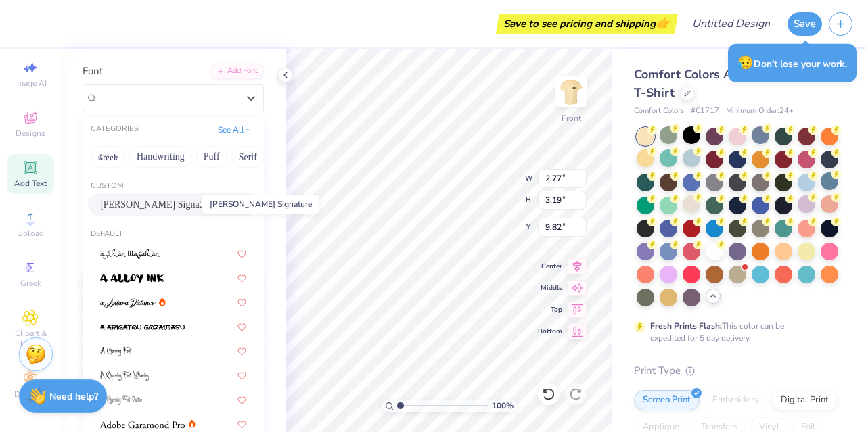
click at [127, 208] on span "[PERSON_NAME] Signature" at bounding box center [157, 205] width 114 height 14
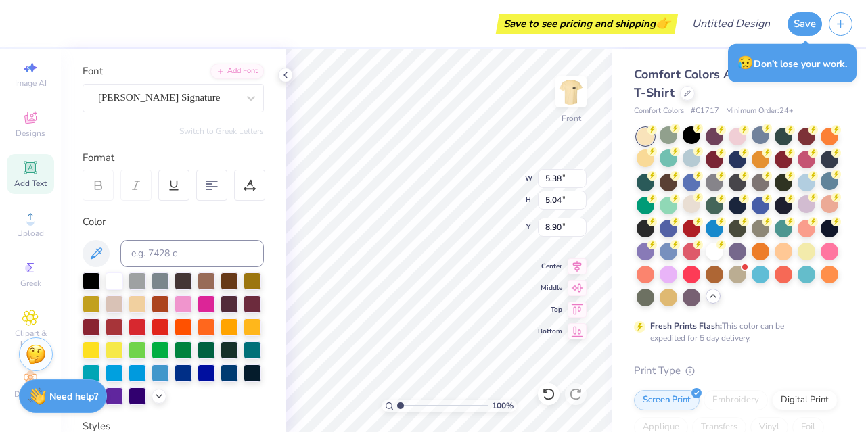
type input "5.38"
type input "5.04"
type input "8.90"
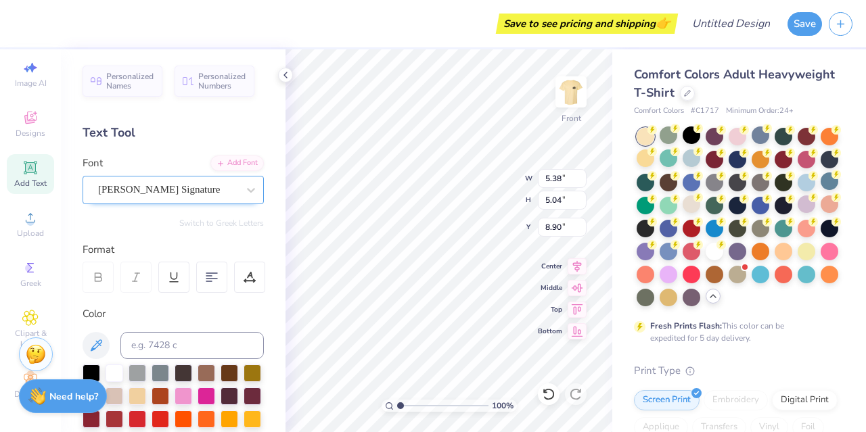
click at [147, 194] on div "[PERSON_NAME] Signature" at bounding box center [168, 189] width 142 height 21
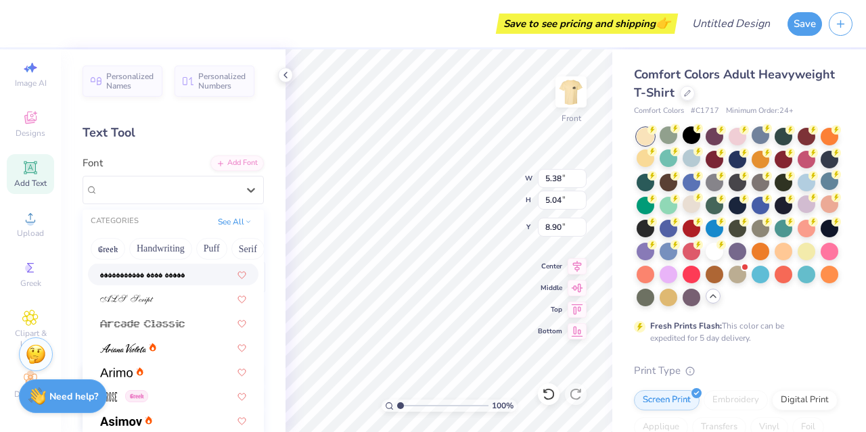
scroll to position [413, 0]
click at [129, 308] on div at bounding box center [173, 298] width 171 height 22
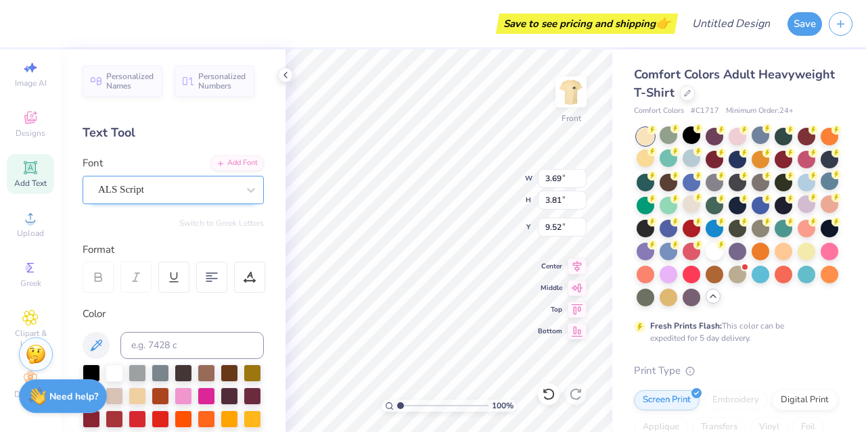
click at [142, 193] on div "ALS Script" at bounding box center [168, 189] width 142 height 21
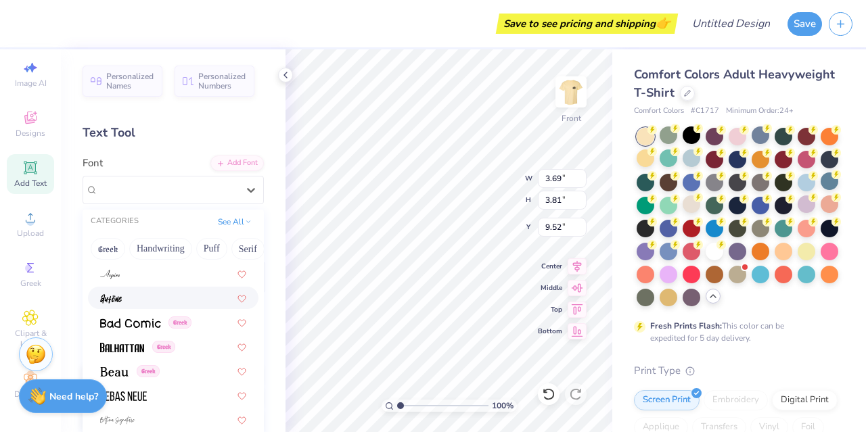
scroll to position [586, 0]
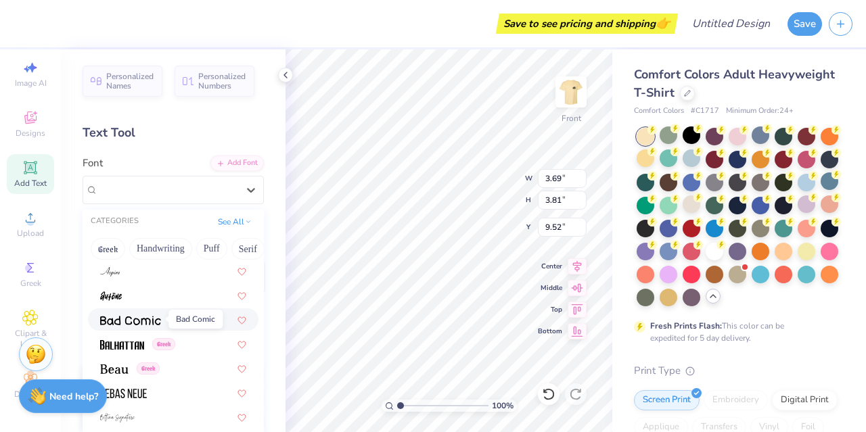
click at [122, 316] on img at bounding box center [130, 320] width 61 height 9
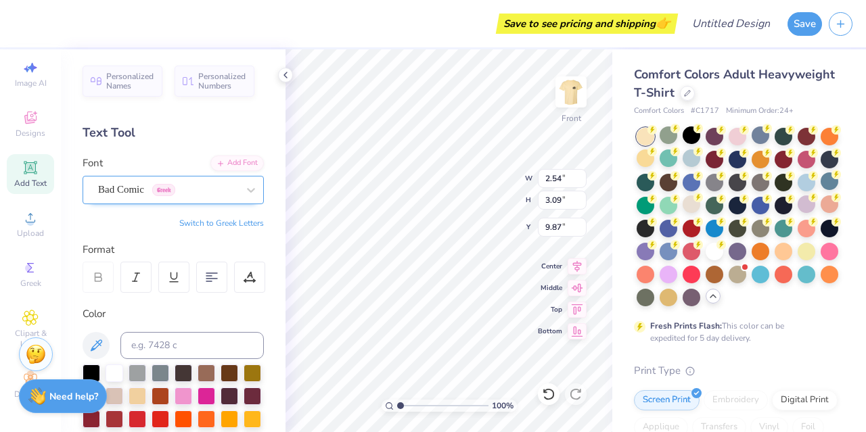
click at [122, 183] on div "Bad Comic Greek" at bounding box center [168, 189] width 142 height 21
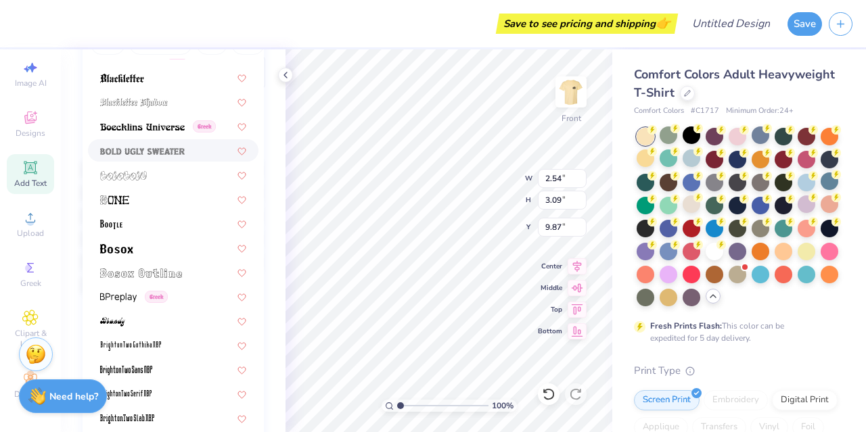
scroll to position [800, 0]
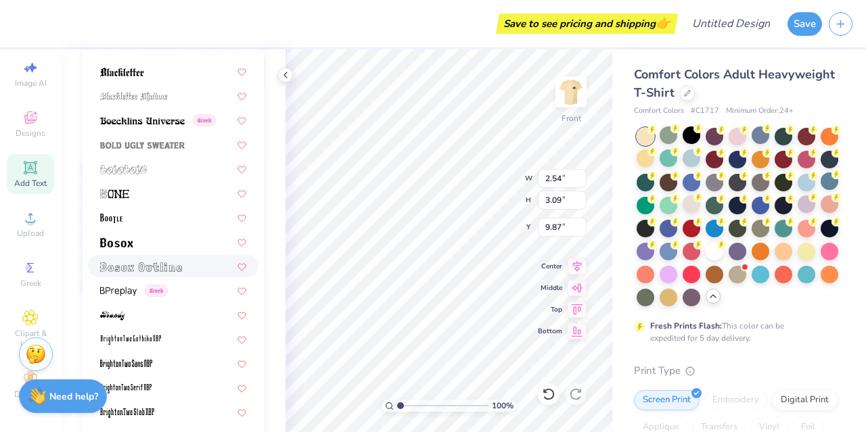
click at [122, 273] on span at bounding box center [141, 266] width 82 height 14
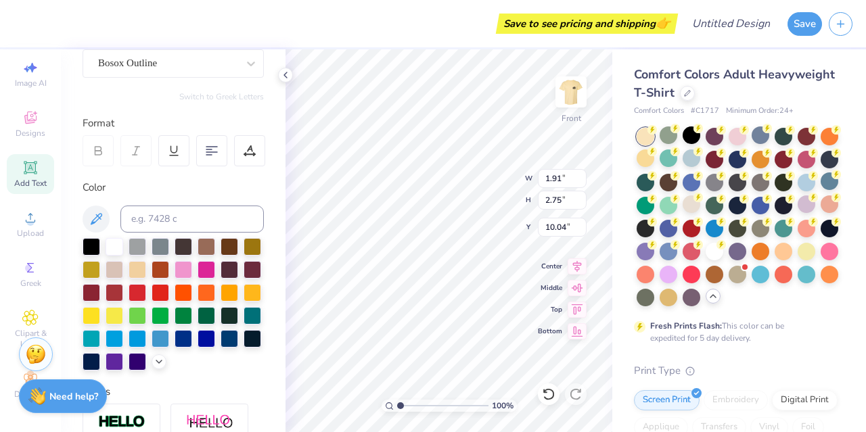
scroll to position [0, 0]
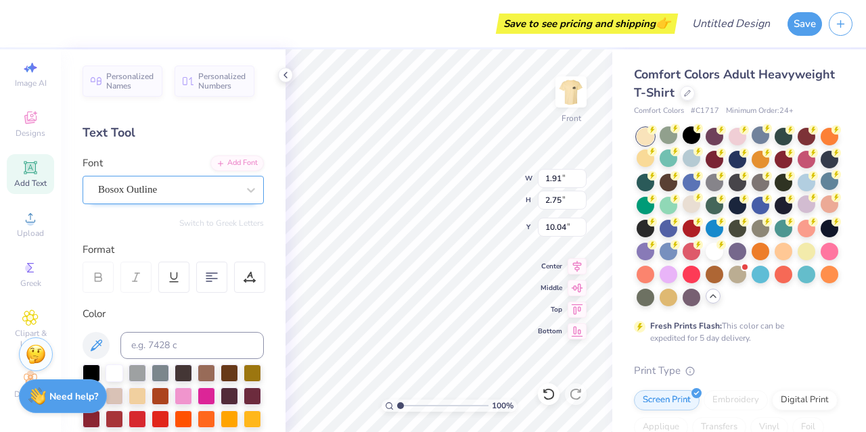
click at [107, 193] on div "Bosox Outline" at bounding box center [168, 189] width 142 height 21
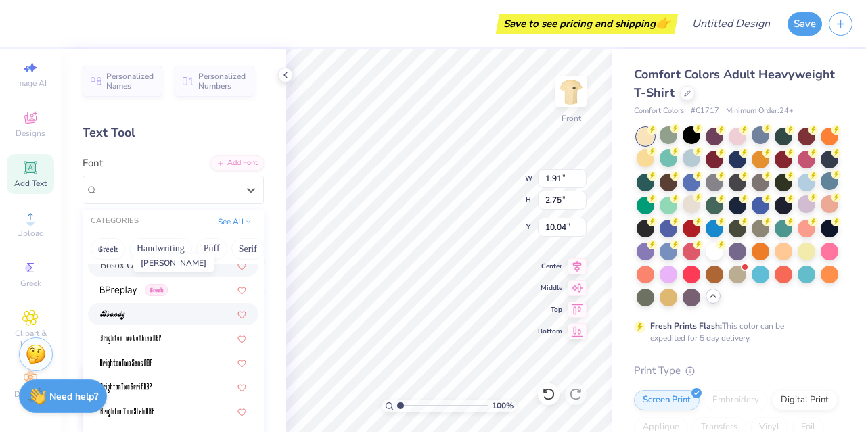
scroll to position [1094, 0]
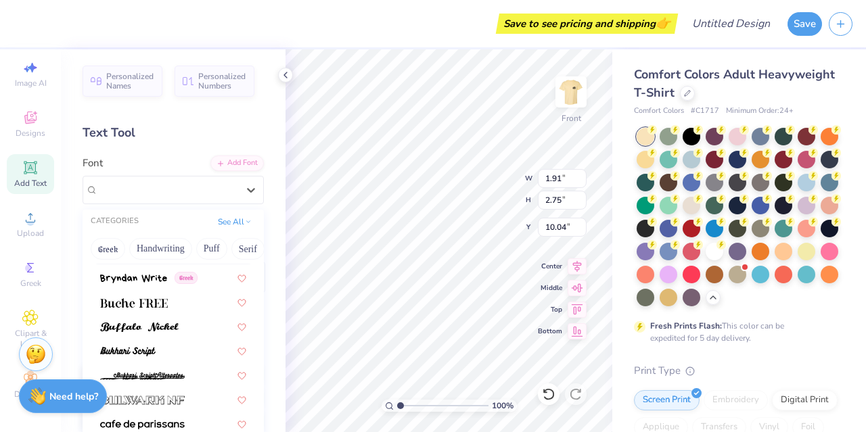
scroll to position [1261, 0]
click at [115, 325] on img at bounding box center [139, 327] width 78 height 9
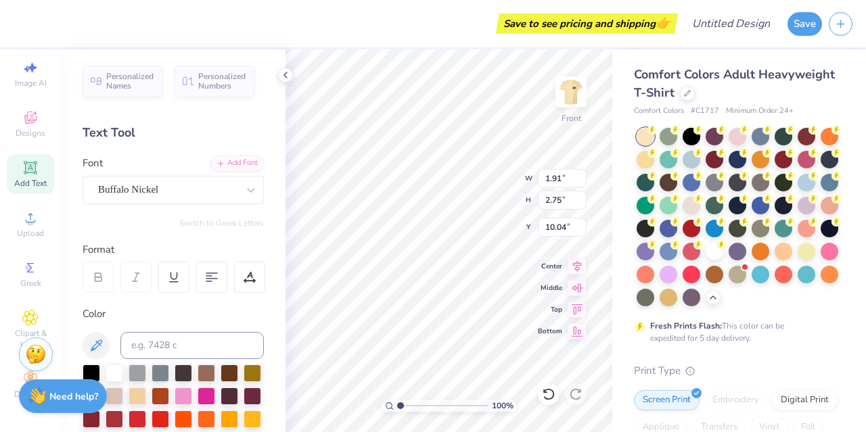
type input "2.49"
type input "3.21"
type input "9.81"
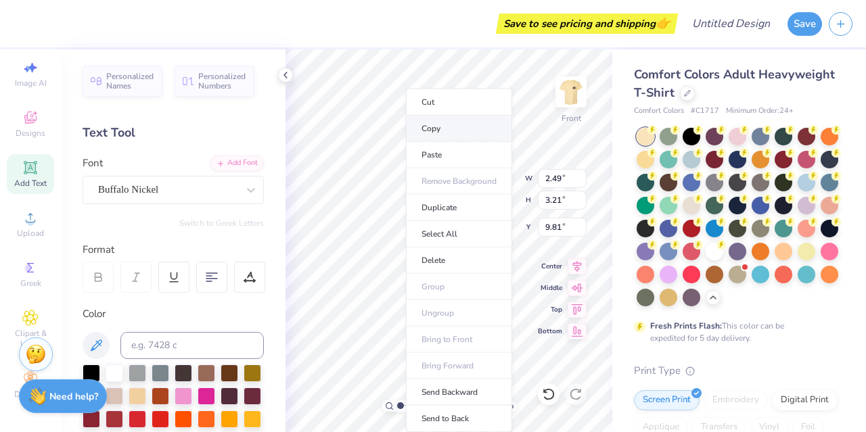
click at [435, 130] on li "Copy" at bounding box center [459, 129] width 106 height 26
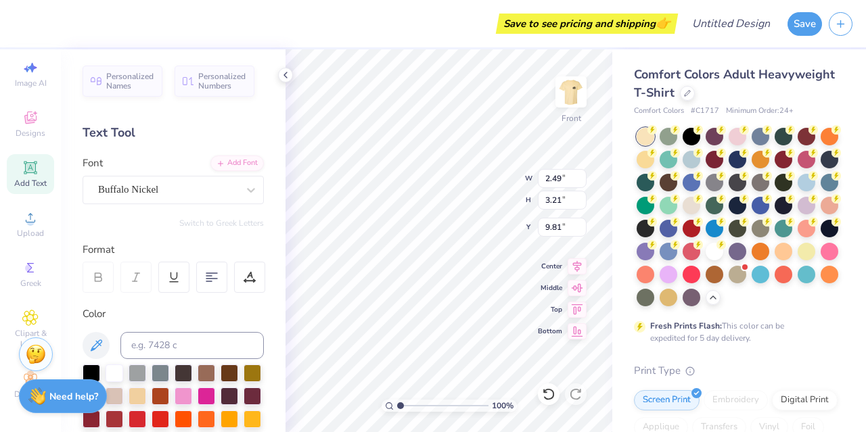
type input "5.96"
type input "6.60"
type input "6.53"
type input "2.49"
type input "3.21"
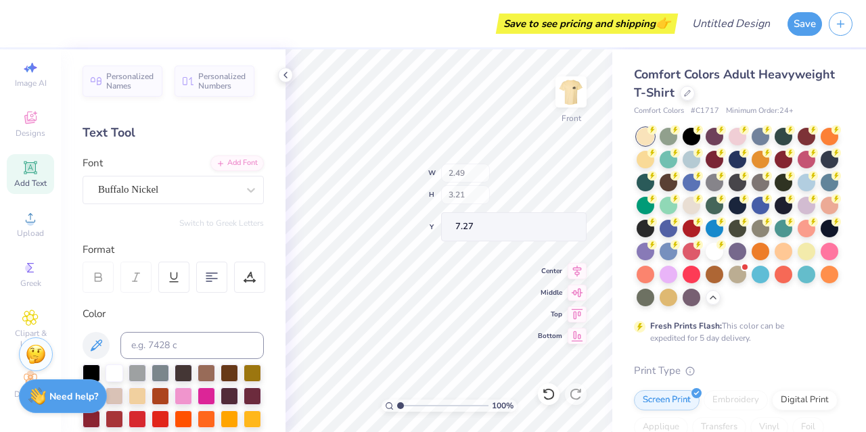
type input "7.70"
type input "13.45"
type input "6.72"
type input "7.15"
type input "8.40"
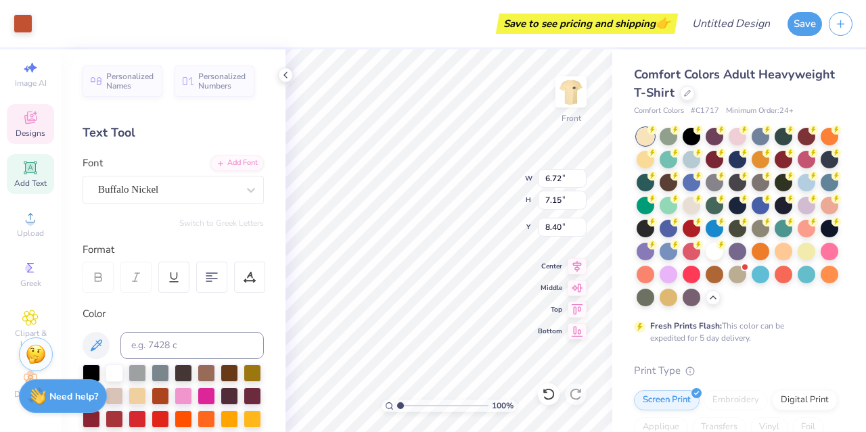
type input "2.49"
type input "3.21"
type input "9.81"
type textarea "J"
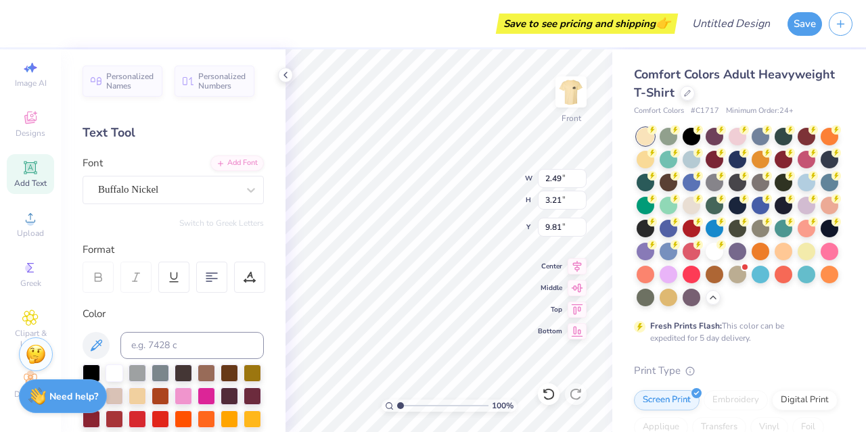
type input "2.42"
type input "4.01"
type input "9.41"
type input "1.59"
type input "2.64"
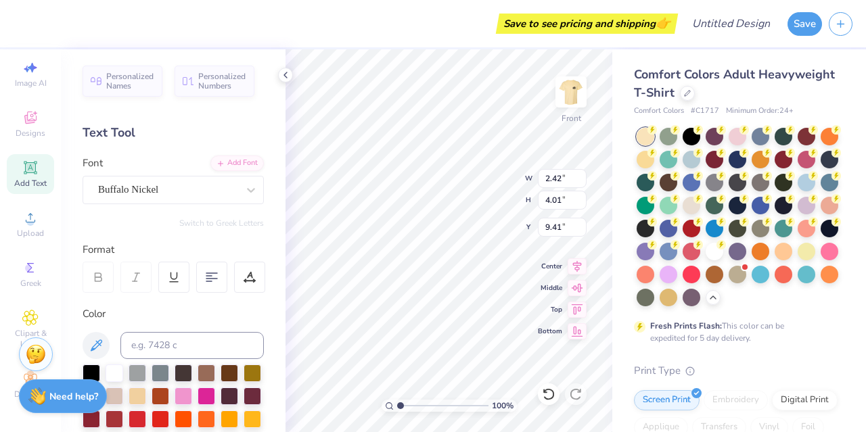
type input "10.78"
type input "1.85"
type input "3.07"
type input "10.05"
type input "2.49"
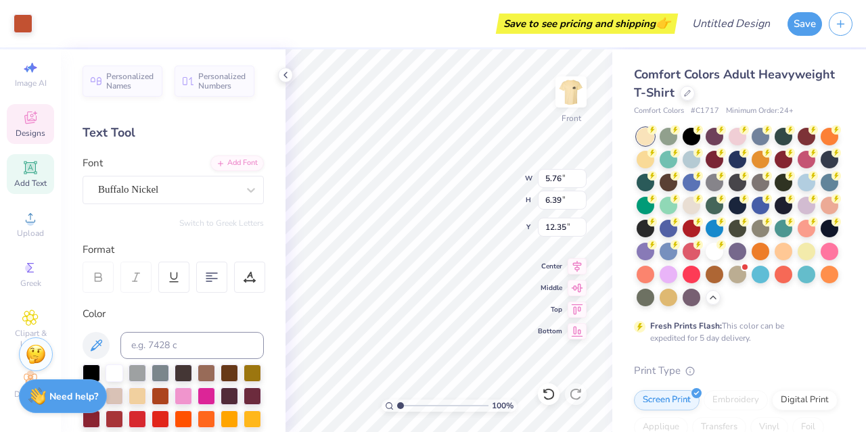
type input "3.21"
type input "13.45"
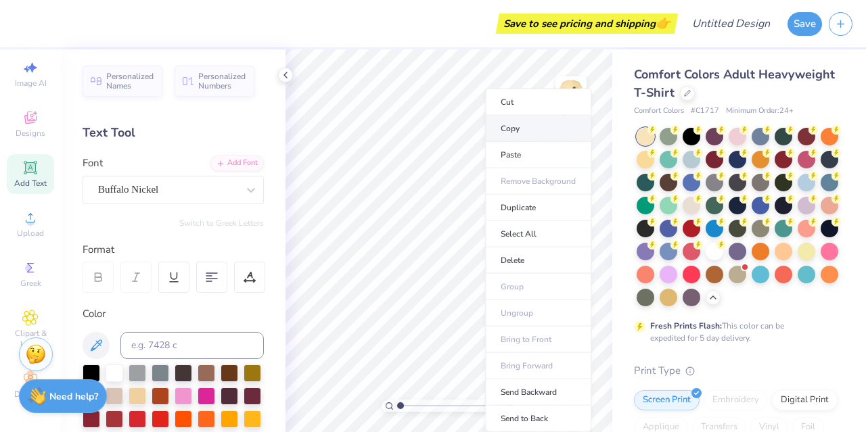
click at [503, 129] on li "Copy" at bounding box center [538, 129] width 106 height 26
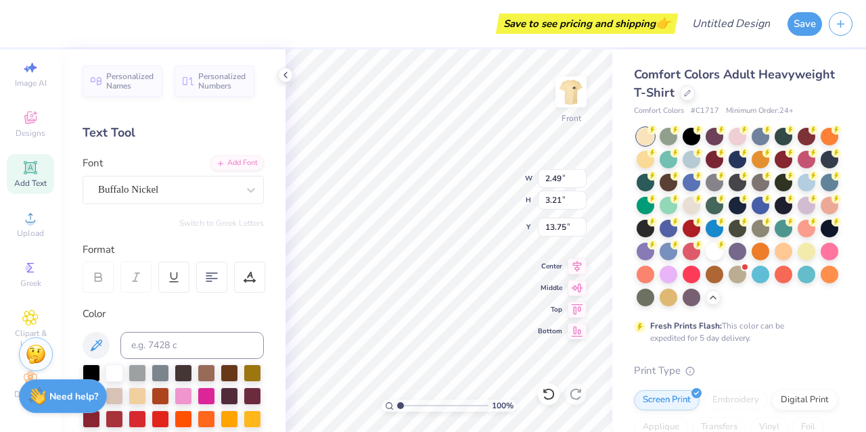
type input "13.46"
type input "5.76"
type input "6.39"
type input "12.35"
type input "2.49"
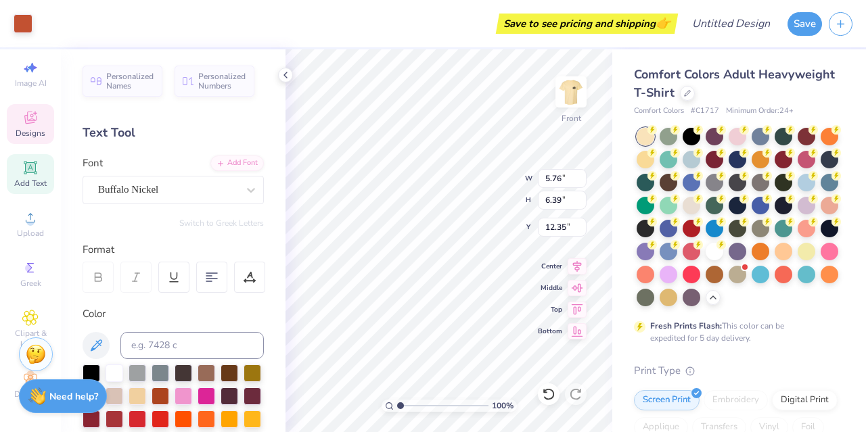
type input "3.21"
type input "13.46"
type textarea "A"
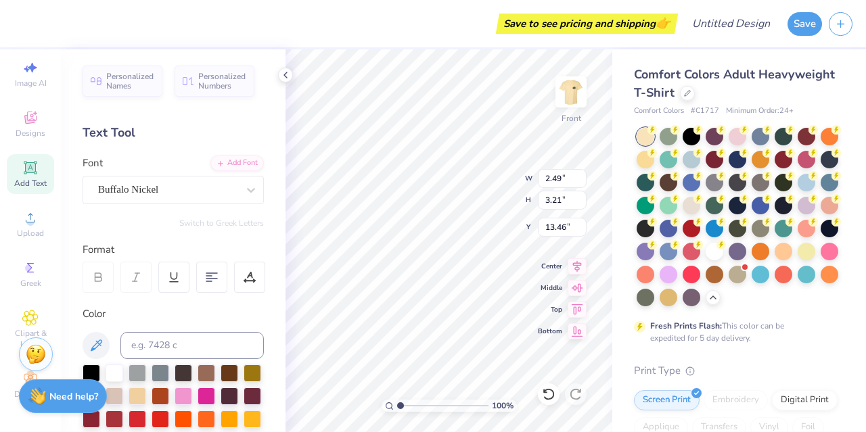
type textarea "A"
type input "5.76"
type input "6.39"
type input "12.35"
click at [625, 292] on div "Comfort Colors Adult Heavyweight T-Shirt Comfort Colors # C1717 Minimum Order: …" at bounding box center [739, 416] width 254 height 734
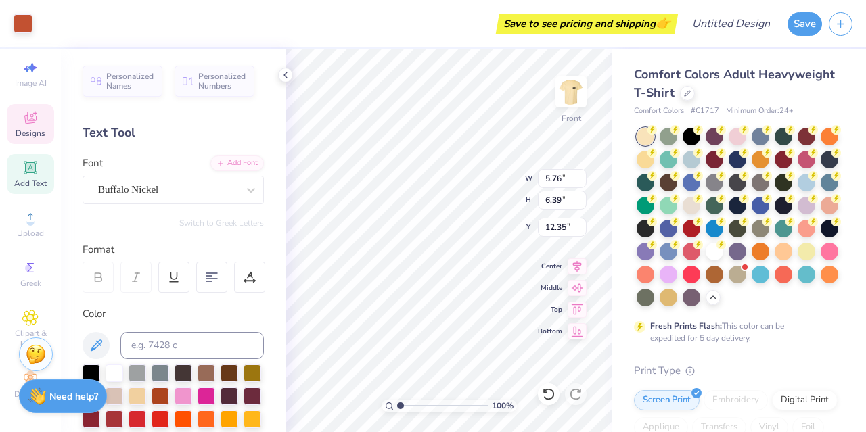
type input "3.12"
type input "3.21"
type input "13.46"
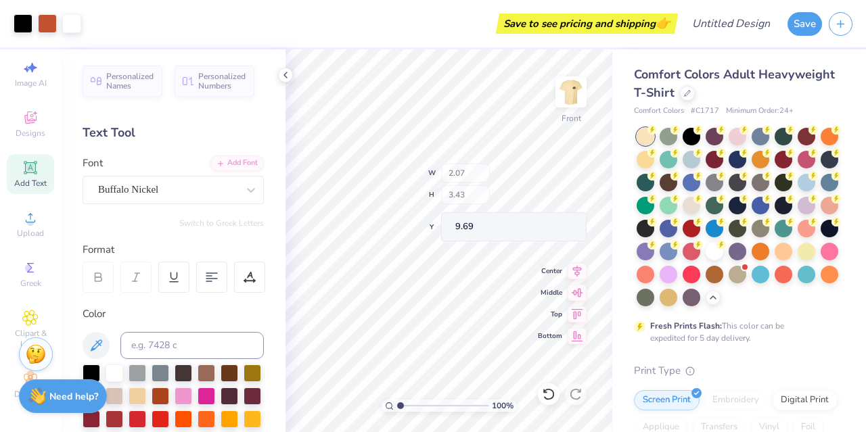
type input "2.07"
type input "3.43"
type input "9.69"
type input "1.98"
type input "3.54"
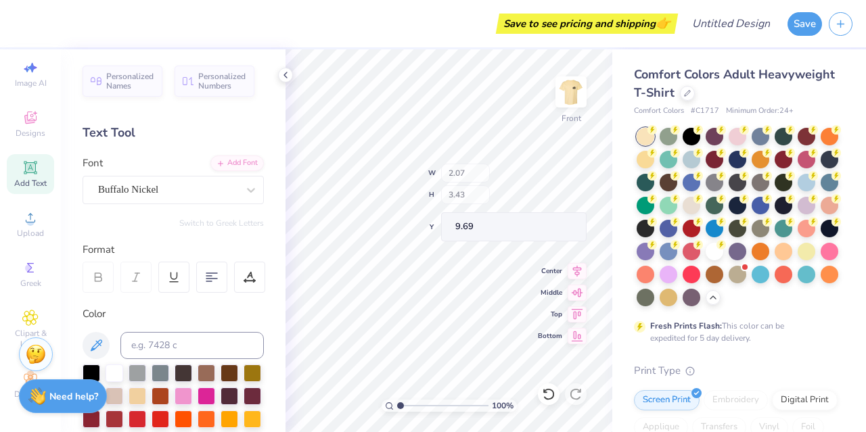
type input "9.64"
type input "9.59"
type textarea "j"
type input "2.17"
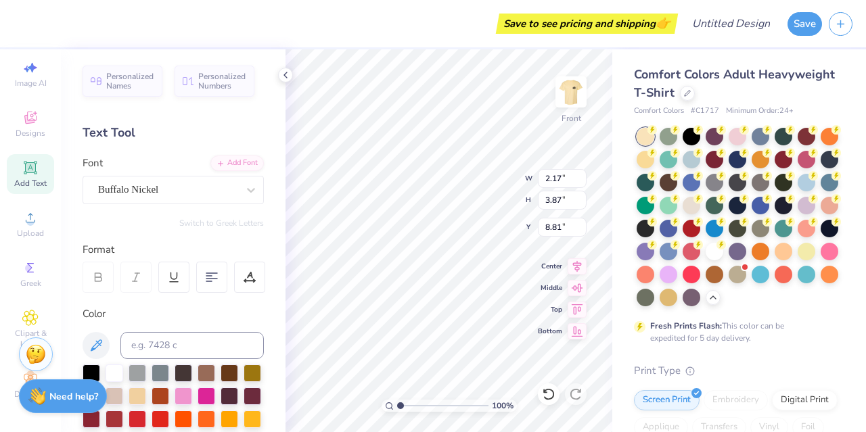
type input "3.87"
type input "9.31"
type input "2.84"
type input "3.42"
type input "9.53"
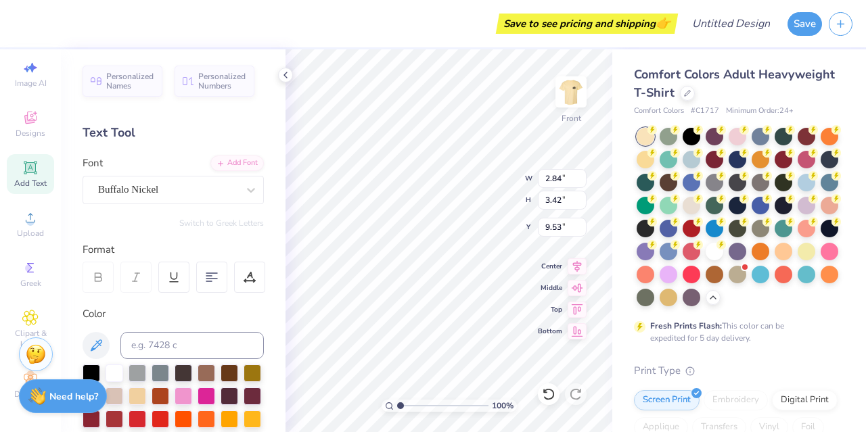
type input "9.70"
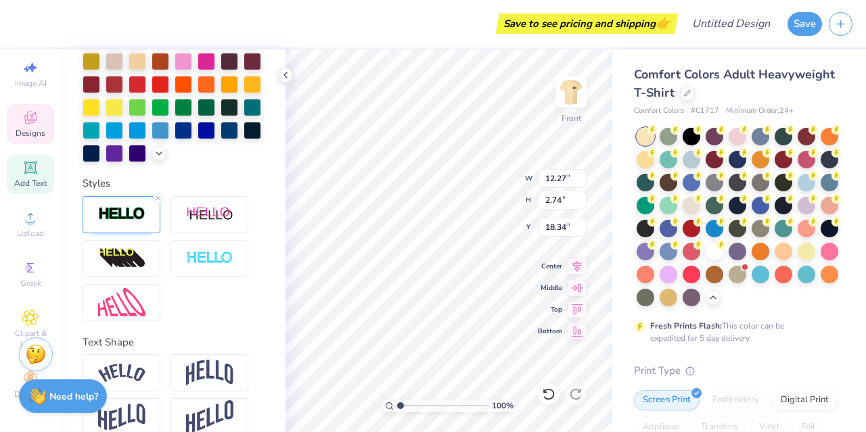
type textarea "Photography club"
type textarea "Photography"
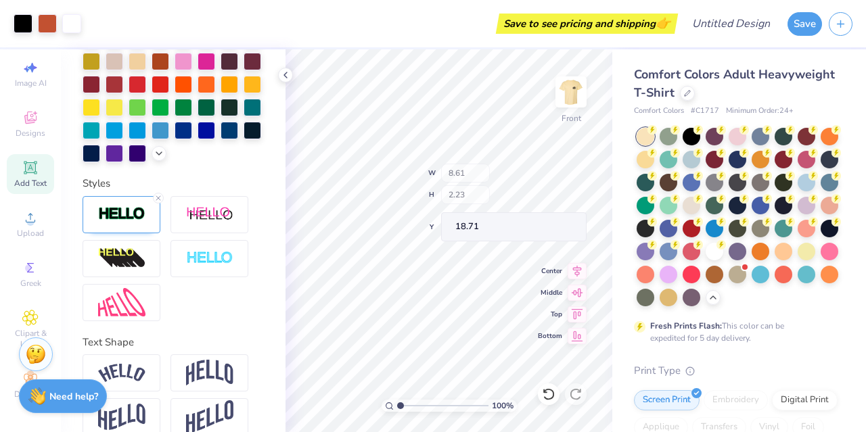
type input "2.23"
type input "18.71"
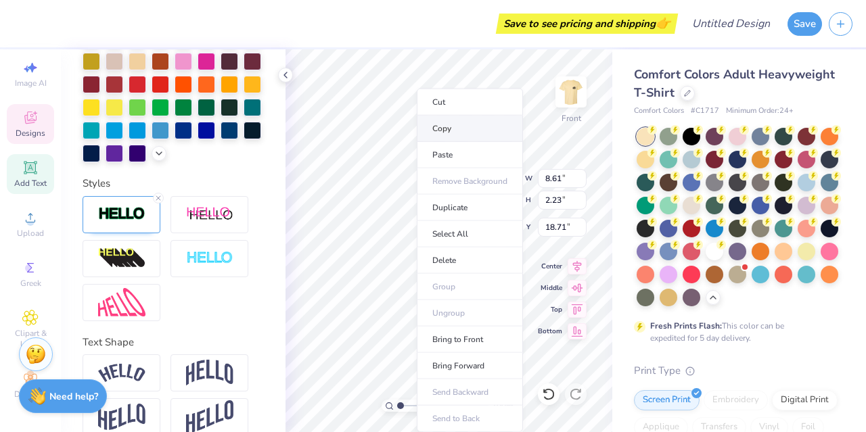
click at [440, 128] on li "Copy" at bounding box center [470, 129] width 106 height 26
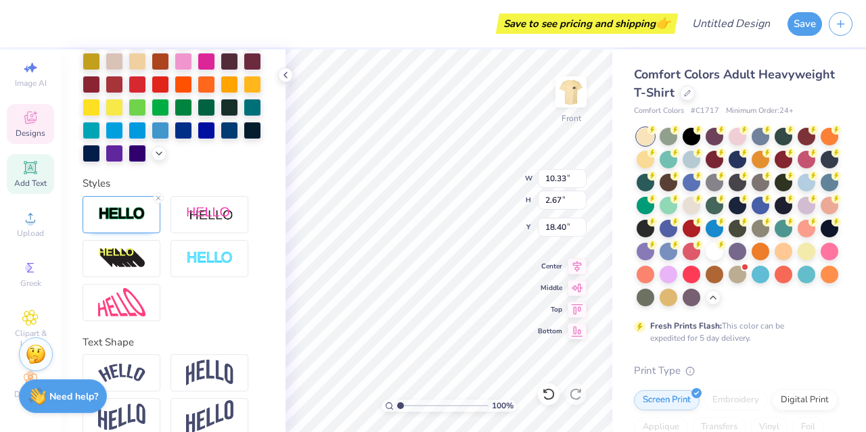
type input "10.33"
type input "2.67"
type input "17.05"
type textarea "P"
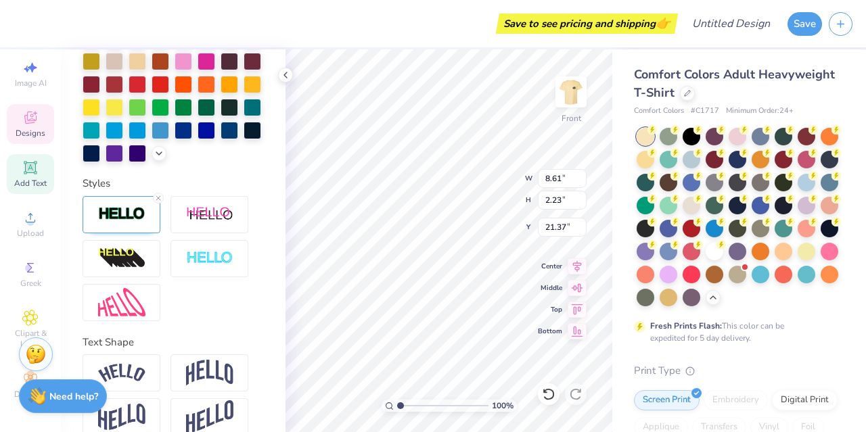
scroll to position [11, 1]
type textarea "Club"
type input "3.86"
type input "1.77"
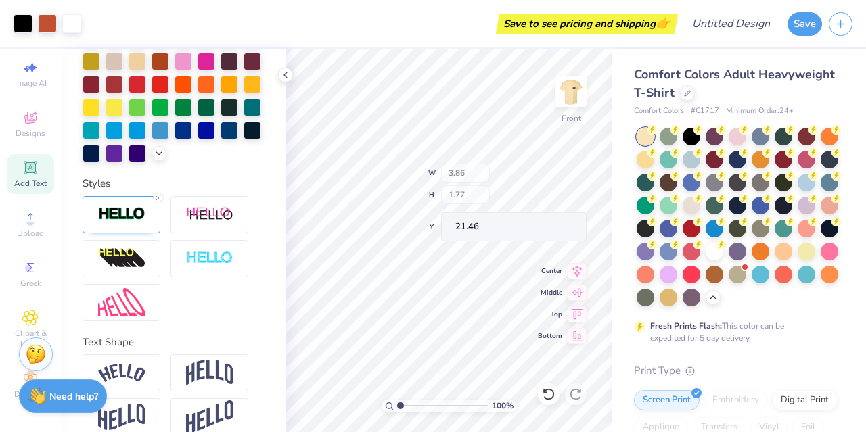
type input "19.31"
type input "16.98"
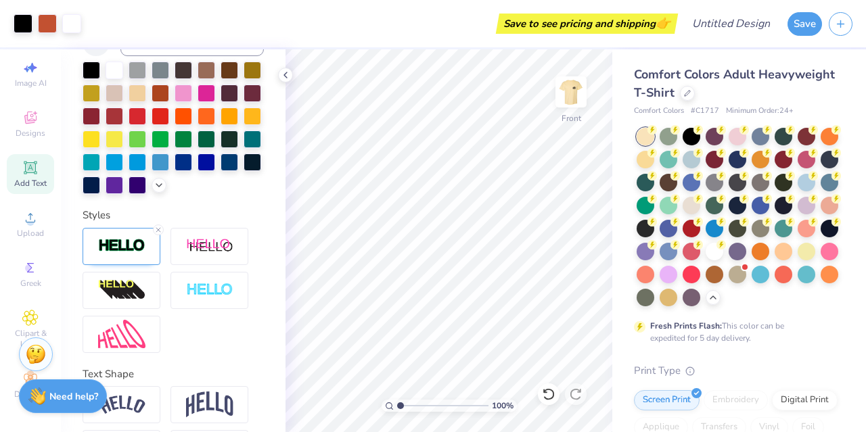
scroll to position [355, 0]
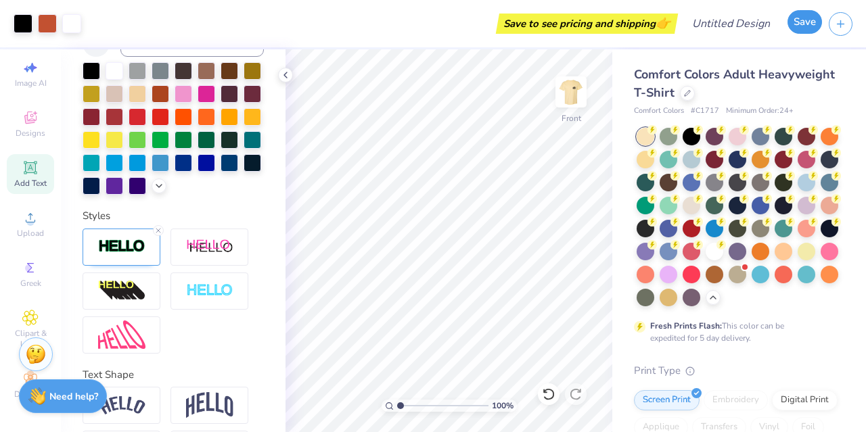
click at [816, 24] on button "Save" at bounding box center [805, 22] width 35 height 24
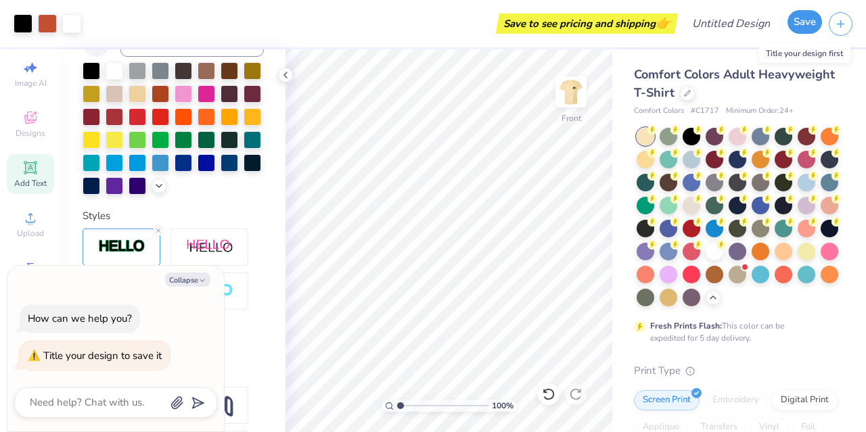
click at [810, 20] on button "Save" at bounding box center [805, 22] width 35 height 24
type textarea "x"
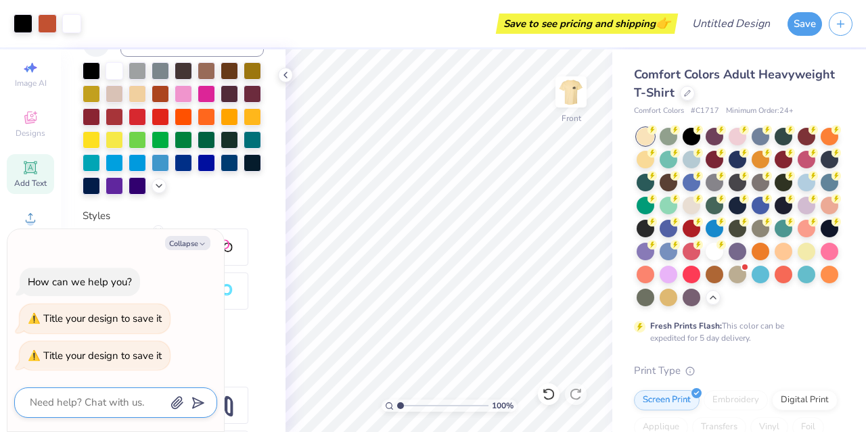
type textarea "p"
type textarea "x"
type textarea "ph"
type textarea "x"
type textarea "pho"
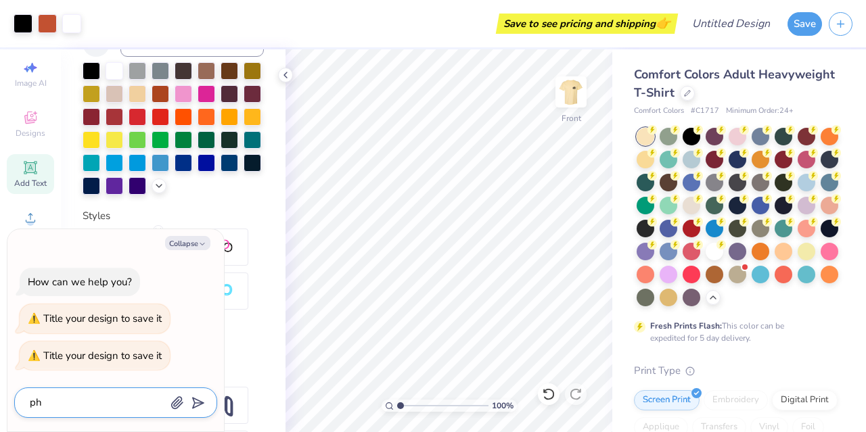
type textarea "x"
type textarea "phot"
type textarea "x"
type textarea "photo"
type textarea "x"
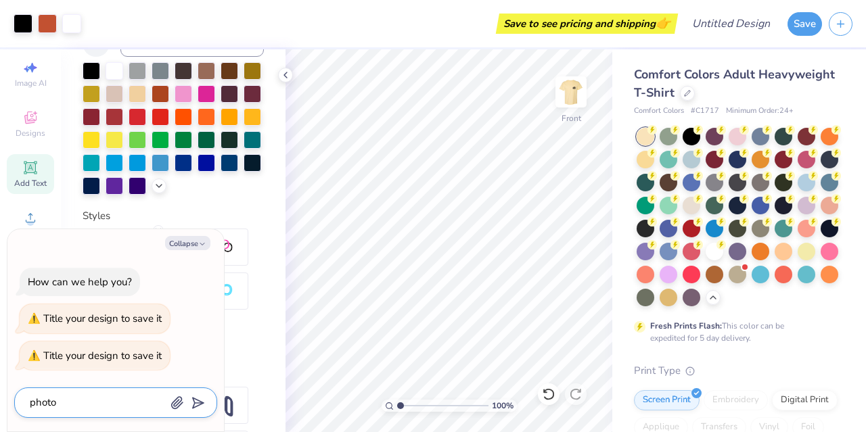
type textarea "photoh"
type textarea "x"
type textarea "photohr"
type textarea "x"
type textarea "photohra"
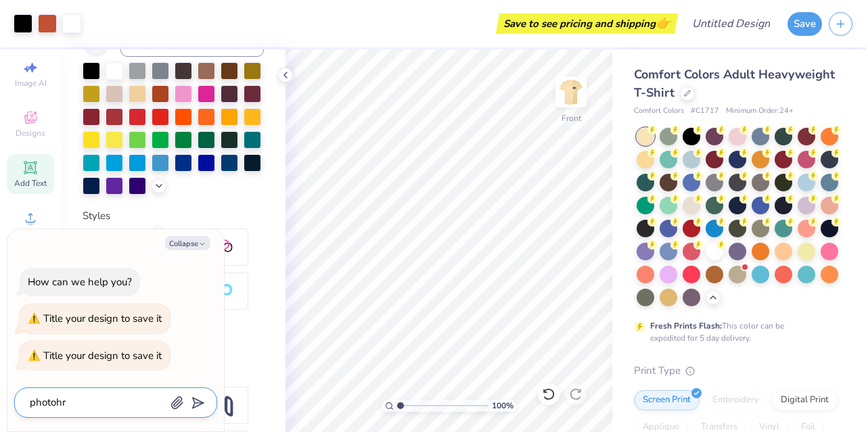
type textarea "x"
type textarea "photohrap"
type textarea "x"
type textarea "photohraph"
type textarea "x"
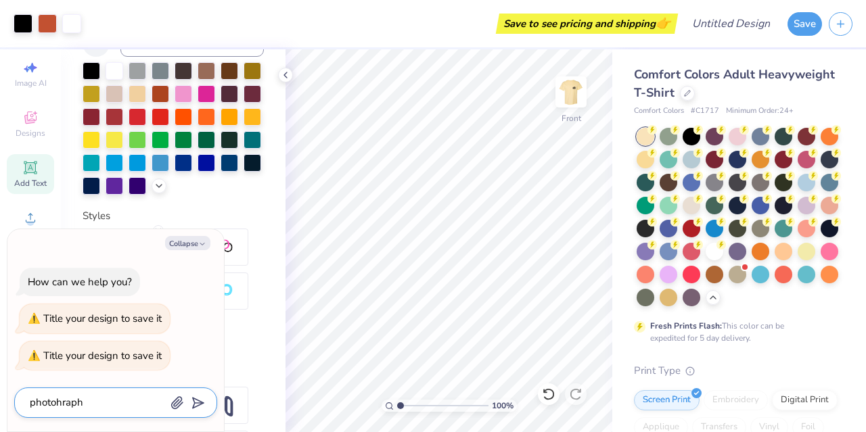
type textarea "photohraphy"
type textarea "x"
type textarea "photohraphy"
click at [185, 400] on div at bounding box center [186, 404] width 33 height 18
click at [177, 400] on icon "button" at bounding box center [178, 404] width 14 height 14
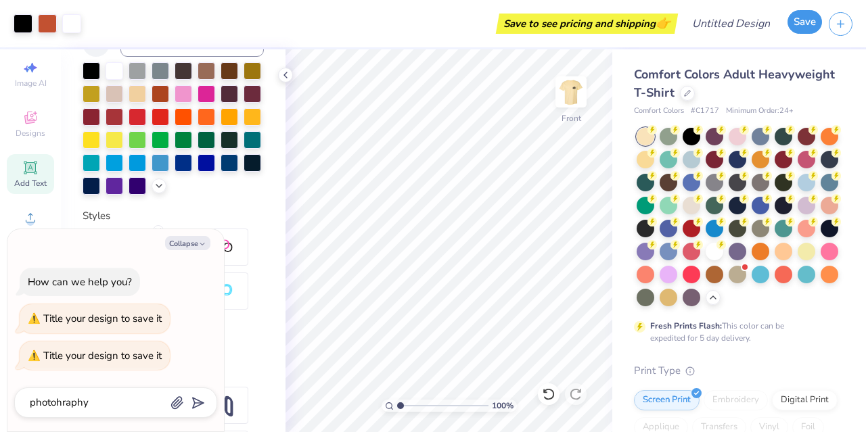
click at [804, 28] on button "Save" at bounding box center [805, 22] width 35 height 24
type textarea "x"
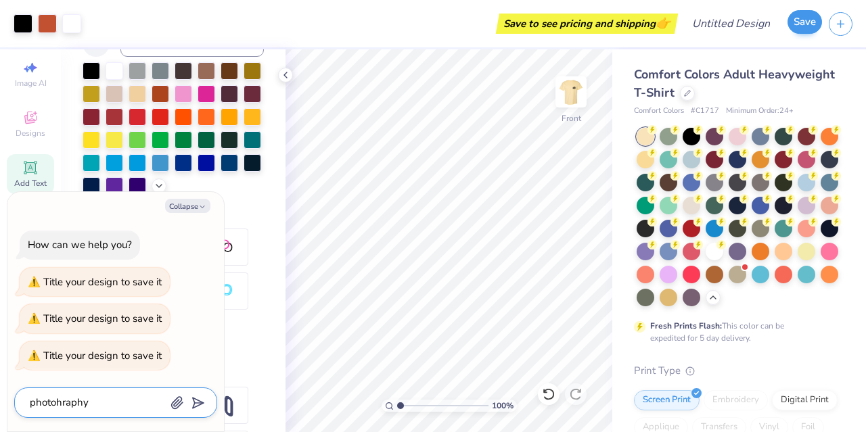
type textarea "photohraph"
type textarea "x"
type textarea "photohrap"
type textarea "x"
type textarea "photohra"
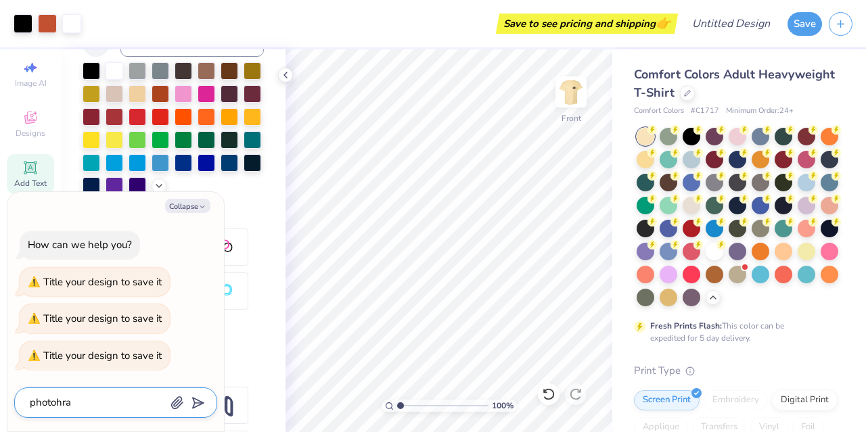
type textarea "x"
type textarea "photohr"
type textarea "x"
type textarea "photoh"
type textarea "x"
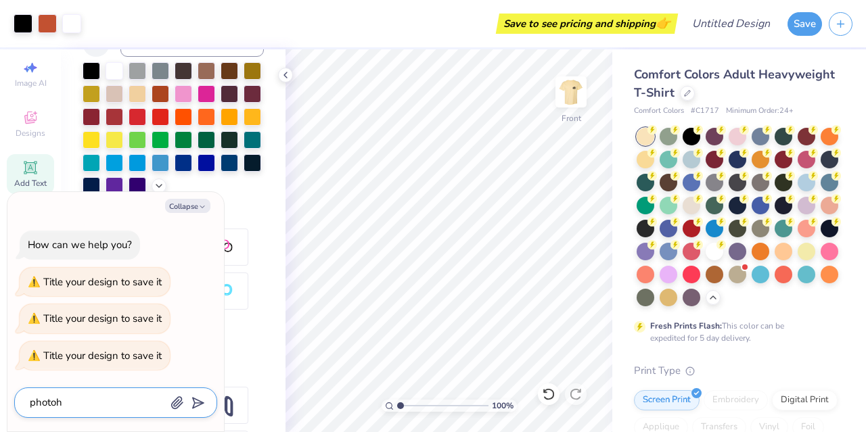
type textarea "photo"
type textarea "x"
type textarea "phot"
type textarea "x"
type textarea "pho"
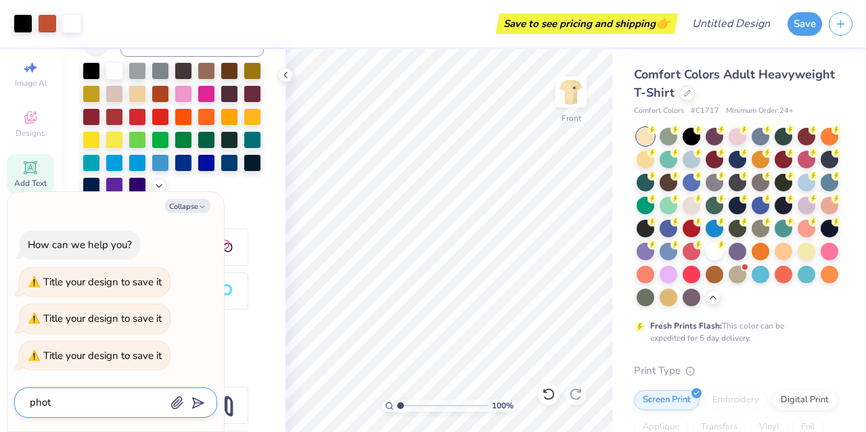
type textarea "x"
type textarea "ph"
type textarea "x"
type textarea "p"
type textarea "x"
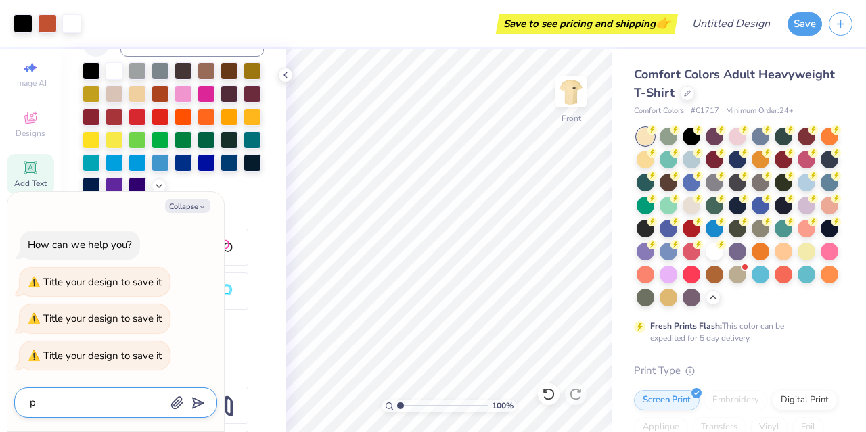
type textarea "x"
